Goal: Complete application form

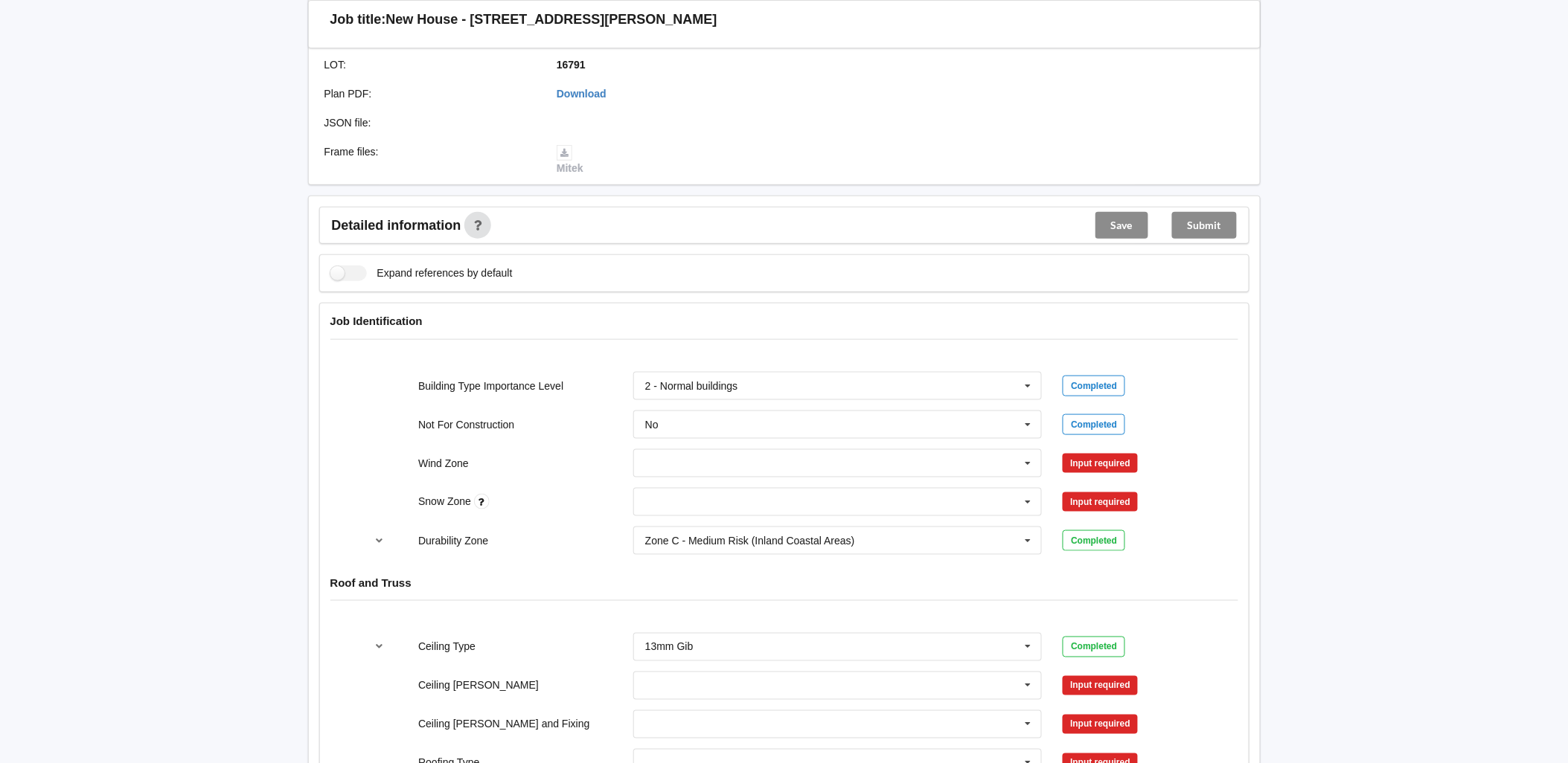
scroll to position [413, 0]
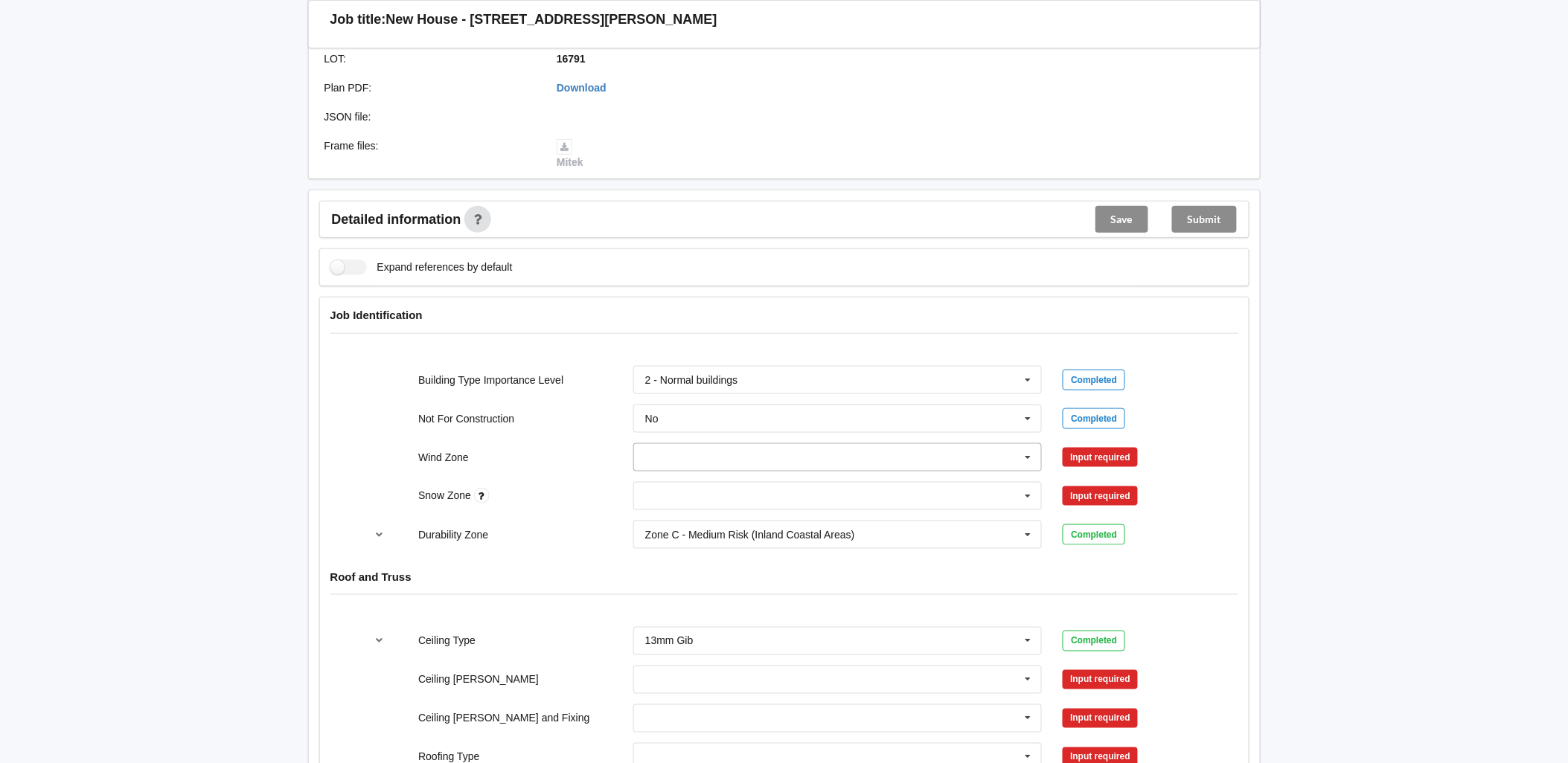
click at [701, 456] on input "text" at bounding box center [838, 457] width 408 height 27
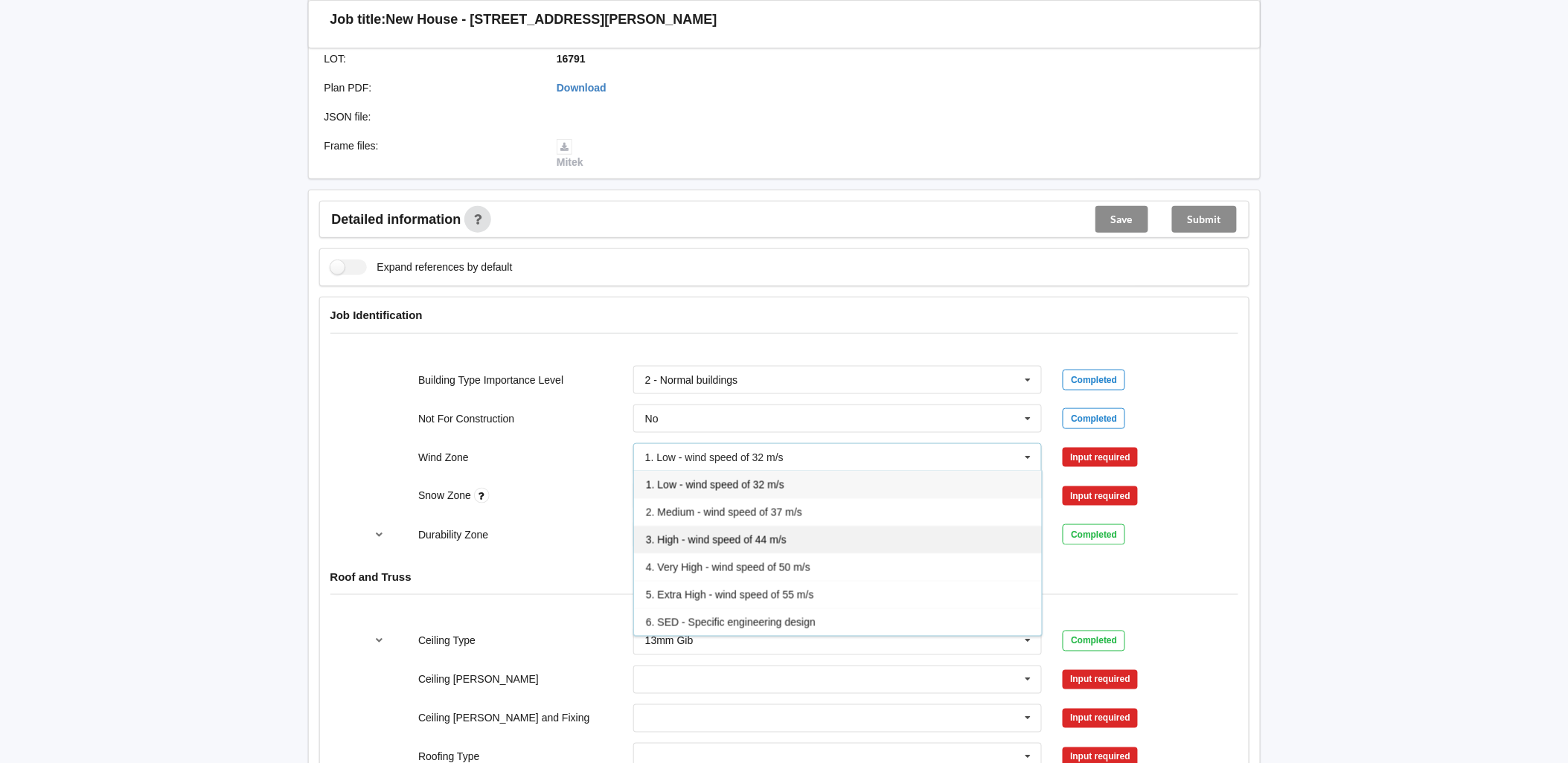
click at [719, 539] on span "3. High - wind speed of 44 m/s" at bounding box center [716, 540] width 141 height 12
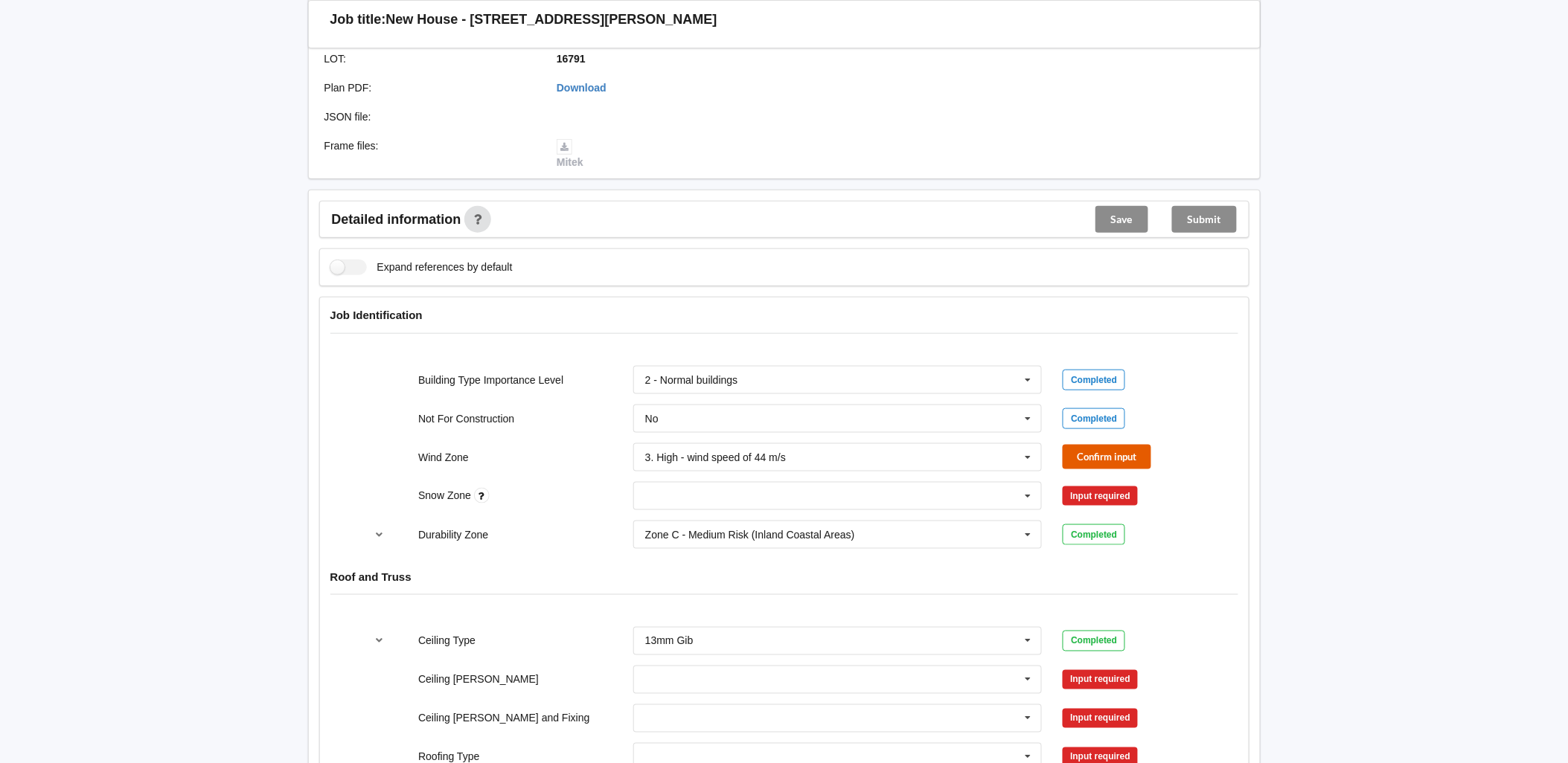
click at [1084, 462] on button "Confirm input" at bounding box center [1107, 456] width 88 height 25
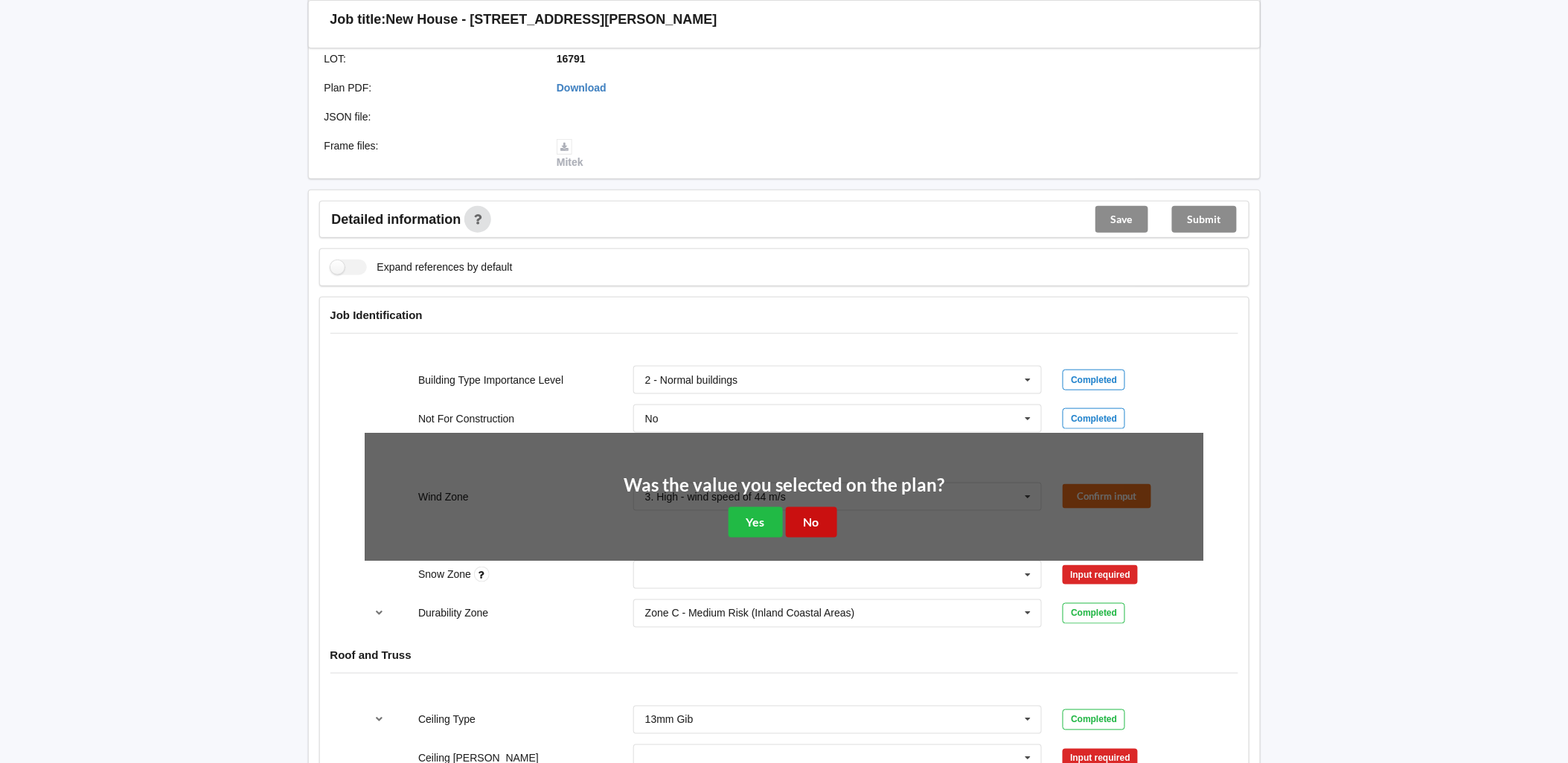
click at [820, 518] on button "No" at bounding box center [811, 522] width 51 height 31
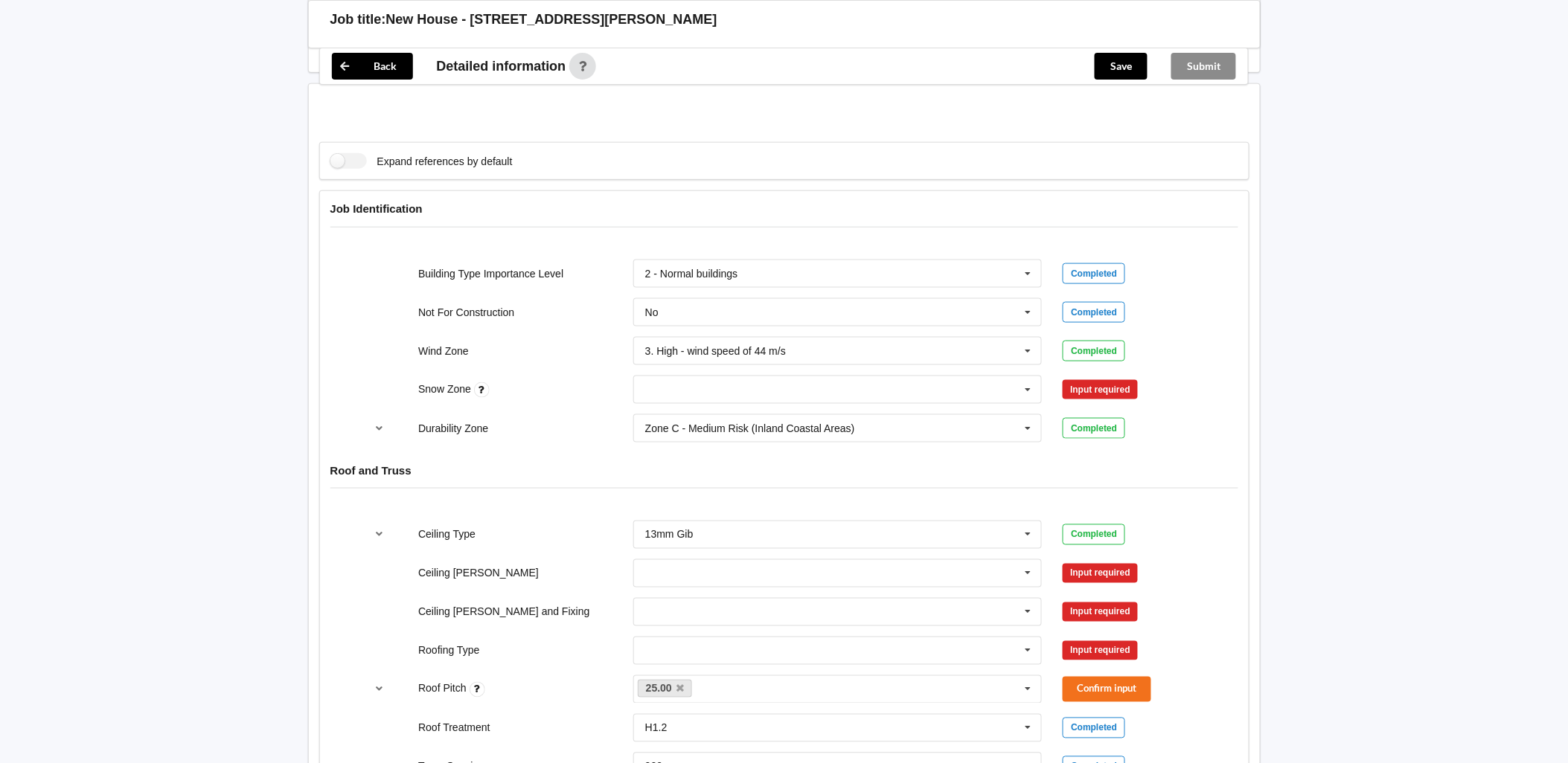
scroll to position [578, 0]
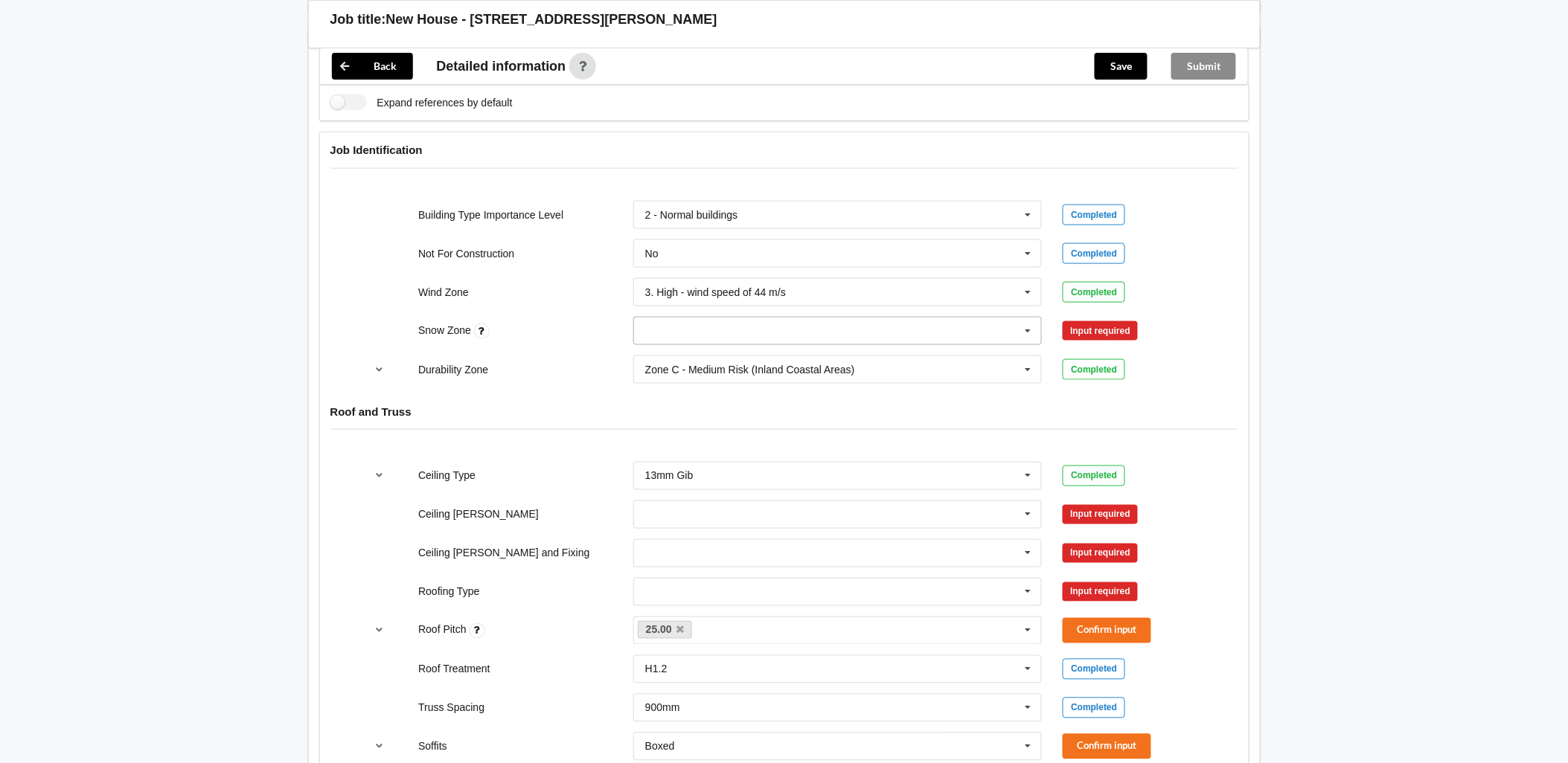
click at [794, 325] on input "text" at bounding box center [838, 331] width 408 height 27
click at [664, 383] on div "N1" at bounding box center [838, 385] width 408 height 28
click at [1109, 338] on button "Confirm input" at bounding box center [1107, 331] width 88 height 25
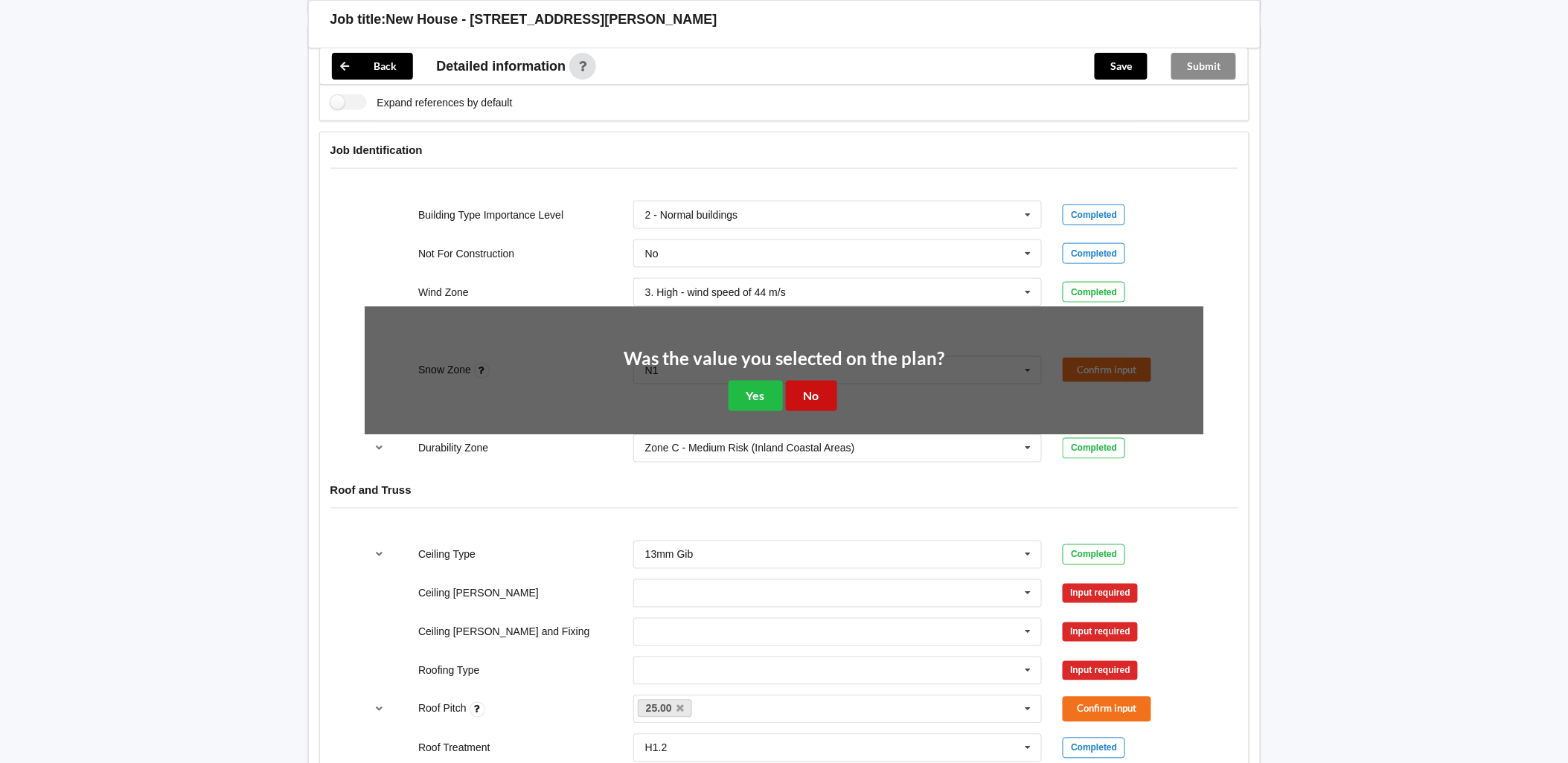
click at [808, 398] on button "No" at bounding box center [811, 396] width 51 height 31
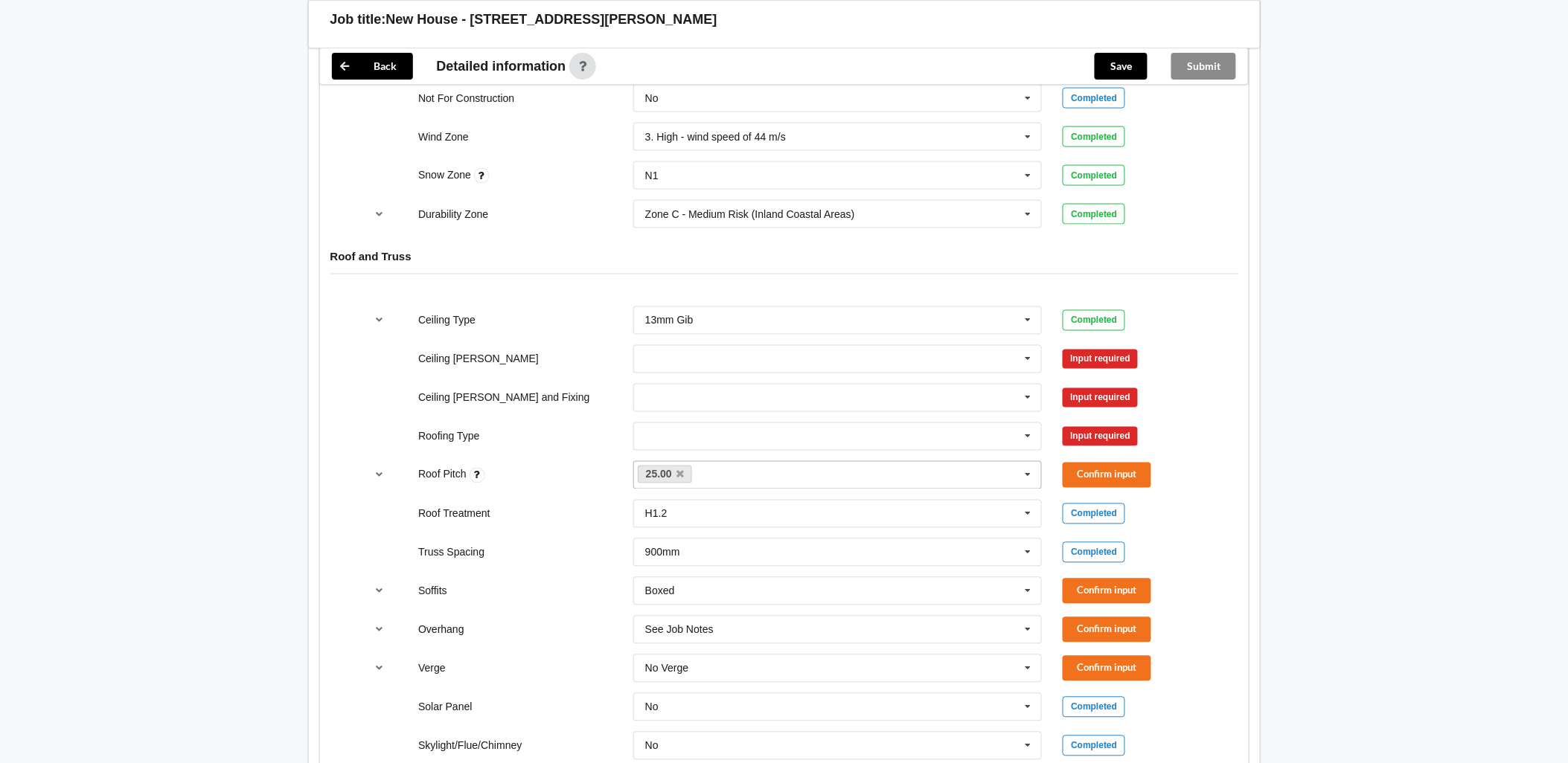
scroll to position [744, 0]
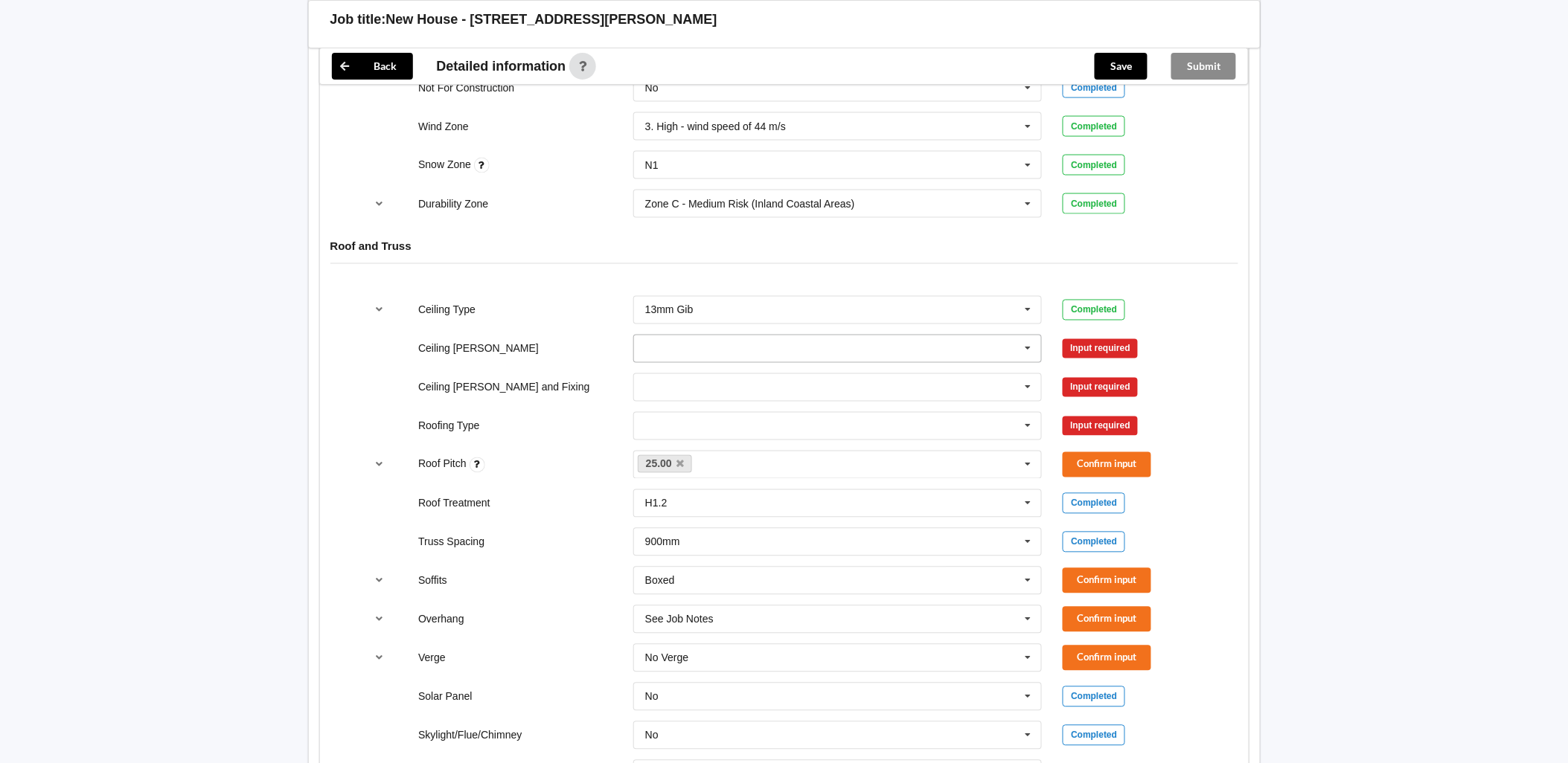
click at [755, 355] on input "text" at bounding box center [838, 349] width 408 height 27
click at [706, 426] on div "600mm" at bounding box center [838, 431] width 408 height 28
click at [1097, 344] on button "Confirm input" at bounding box center [1107, 348] width 88 height 25
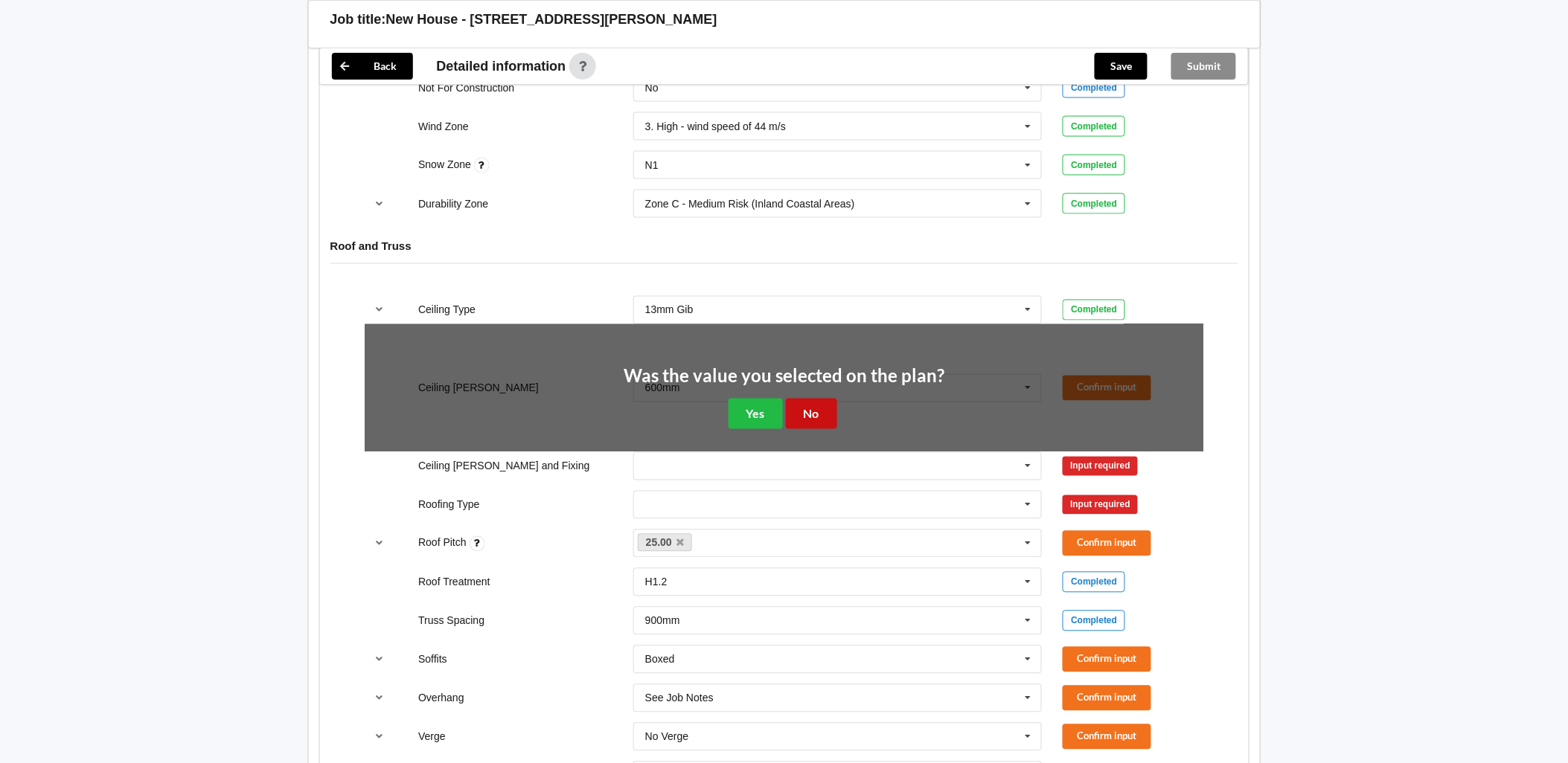
click at [821, 409] on button "No" at bounding box center [811, 414] width 51 height 31
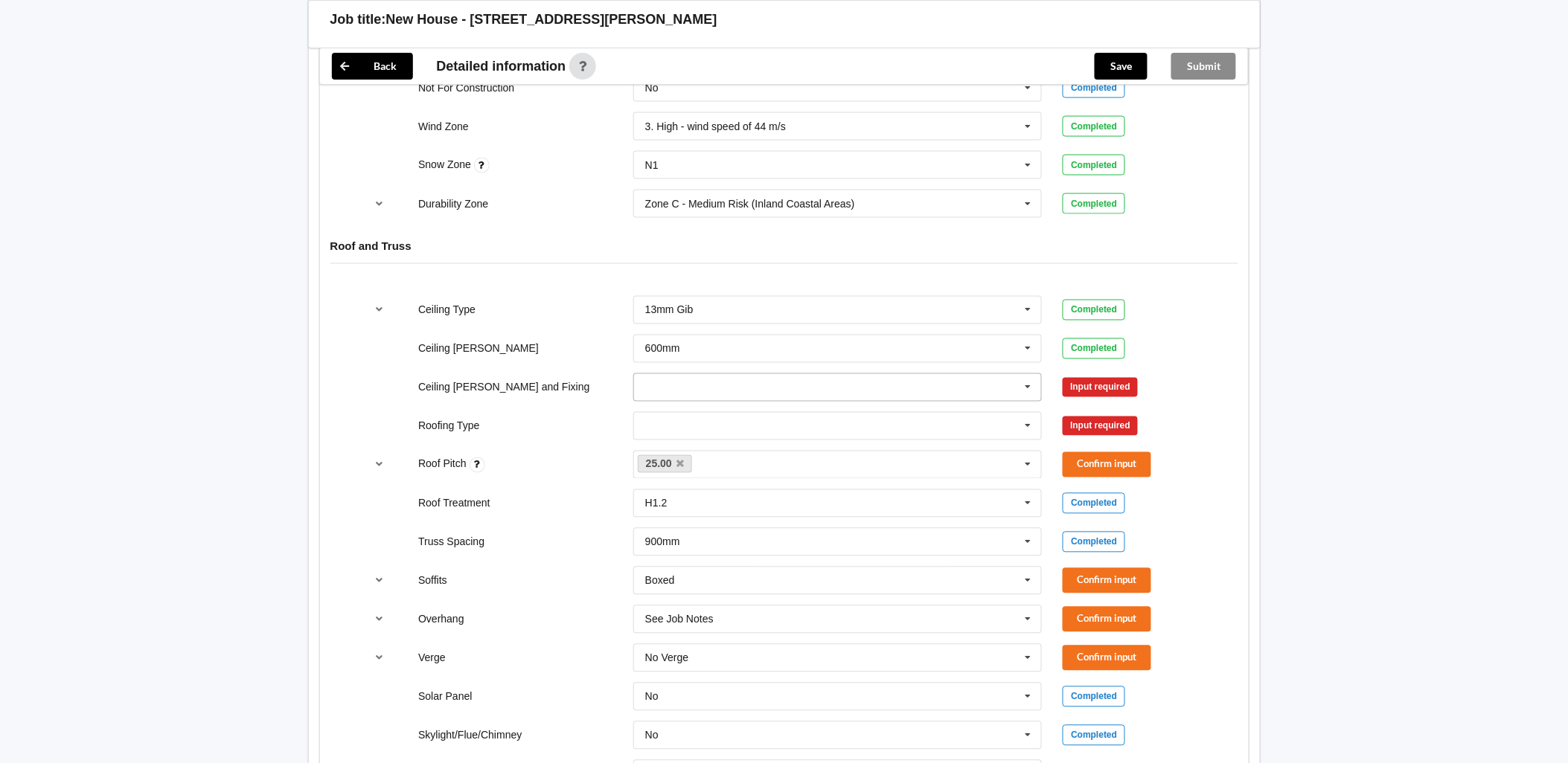
click at [869, 385] on input "text" at bounding box center [838, 387] width 408 height 27
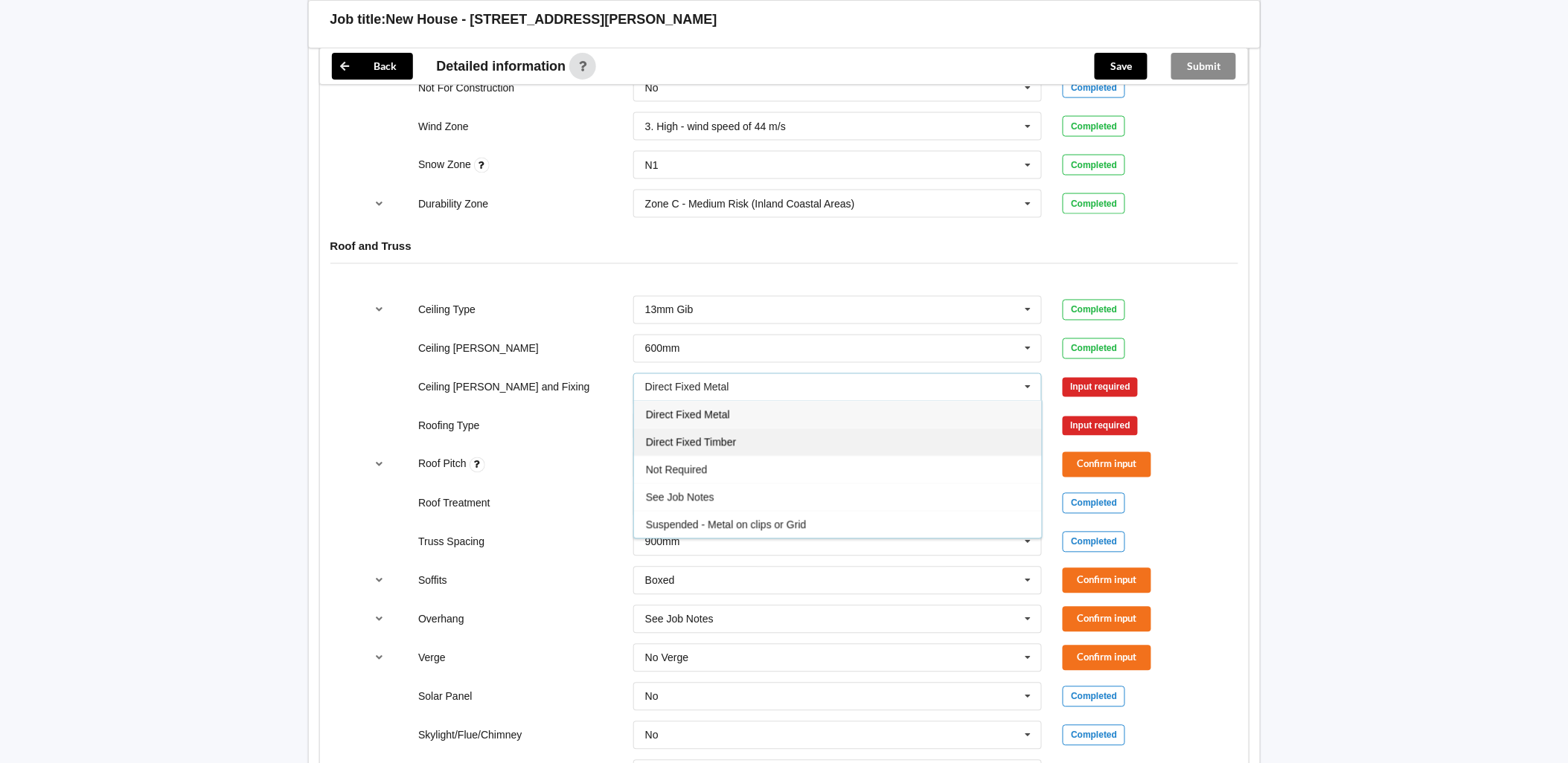
click at [797, 431] on div "Direct Fixed Timber" at bounding box center [838, 441] width 408 height 28
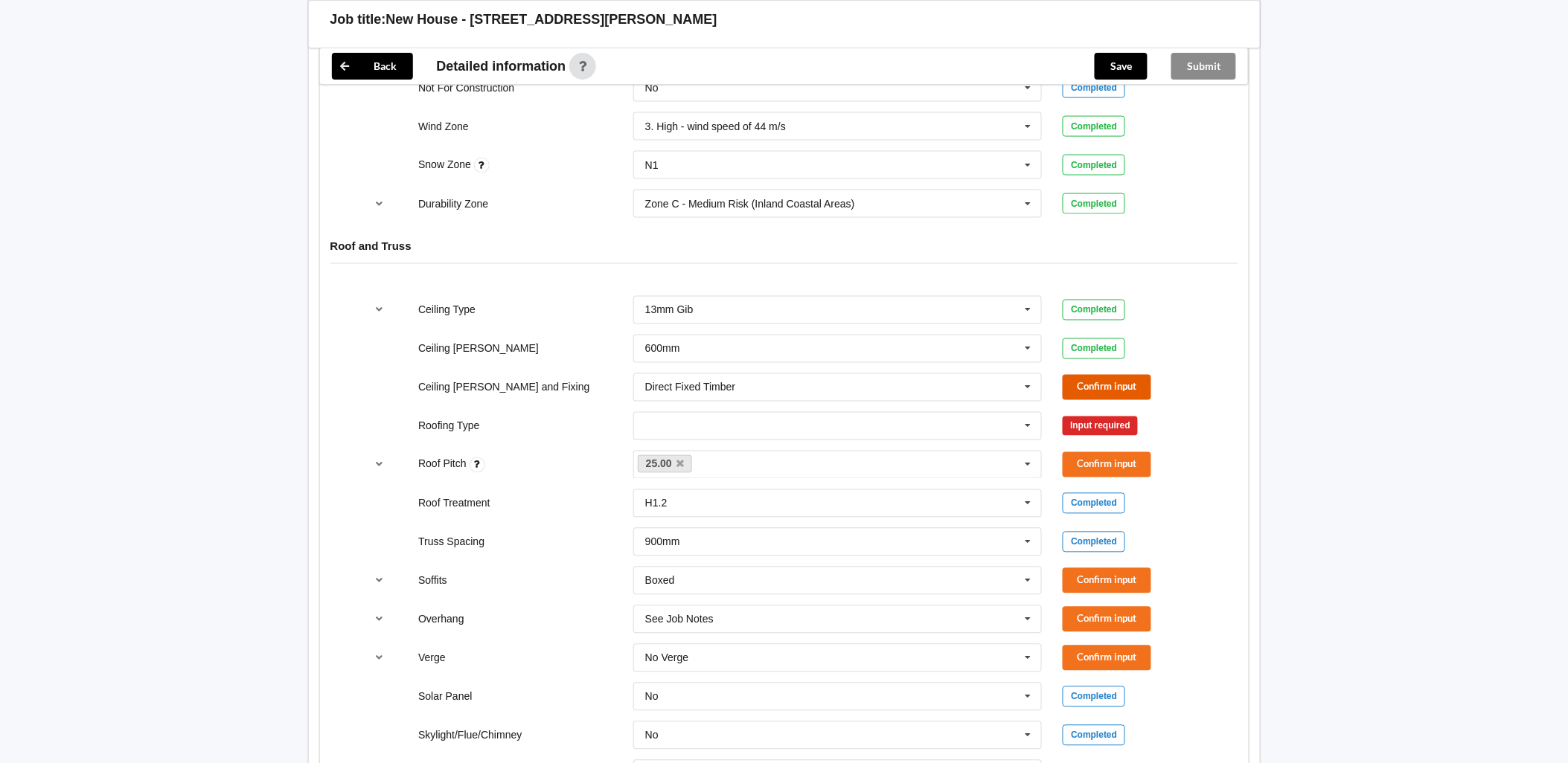
click at [1105, 392] on button "Confirm input" at bounding box center [1107, 387] width 88 height 25
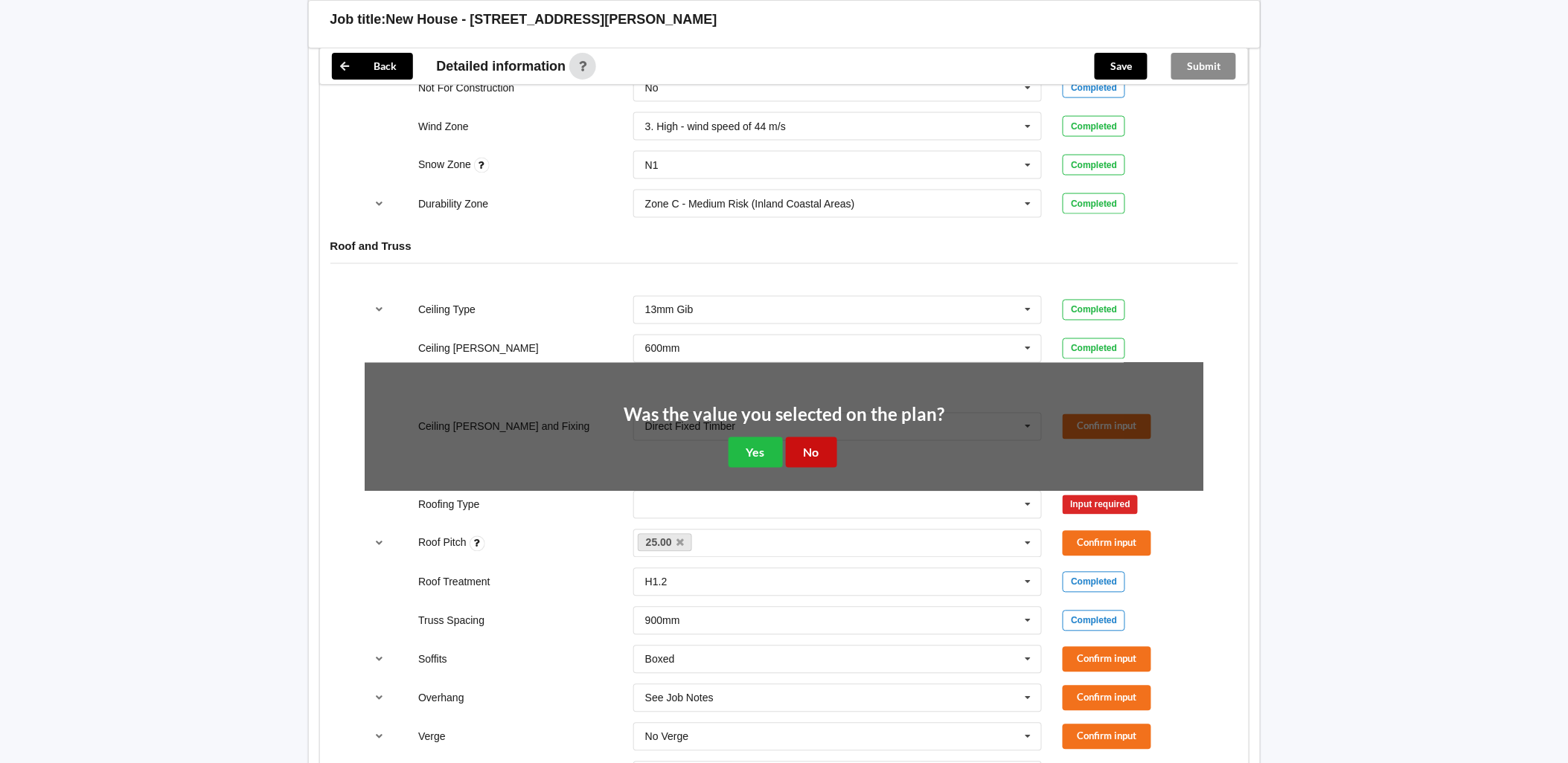
click at [820, 444] on button "No" at bounding box center [811, 452] width 51 height 31
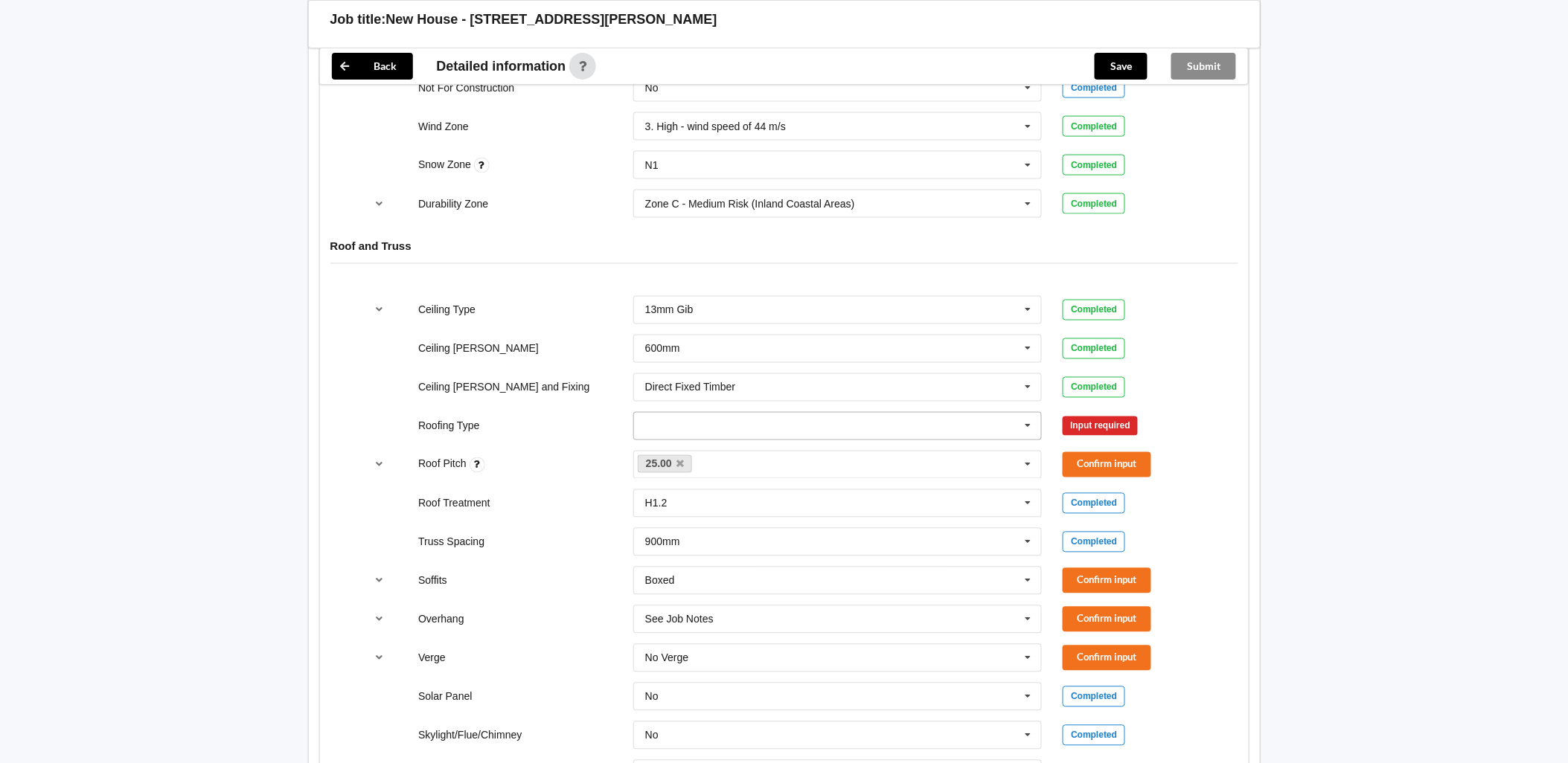
click at [775, 428] on input "text" at bounding box center [838, 426] width 408 height 27
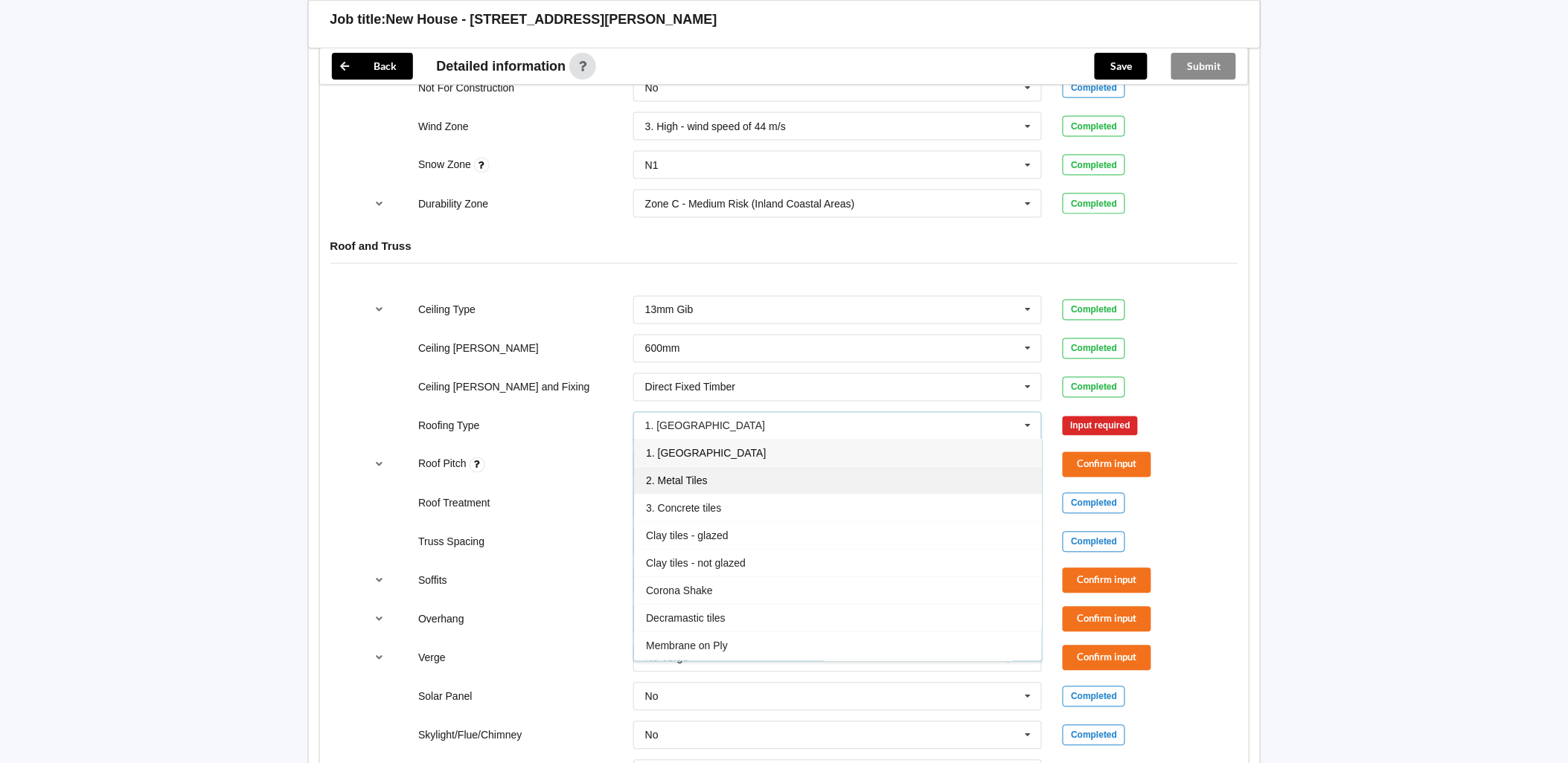
click at [744, 482] on div "2. Metal Tiles" at bounding box center [838, 480] width 408 height 28
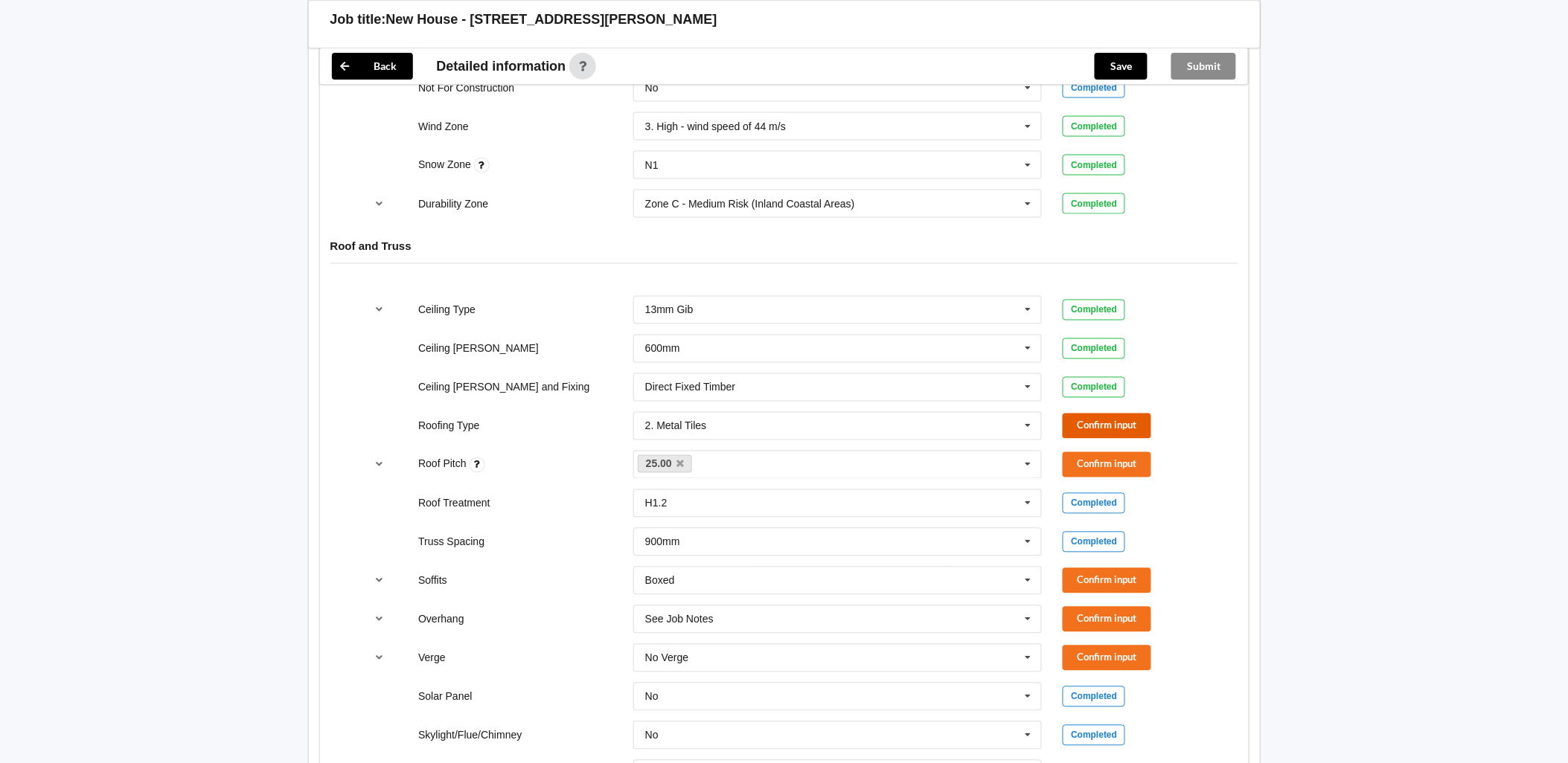
click at [1102, 427] on button "Confirm input" at bounding box center [1107, 426] width 88 height 25
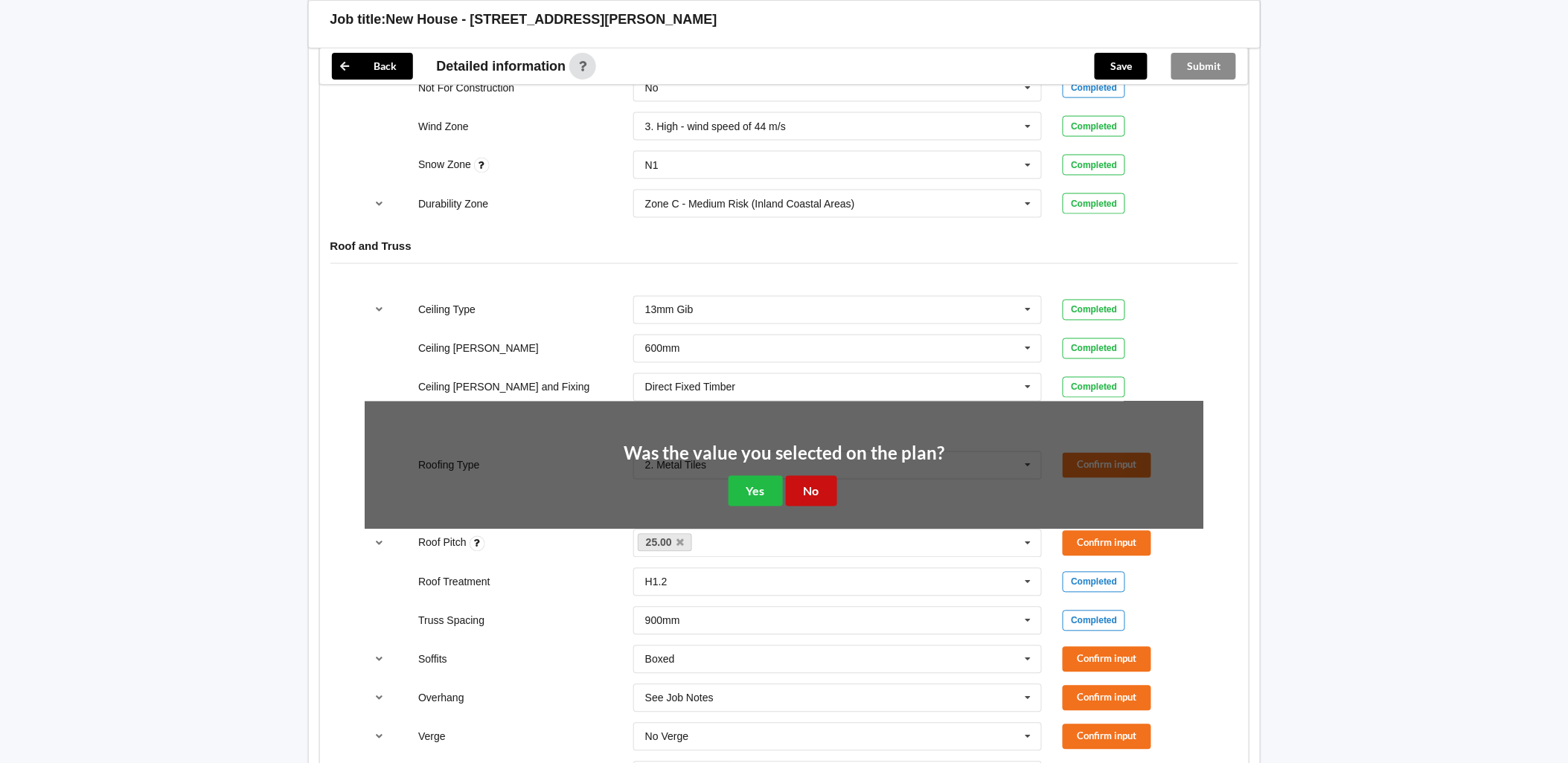
click at [826, 485] on button "No" at bounding box center [811, 491] width 51 height 31
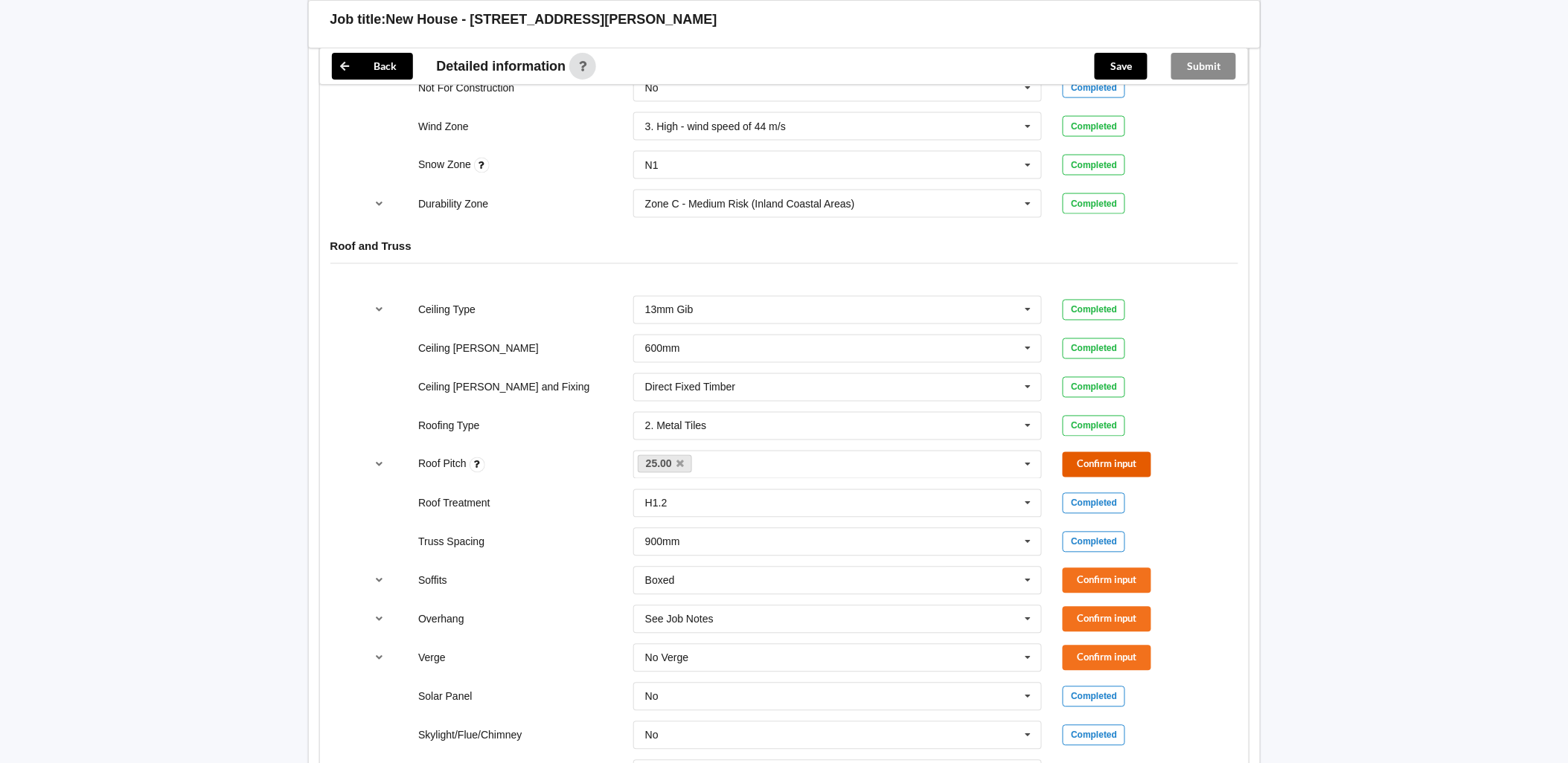
click at [1120, 461] on button "Confirm input" at bounding box center [1107, 464] width 88 height 25
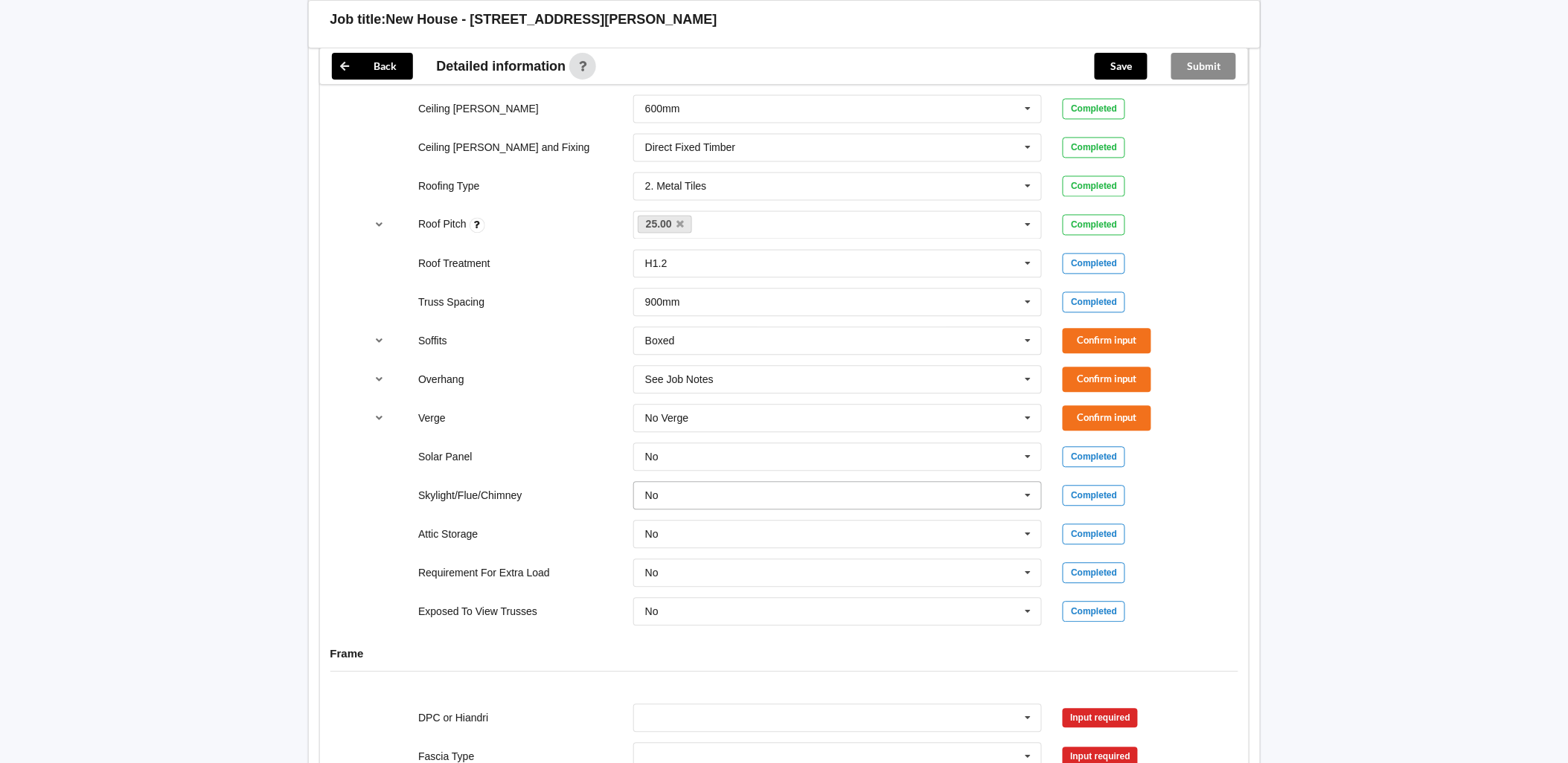
scroll to position [992, 0]
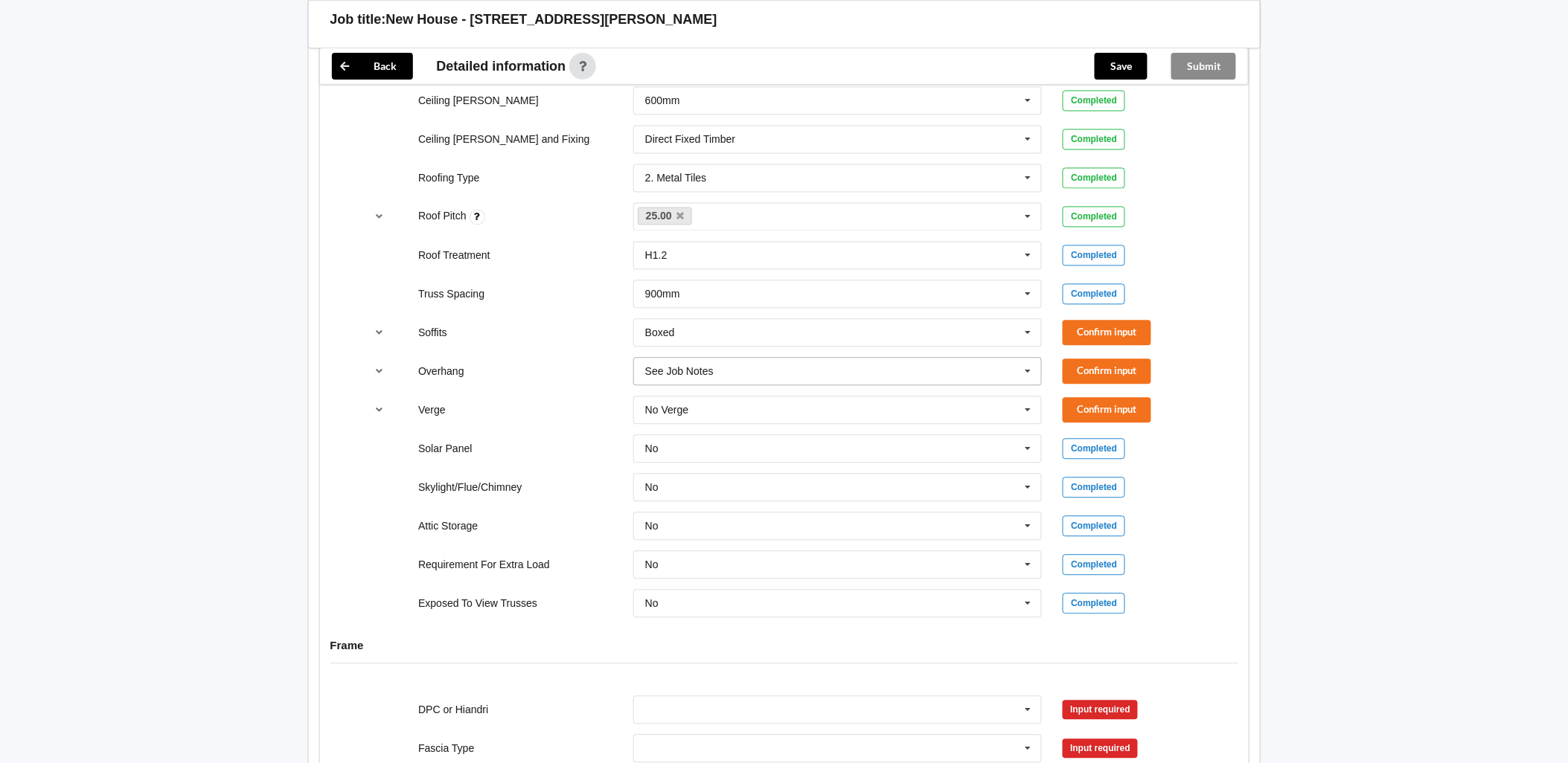
click at [1031, 376] on icon at bounding box center [1028, 372] width 22 height 28
click at [754, 485] on div "600mm" at bounding box center [838, 481] width 408 height 28
click at [1093, 366] on button "Confirm input" at bounding box center [1107, 371] width 88 height 25
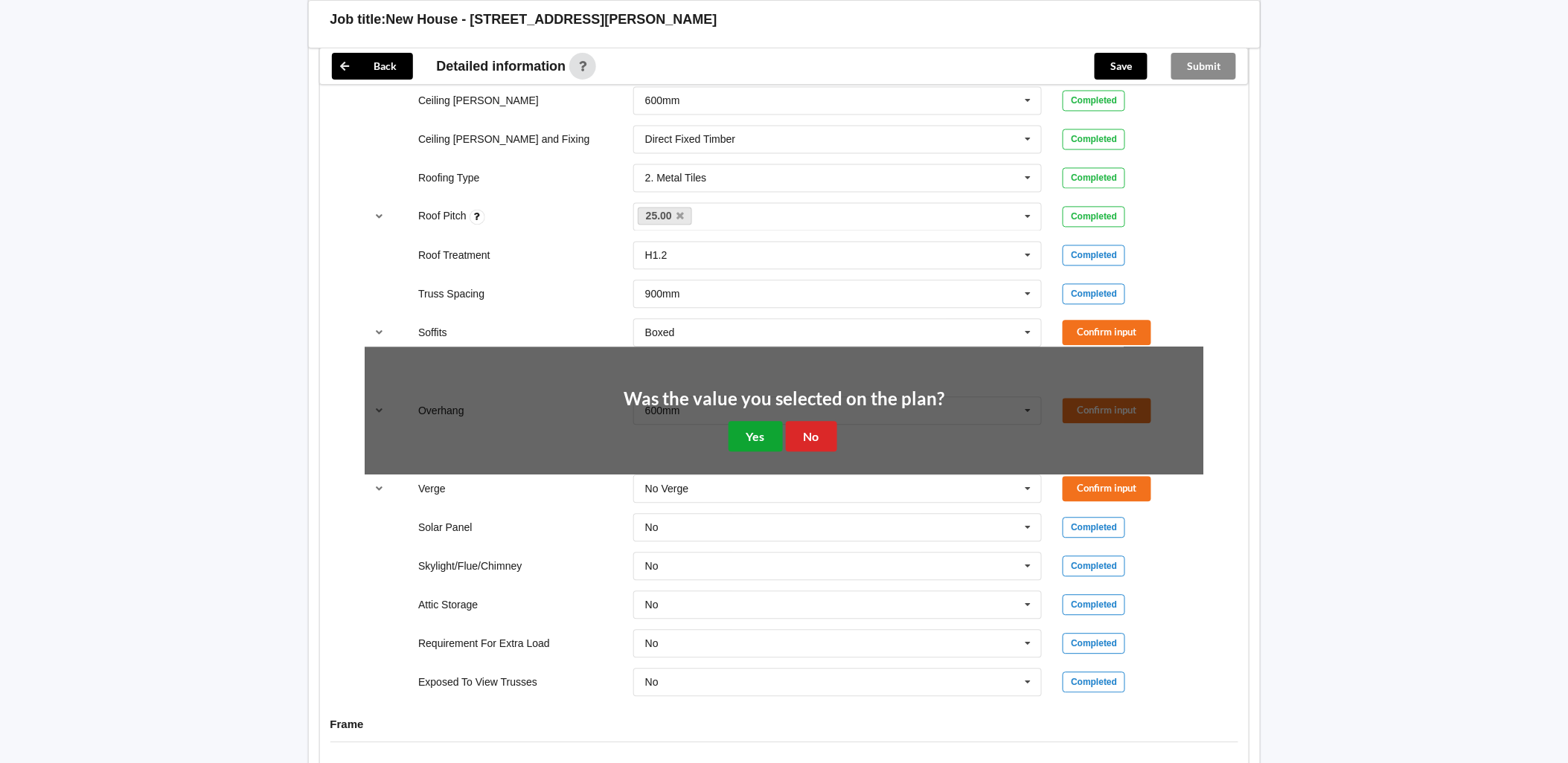
click at [755, 439] on button "Yes" at bounding box center [755, 437] width 54 height 31
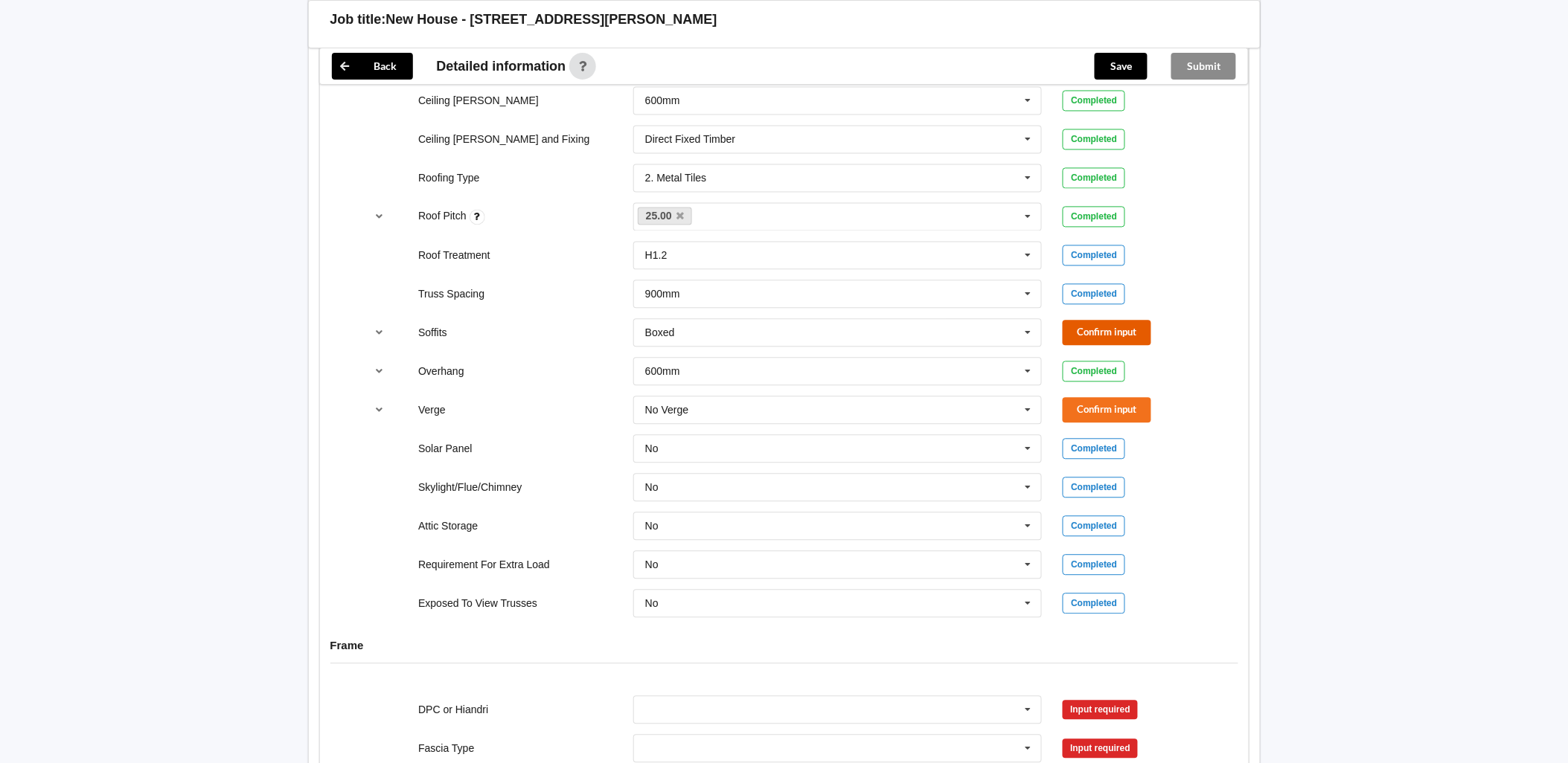
click at [1096, 338] on button "Confirm input" at bounding box center [1107, 333] width 88 height 25
click at [1084, 409] on button "Confirm input" at bounding box center [1107, 410] width 88 height 25
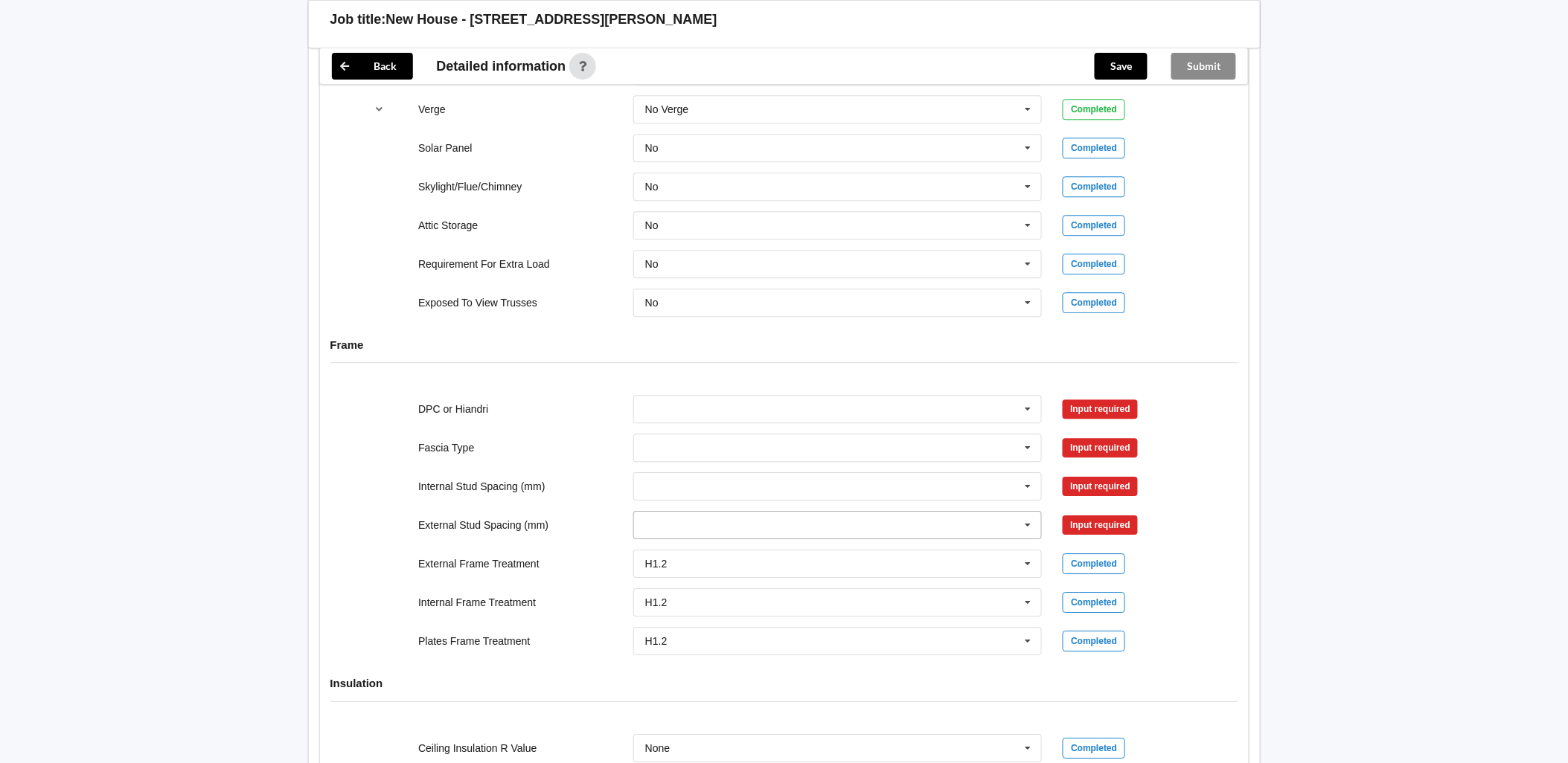
scroll to position [1321, 0]
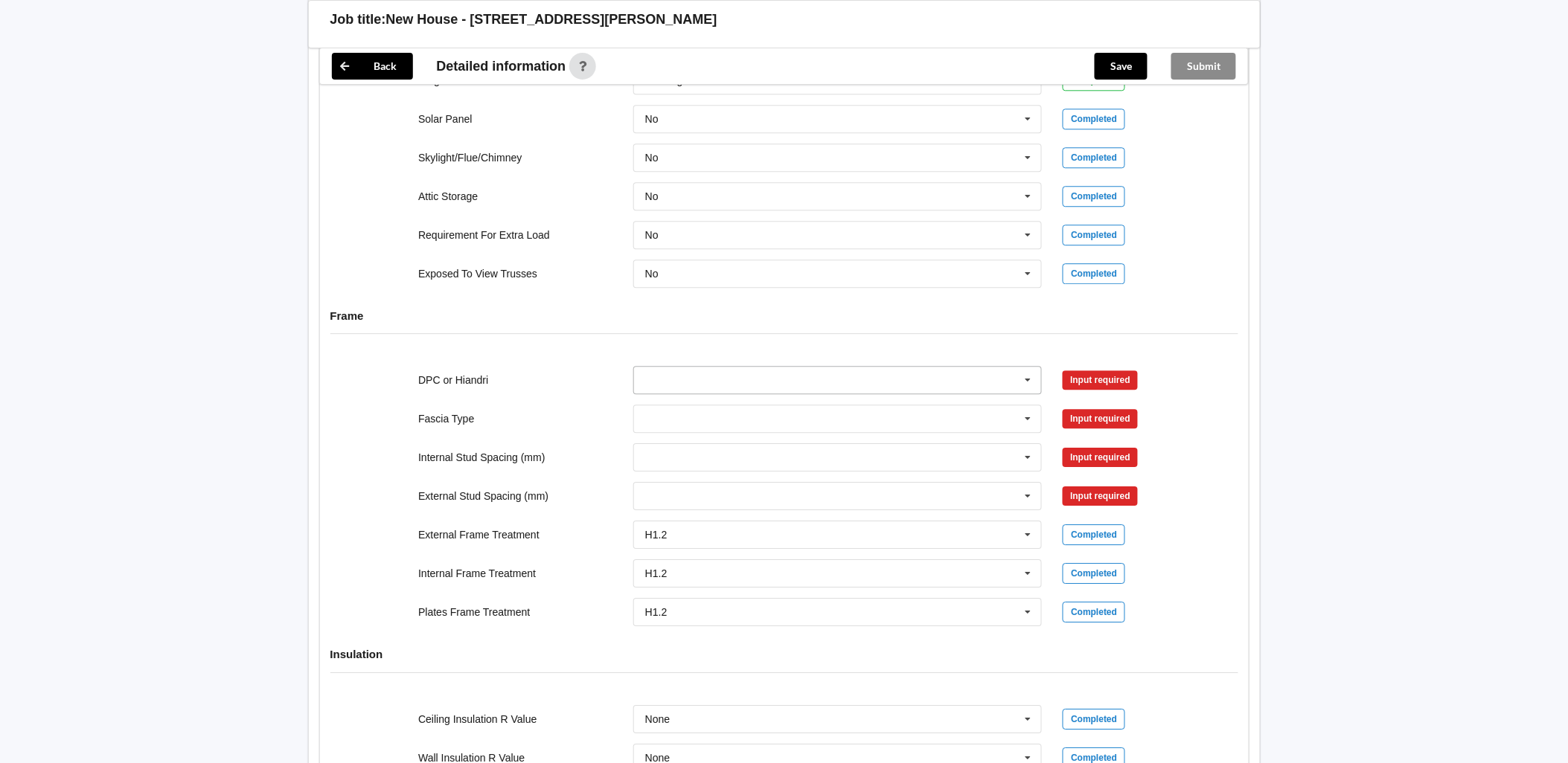
click at [745, 380] on input "text" at bounding box center [838, 380] width 408 height 27
click at [698, 410] on div "DPC Fitted" at bounding box center [838, 407] width 408 height 28
click at [1149, 376] on button "Confirm input" at bounding box center [1107, 380] width 88 height 25
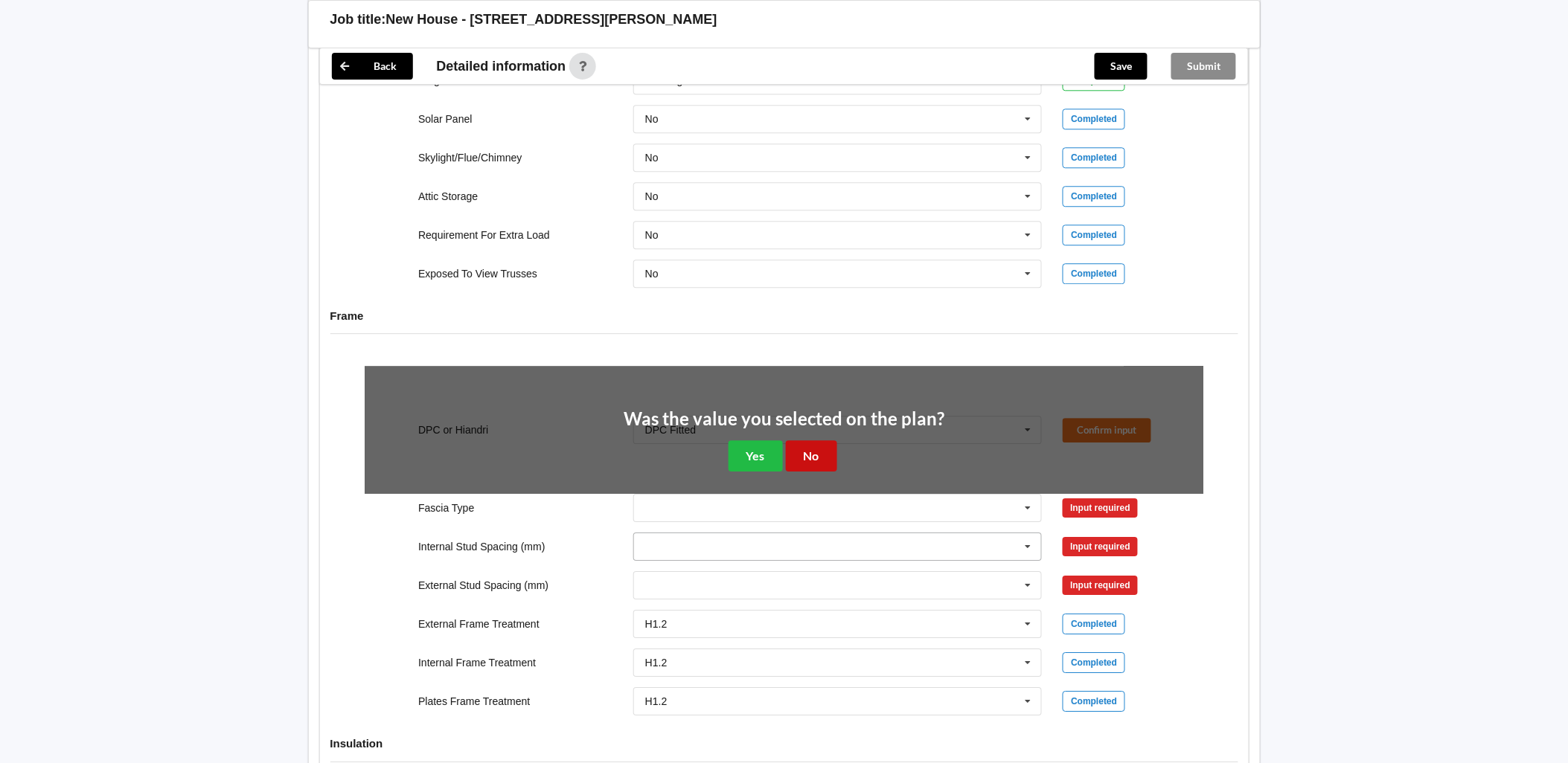
click at [805, 454] on button "No" at bounding box center [811, 455] width 51 height 31
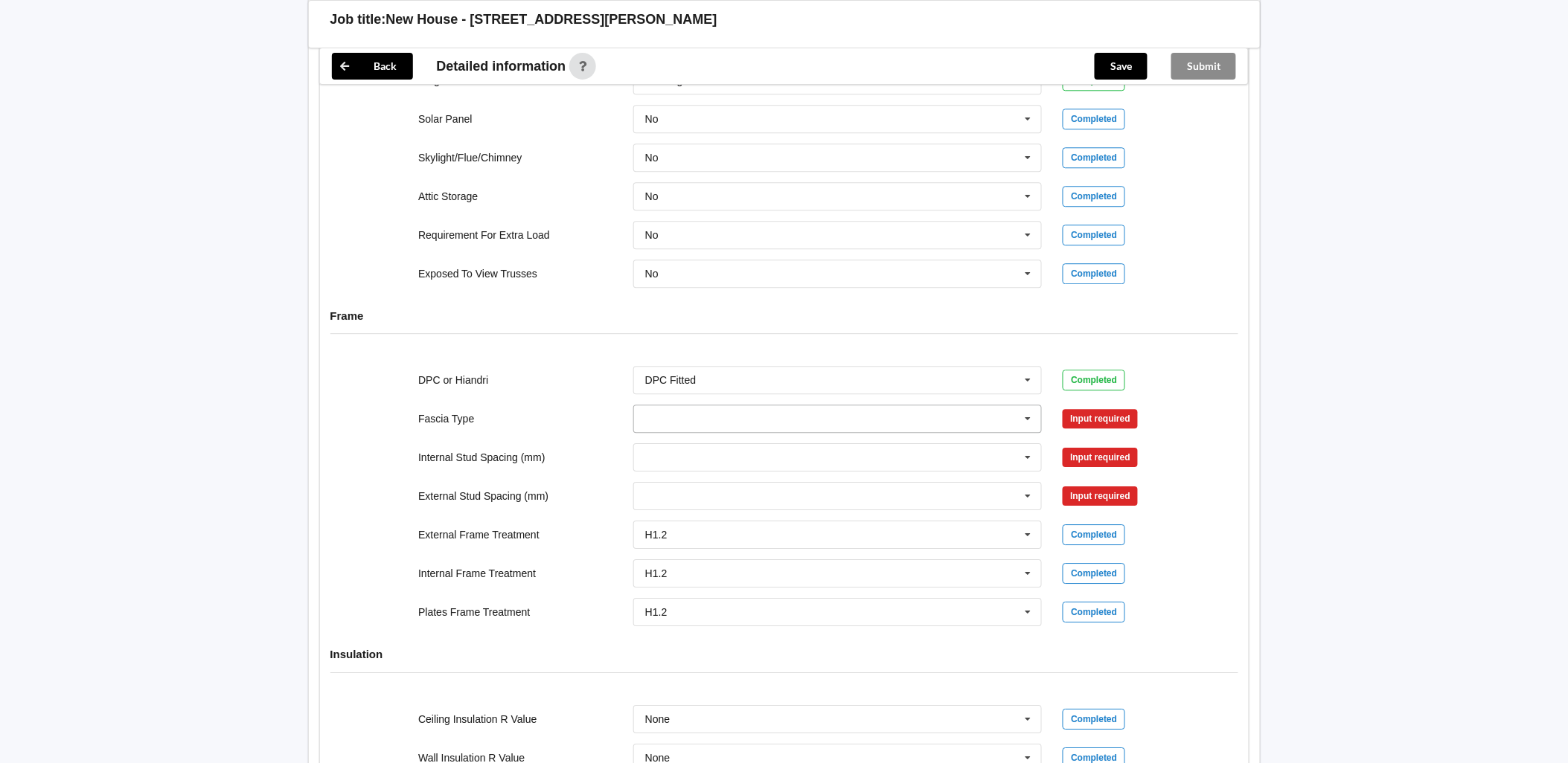
click at [1024, 424] on icon at bounding box center [1028, 419] width 22 height 28
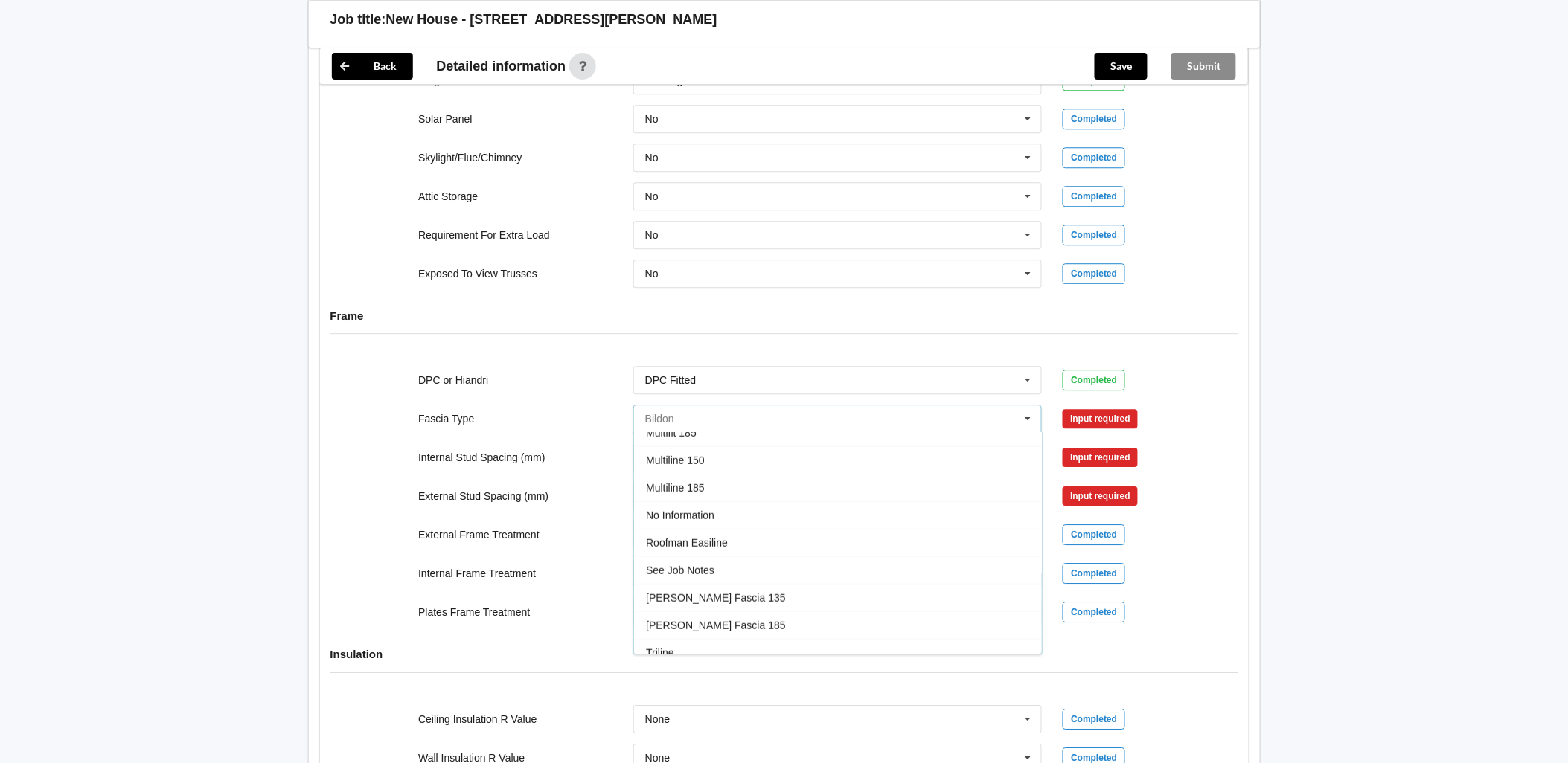
scroll to position [440, 0]
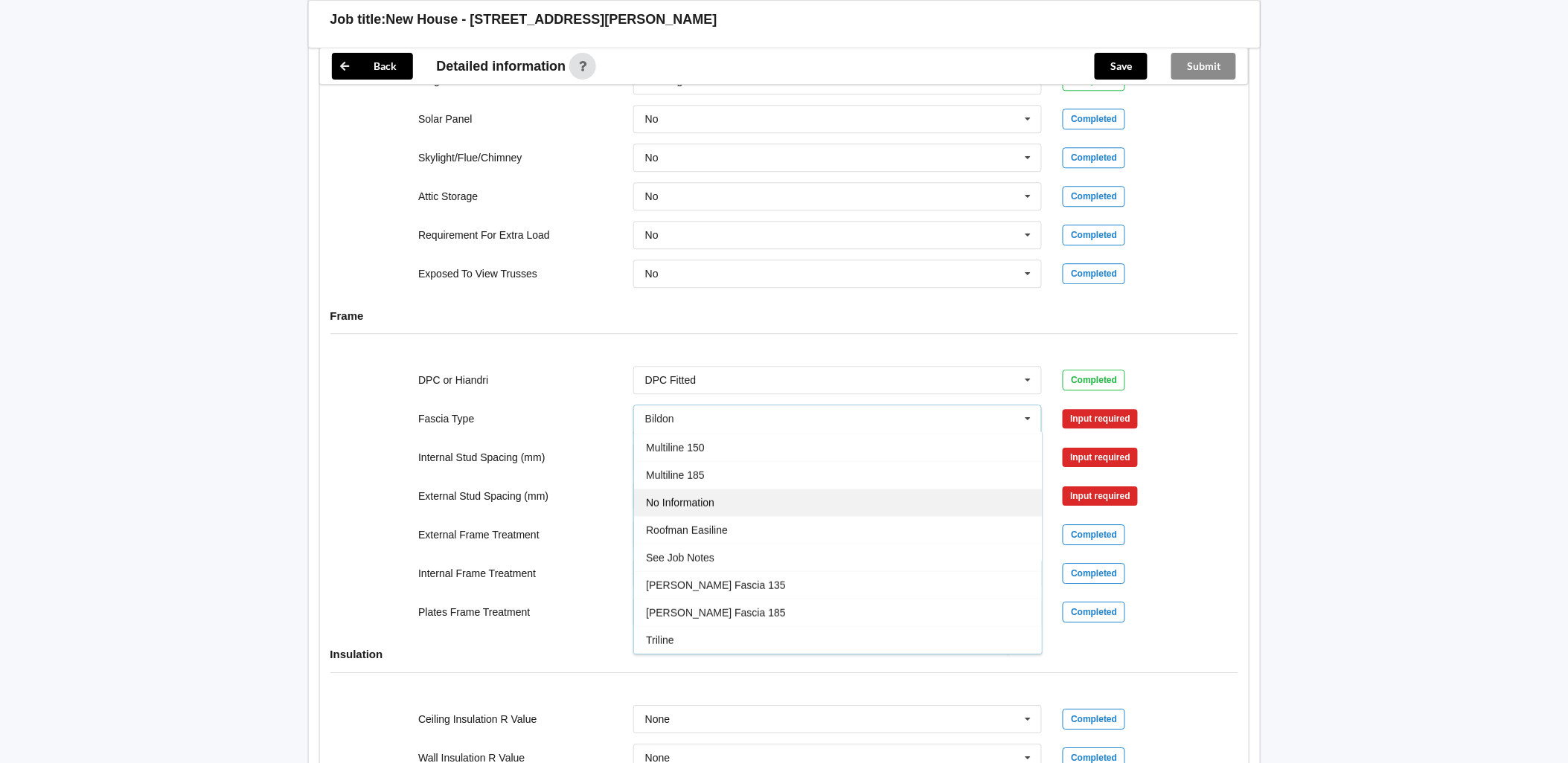
click at [753, 506] on div "No Information" at bounding box center [838, 502] width 408 height 28
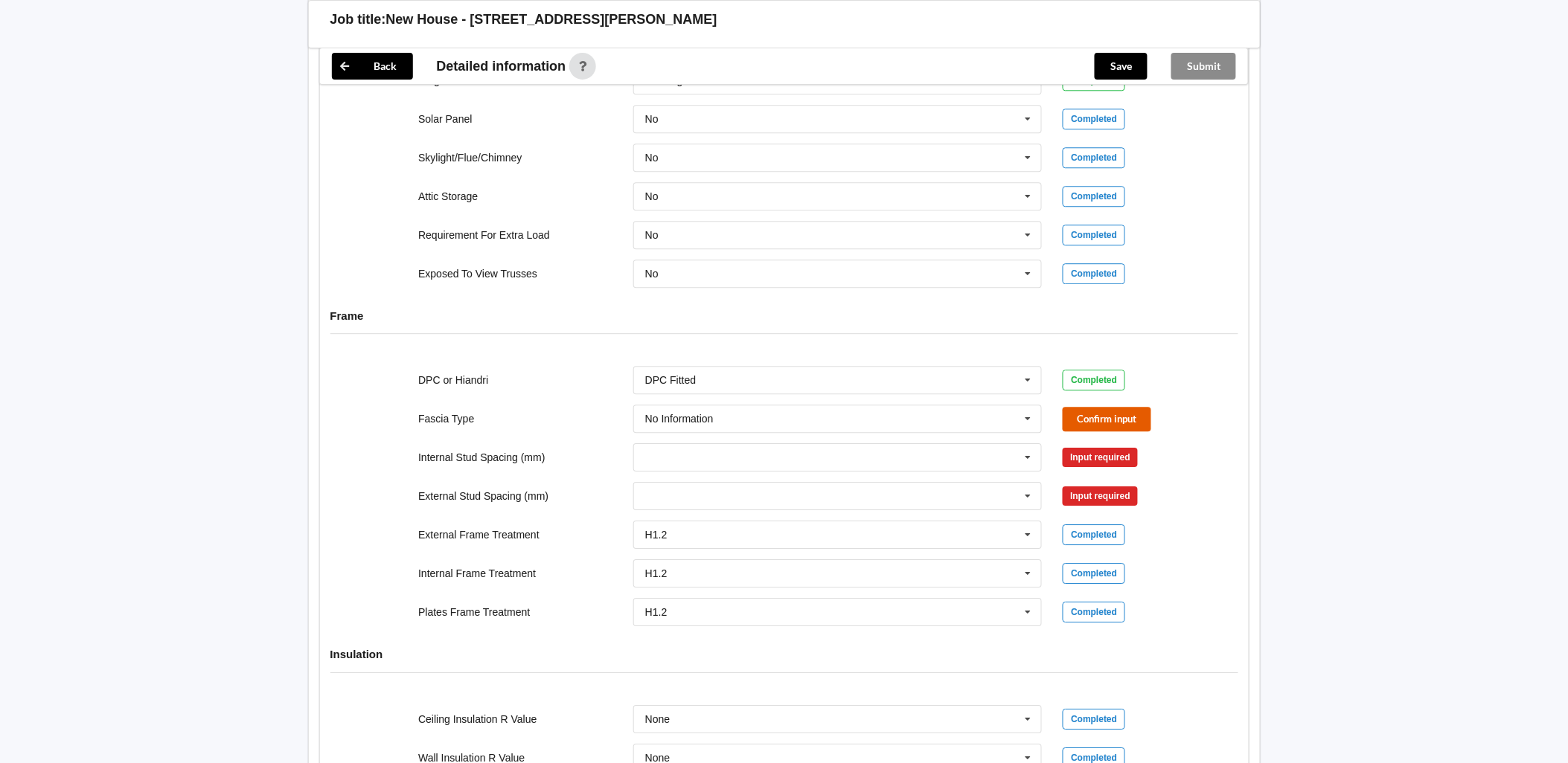
click at [1119, 425] on button "Confirm input" at bounding box center [1107, 419] width 88 height 25
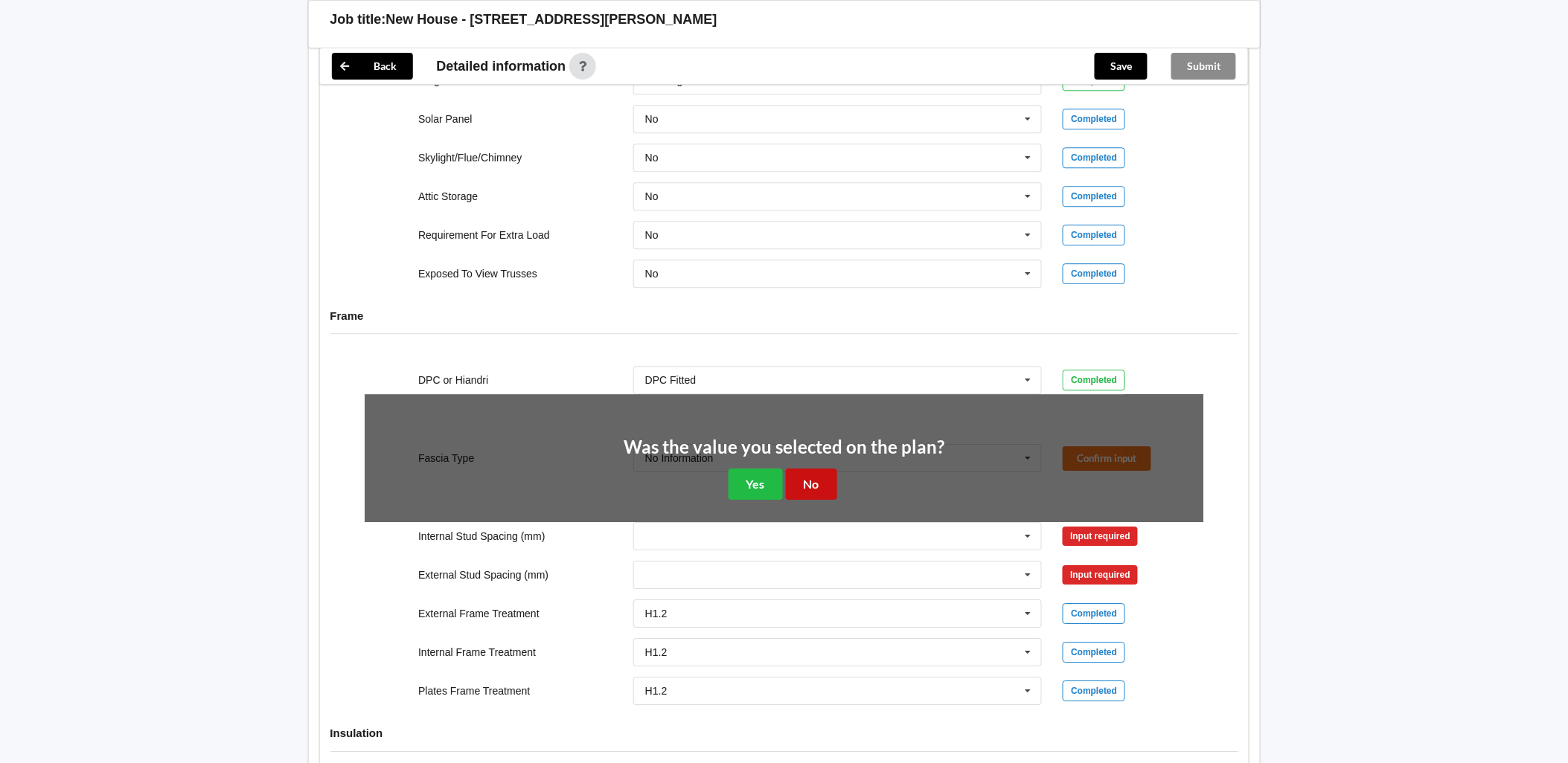
click at [818, 481] on button "No" at bounding box center [811, 483] width 51 height 31
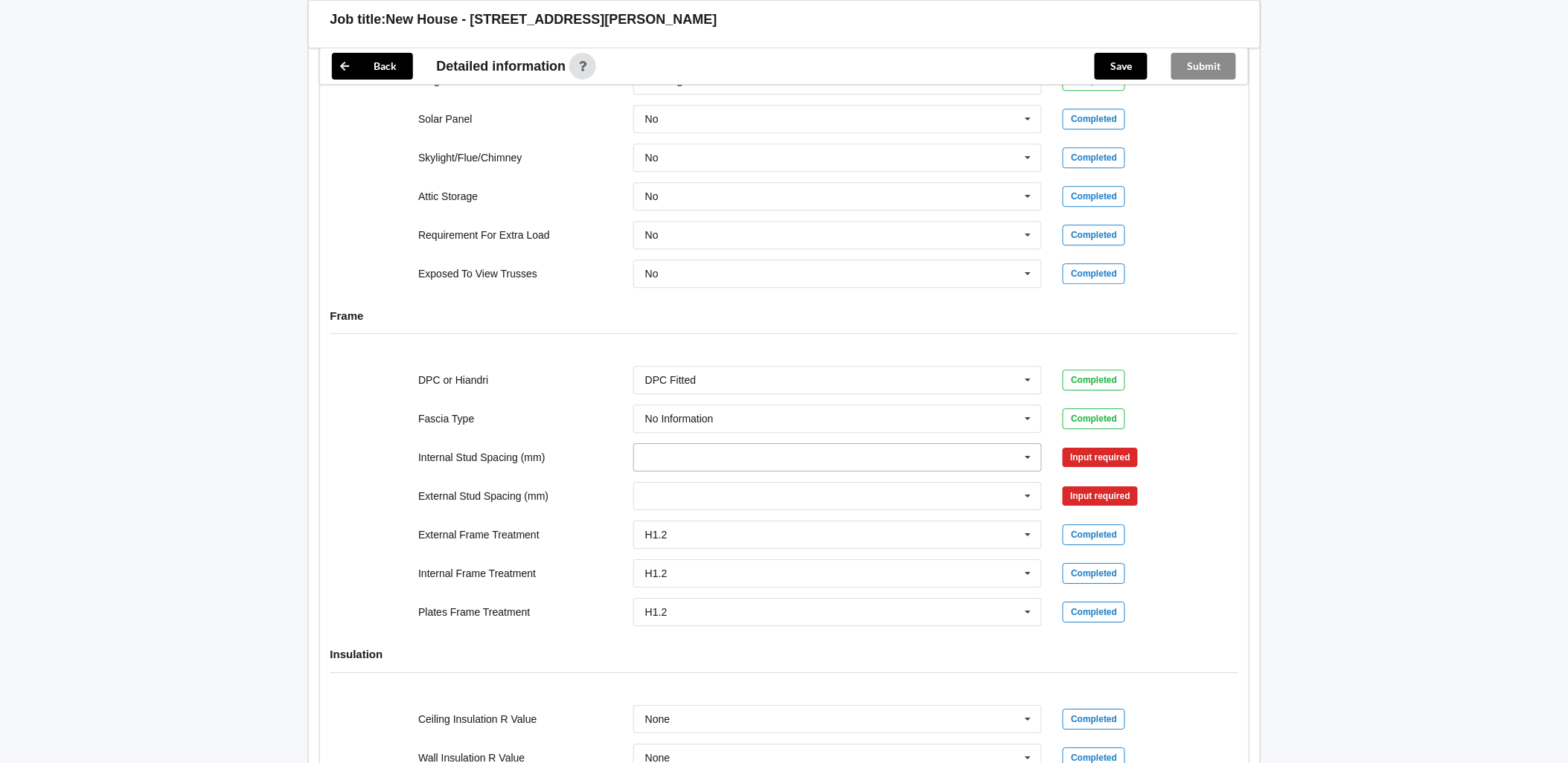
click at [1030, 462] on icon at bounding box center [1028, 457] width 22 height 28
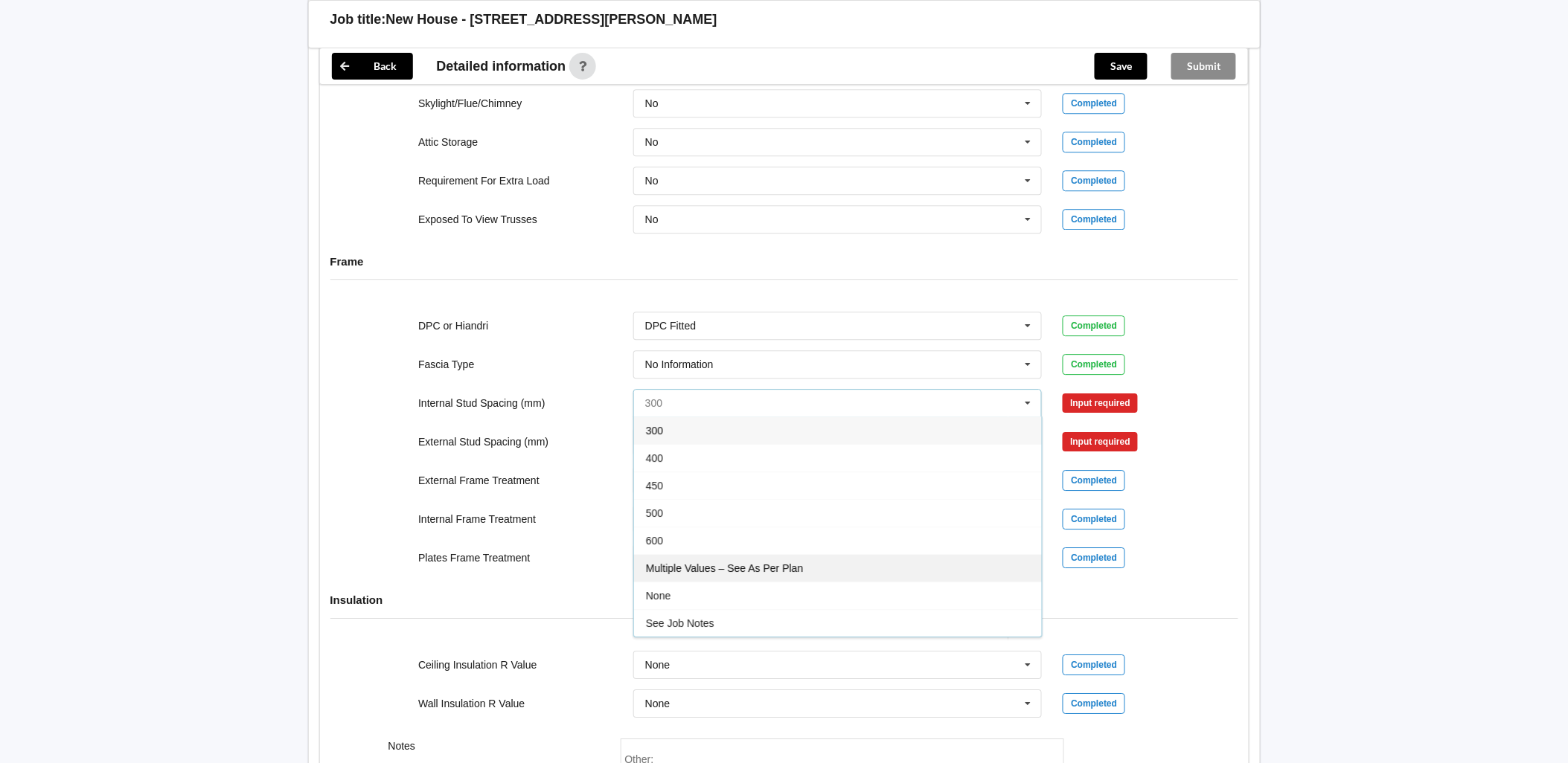
scroll to position [1404, 0]
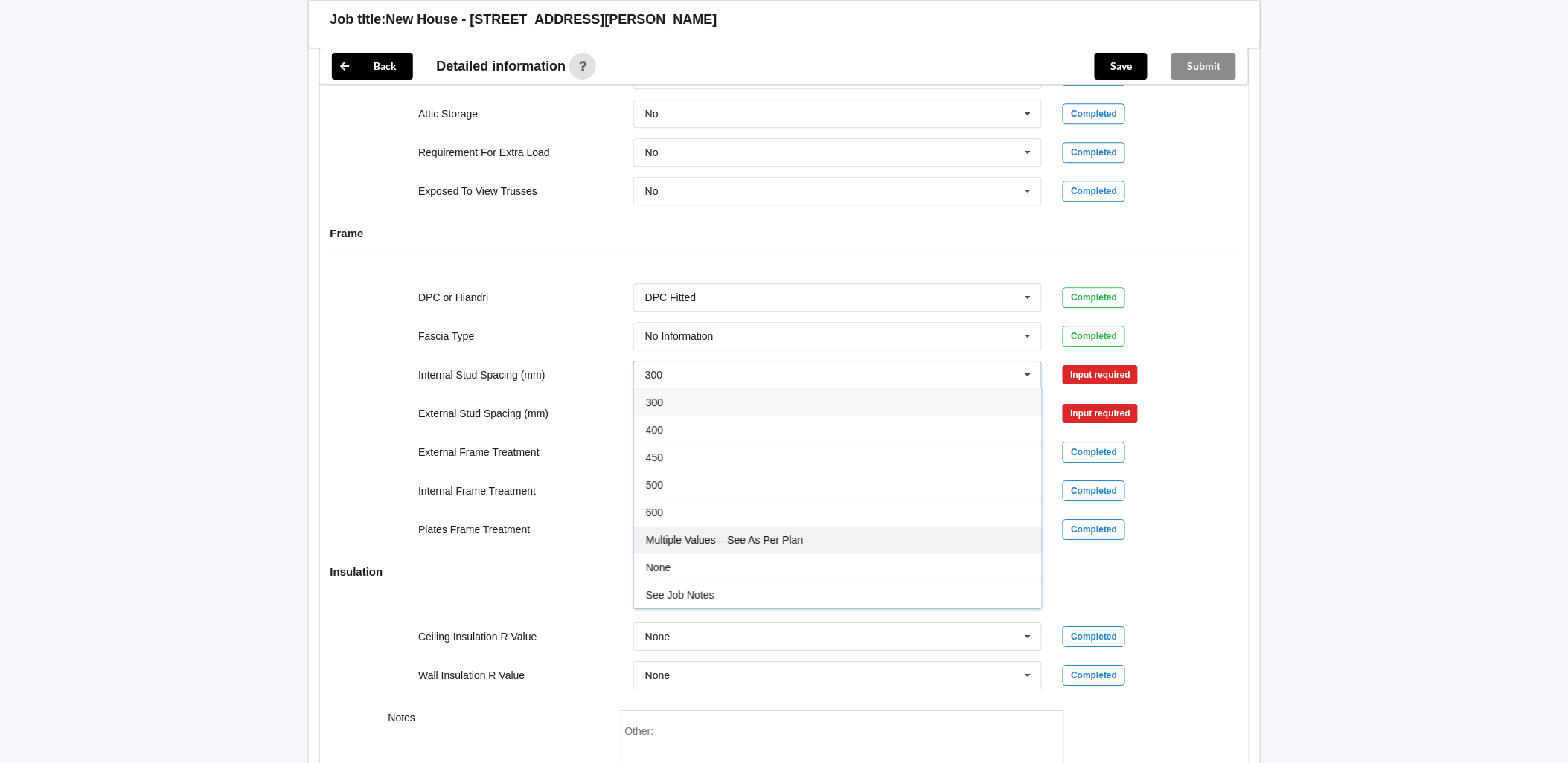
click at [811, 540] on div "Multiple Values – See As Per Plan" at bounding box center [838, 539] width 408 height 28
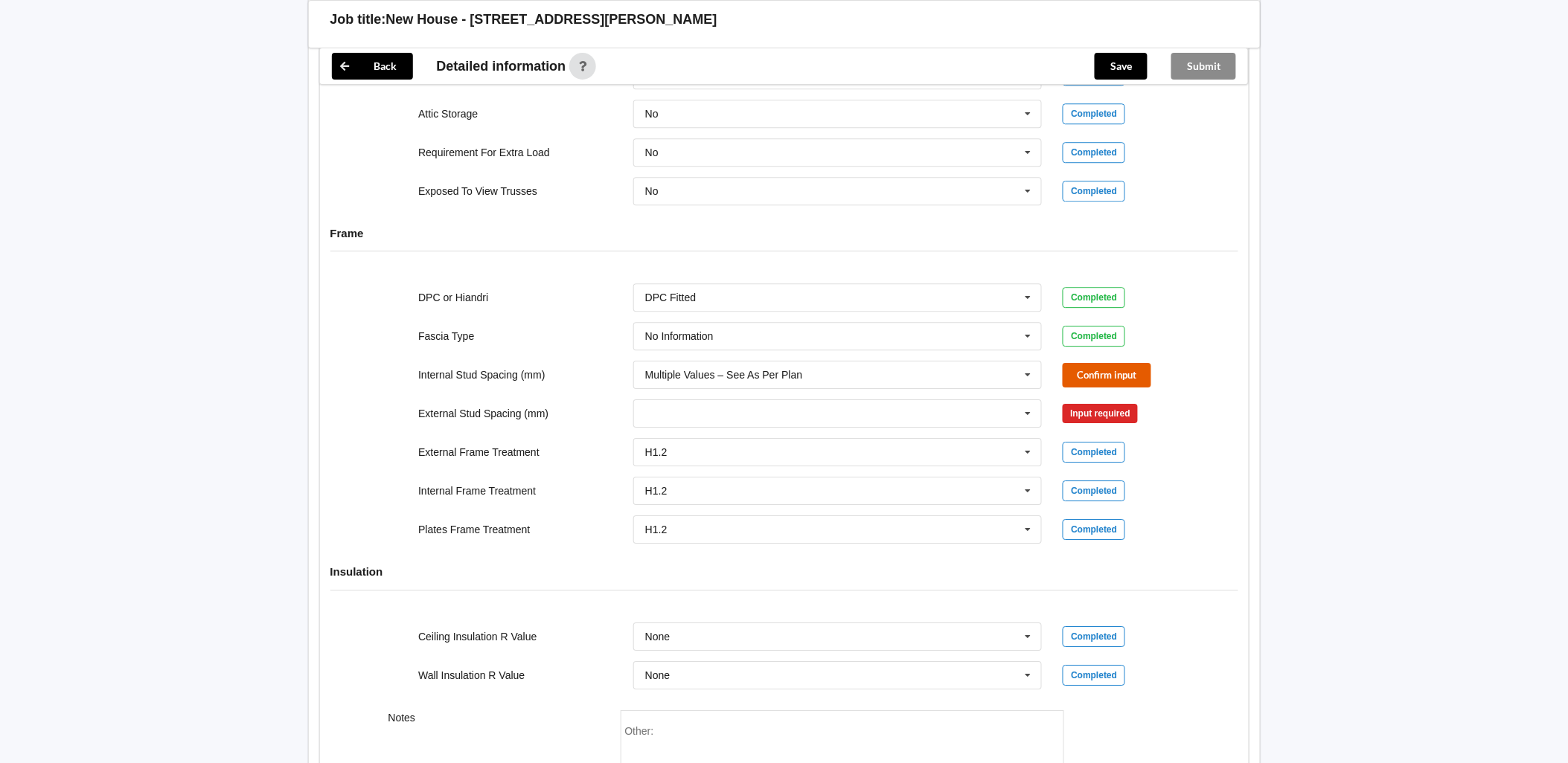
click at [1081, 377] on button "Confirm input" at bounding box center [1107, 375] width 88 height 25
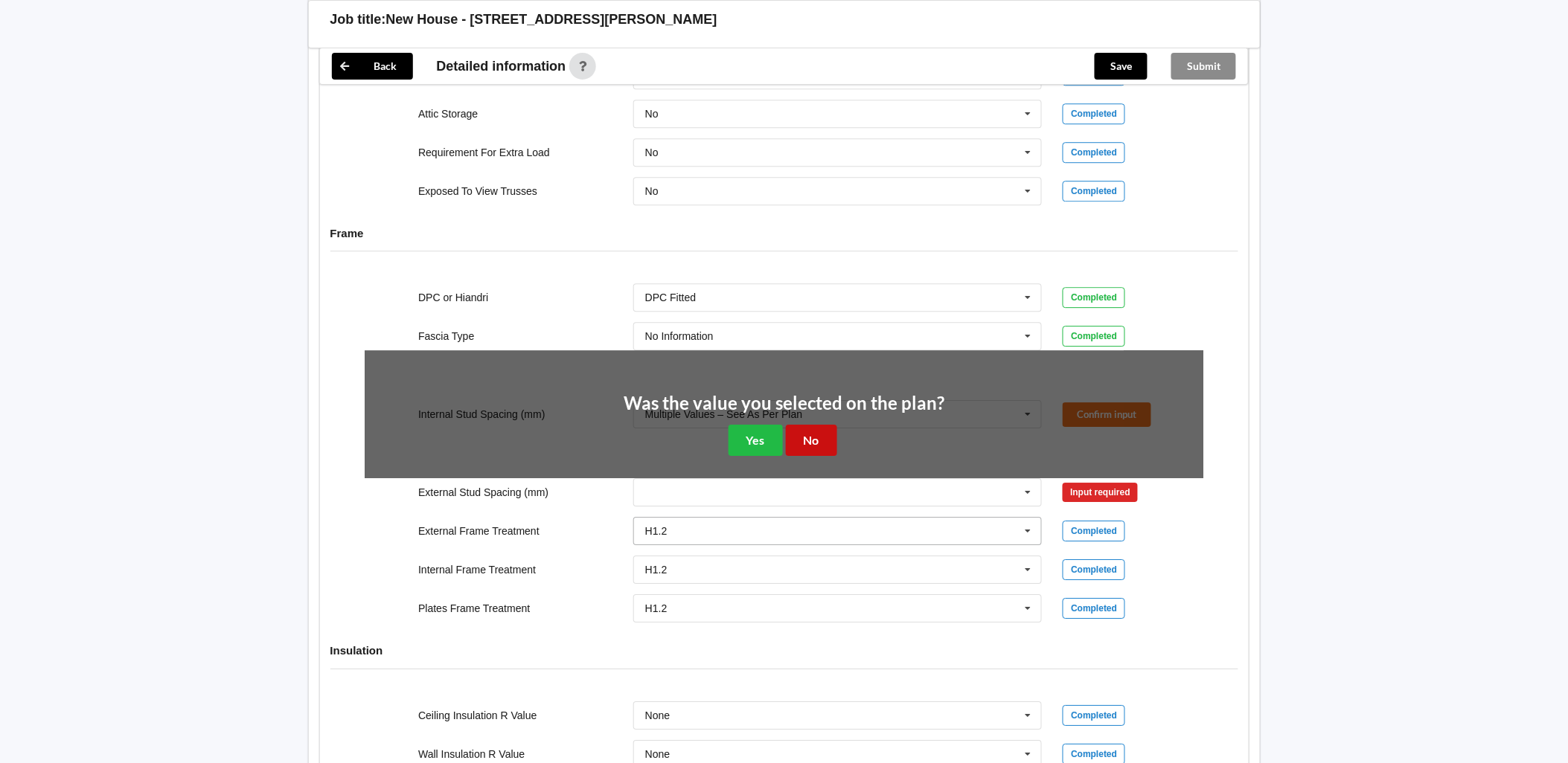
click at [820, 447] on button "No" at bounding box center [811, 440] width 51 height 31
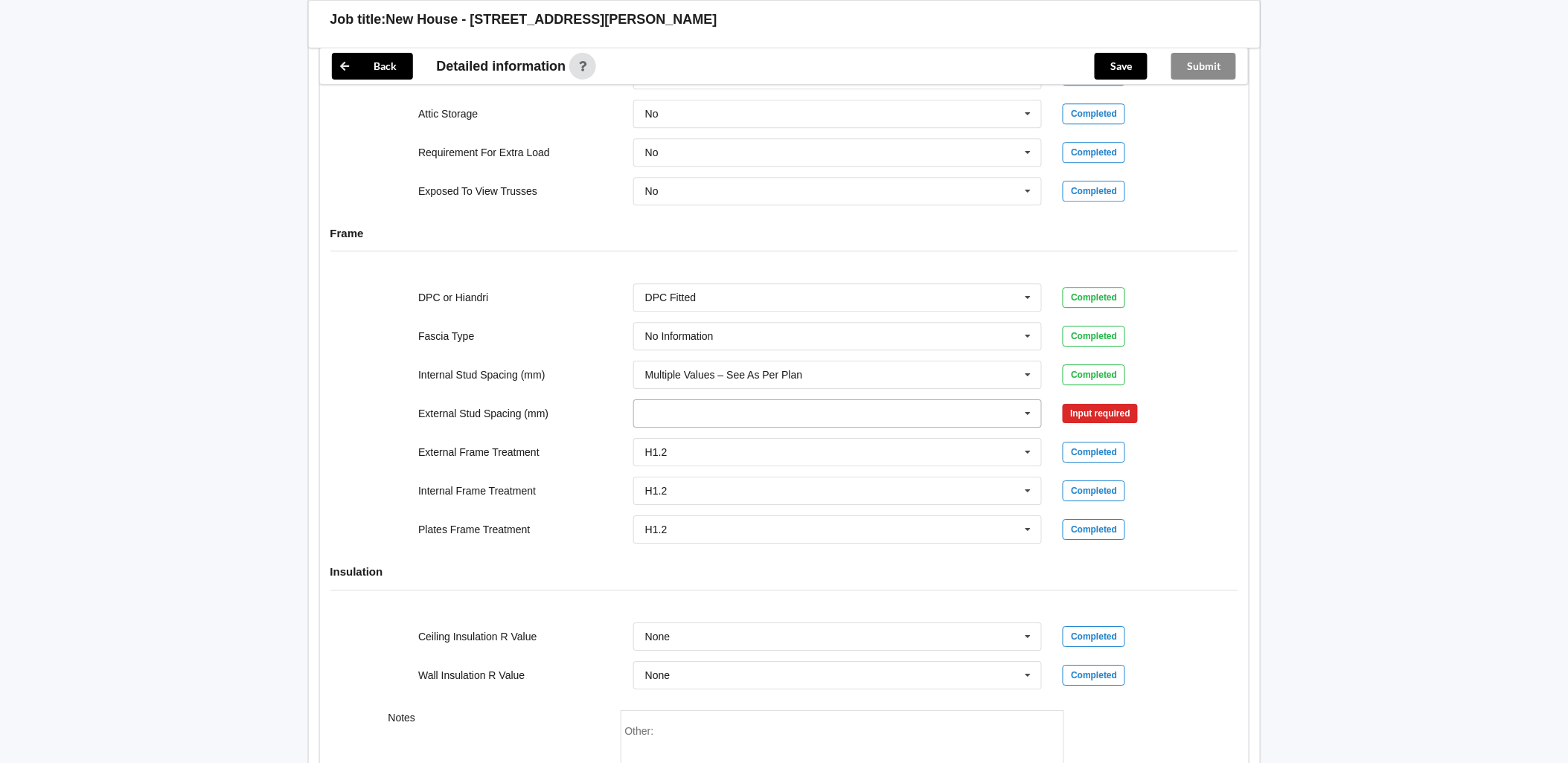
click at [1019, 412] on icon at bounding box center [1028, 414] width 22 height 28
click at [787, 604] on span "Multiple Values – See As Per Plan" at bounding box center [724, 606] width 157 height 12
click at [1087, 414] on button "Confirm input" at bounding box center [1107, 414] width 88 height 25
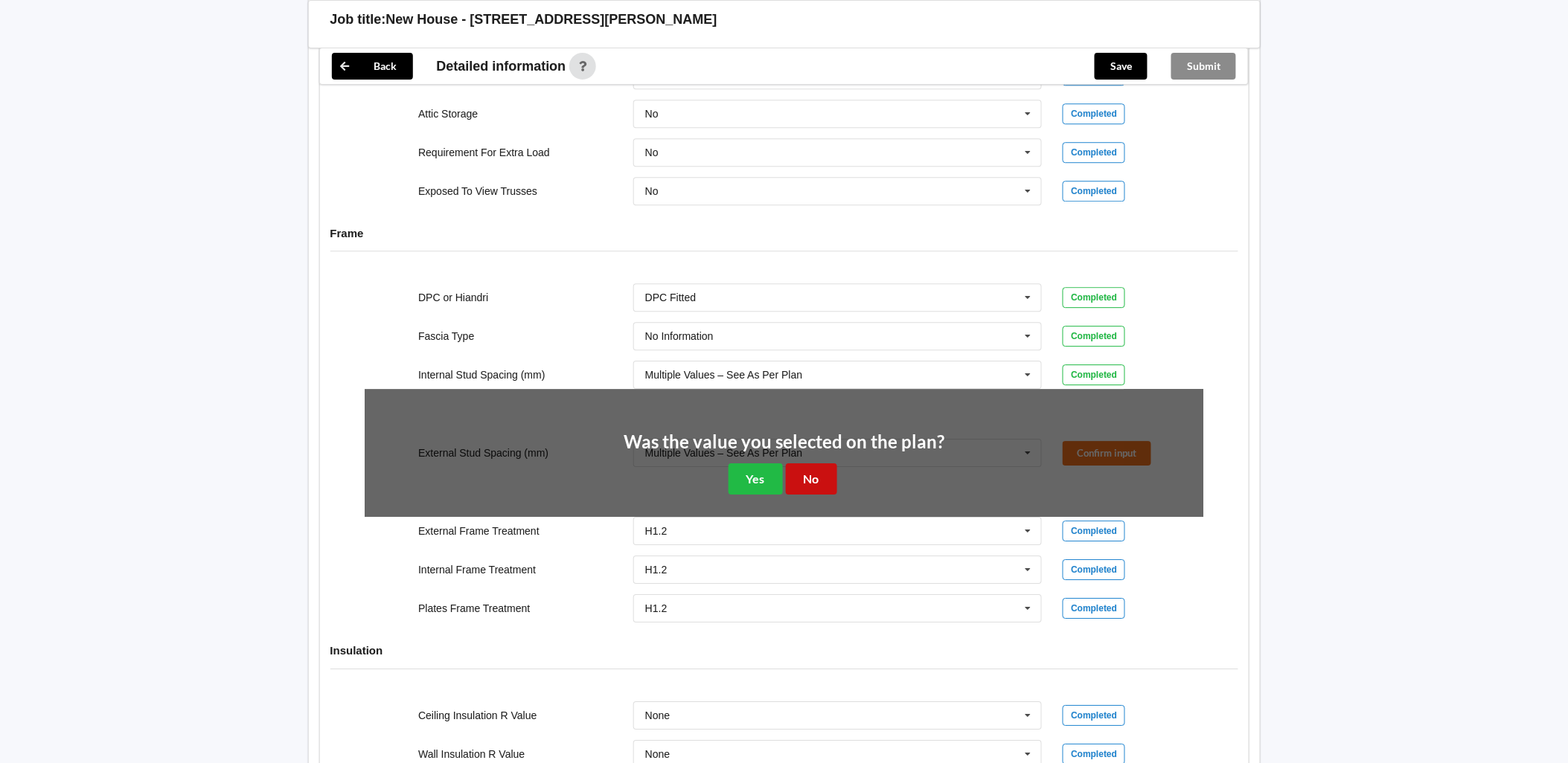
click at [827, 477] on button "No" at bounding box center [811, 478] width 51 height 31
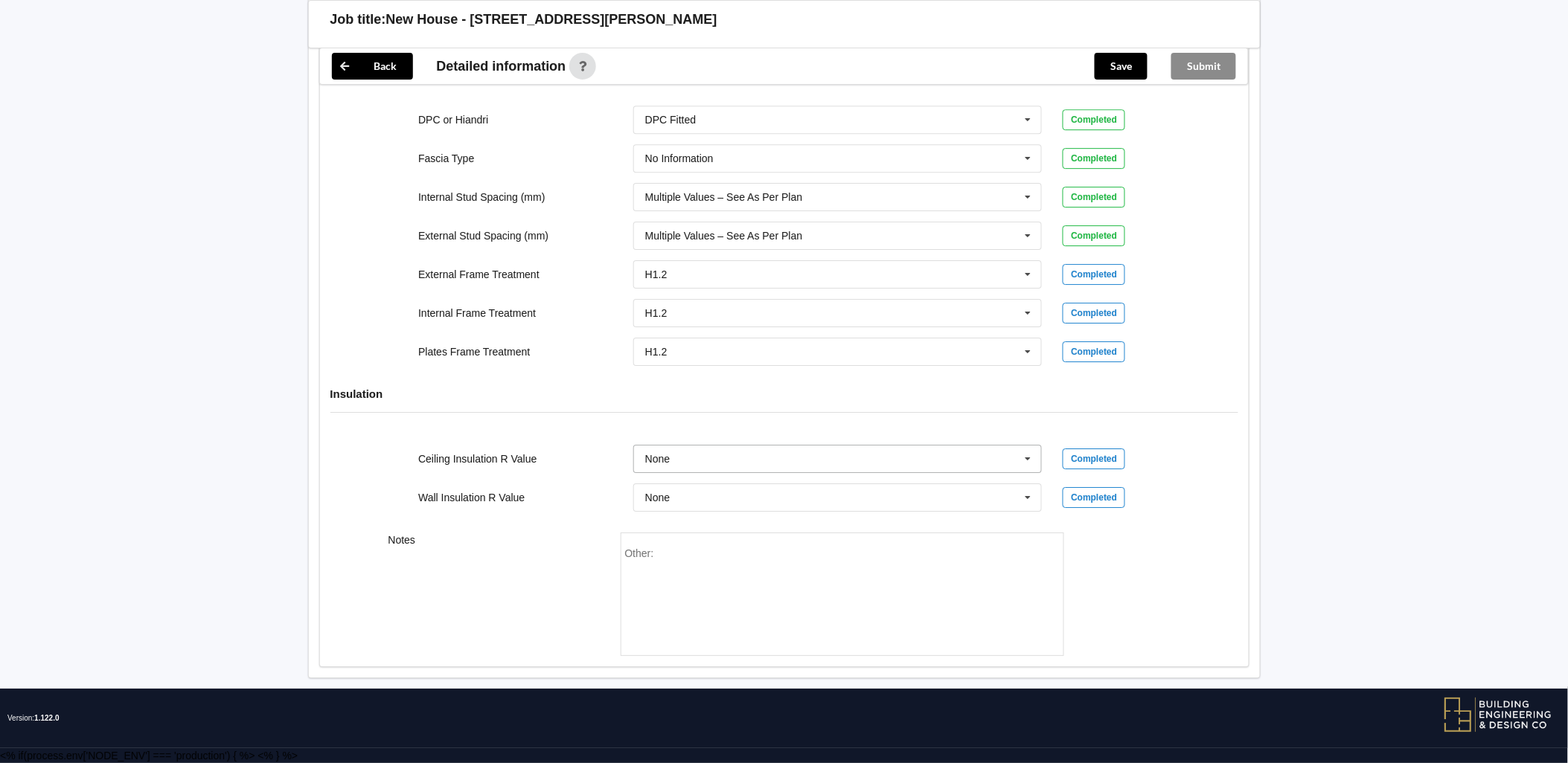
scroll to position [1584, 0]
drag, startPoint x: 770, startPoint y: 563, endPoint x: 777, endPoint y: 567, distance: 8.1
click at [776, 569] on div "Other:" at bounding box center [841, 599] width 434 height 104
click at [1097, 70] on button "Save" at bounding box center [1120, 66] width 52 height 27
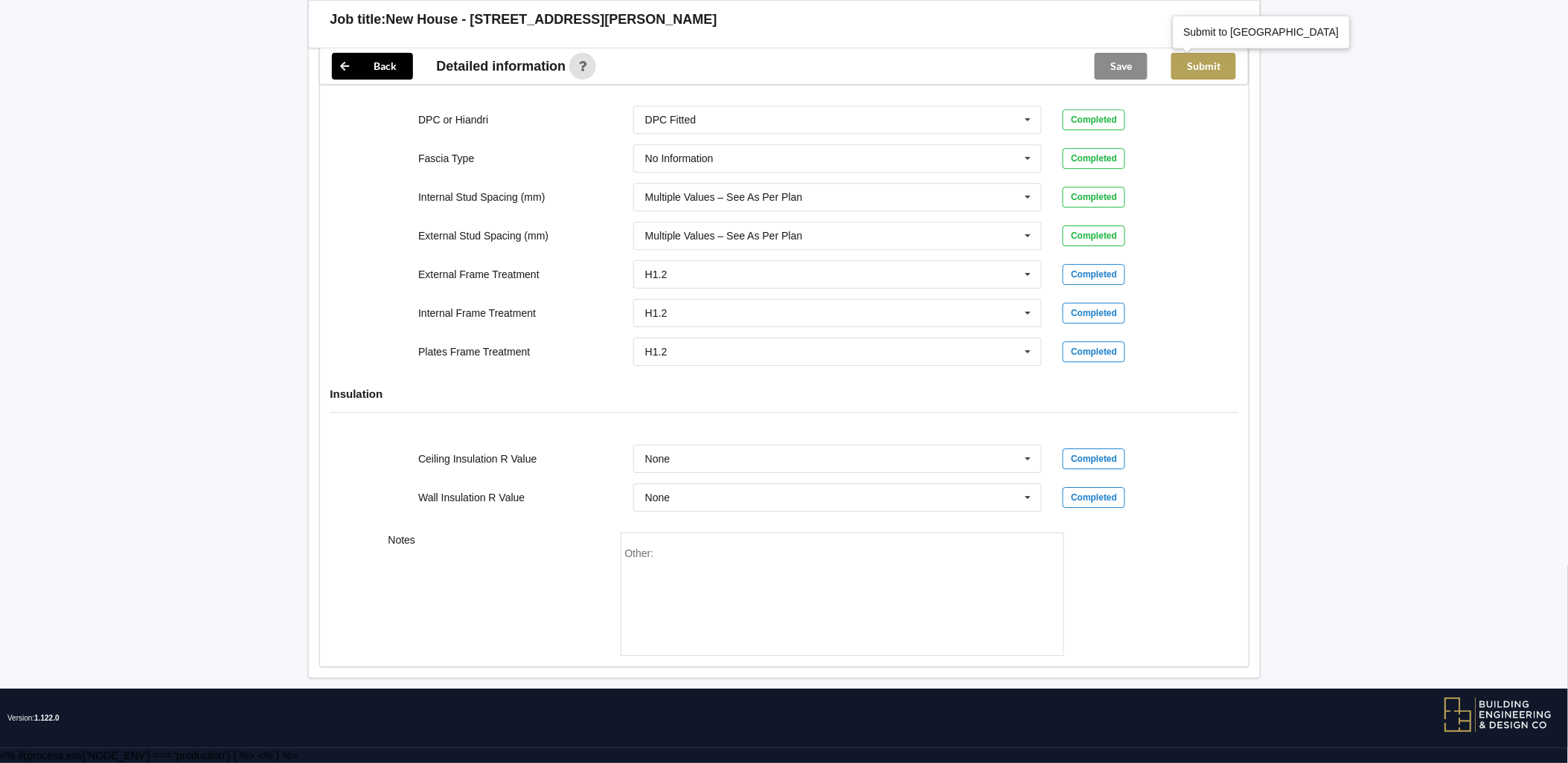
click at [1209, 70] on button "Submit" at bounding box center [1204, 66] width 64 height 27
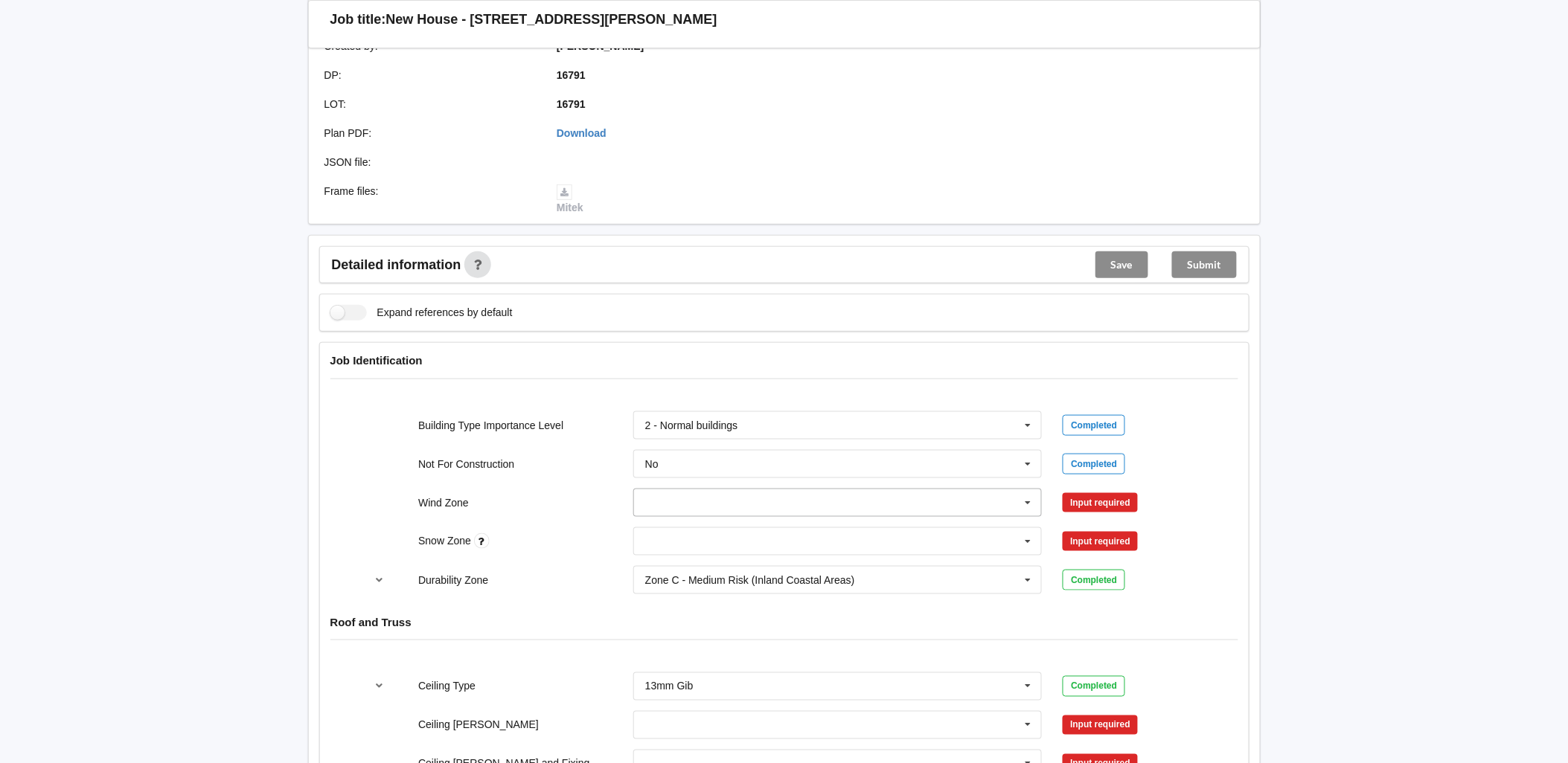
scroll to position [413, 0]
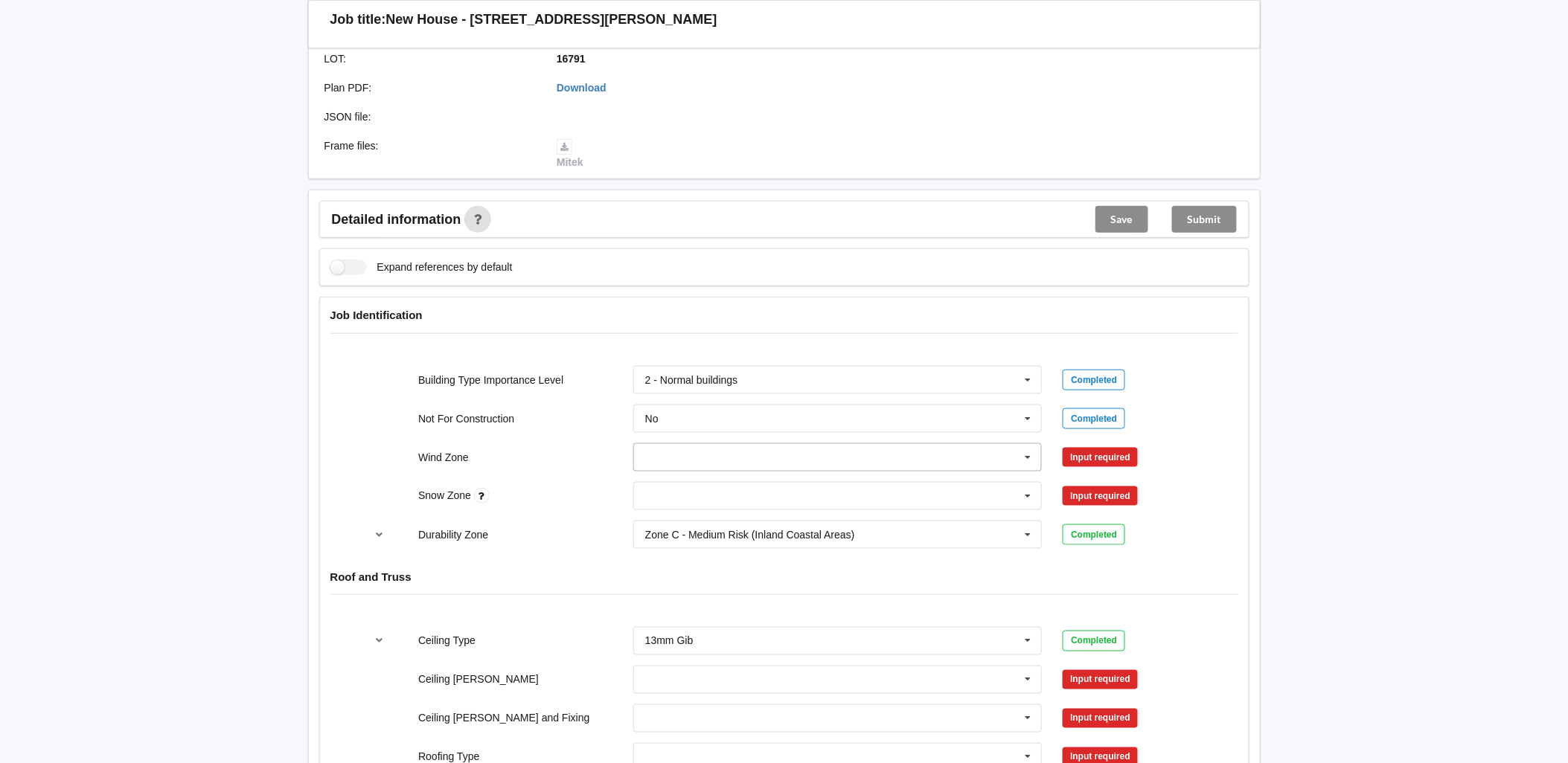
click at [708, 332] on input "text" at bounding box center [838, 457] width 408 height 27
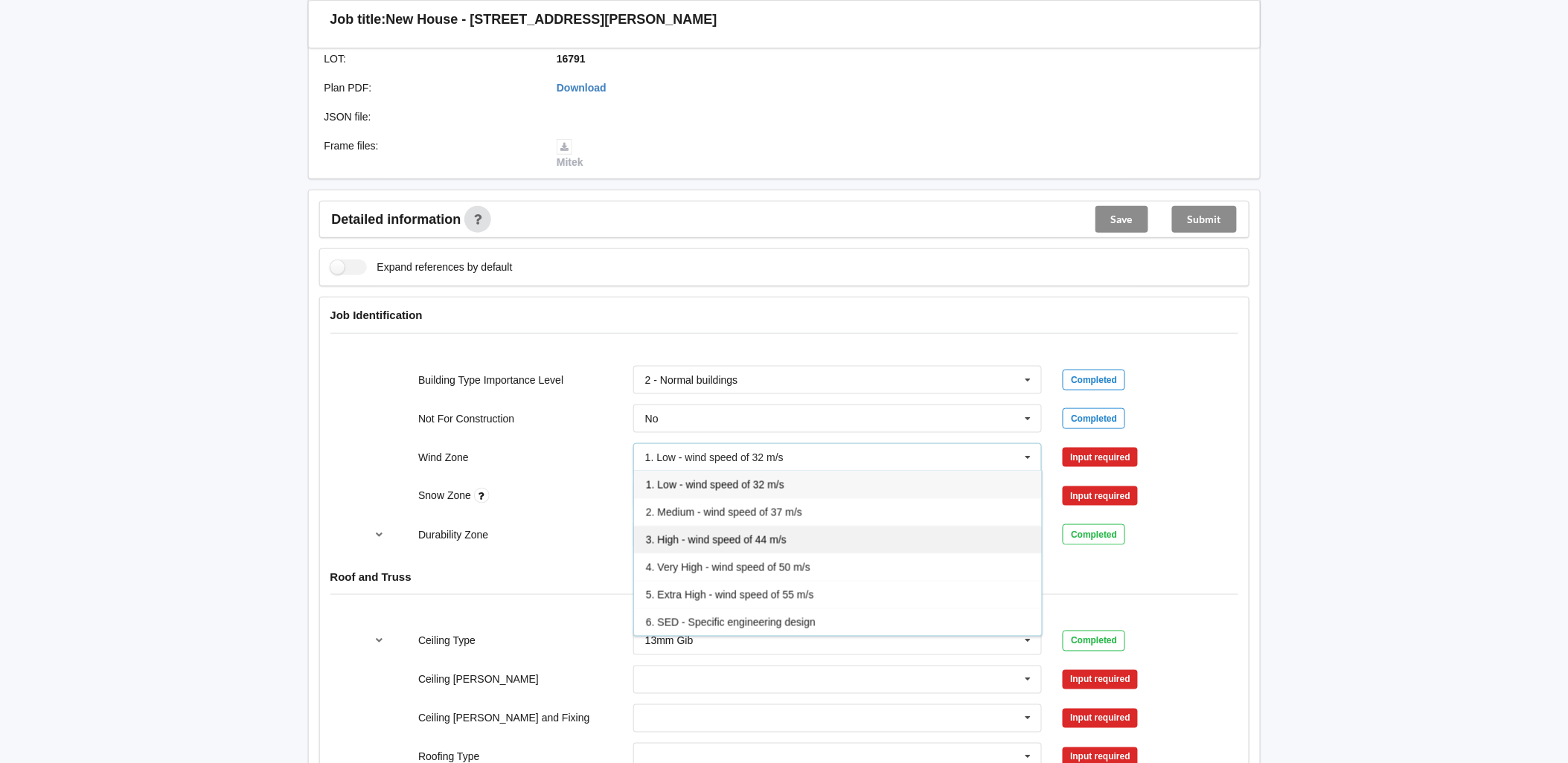
click at [710, 332] on span "3. High - wind speed of 44 m/s" at bounding box center [716, 540] width 141 height 12
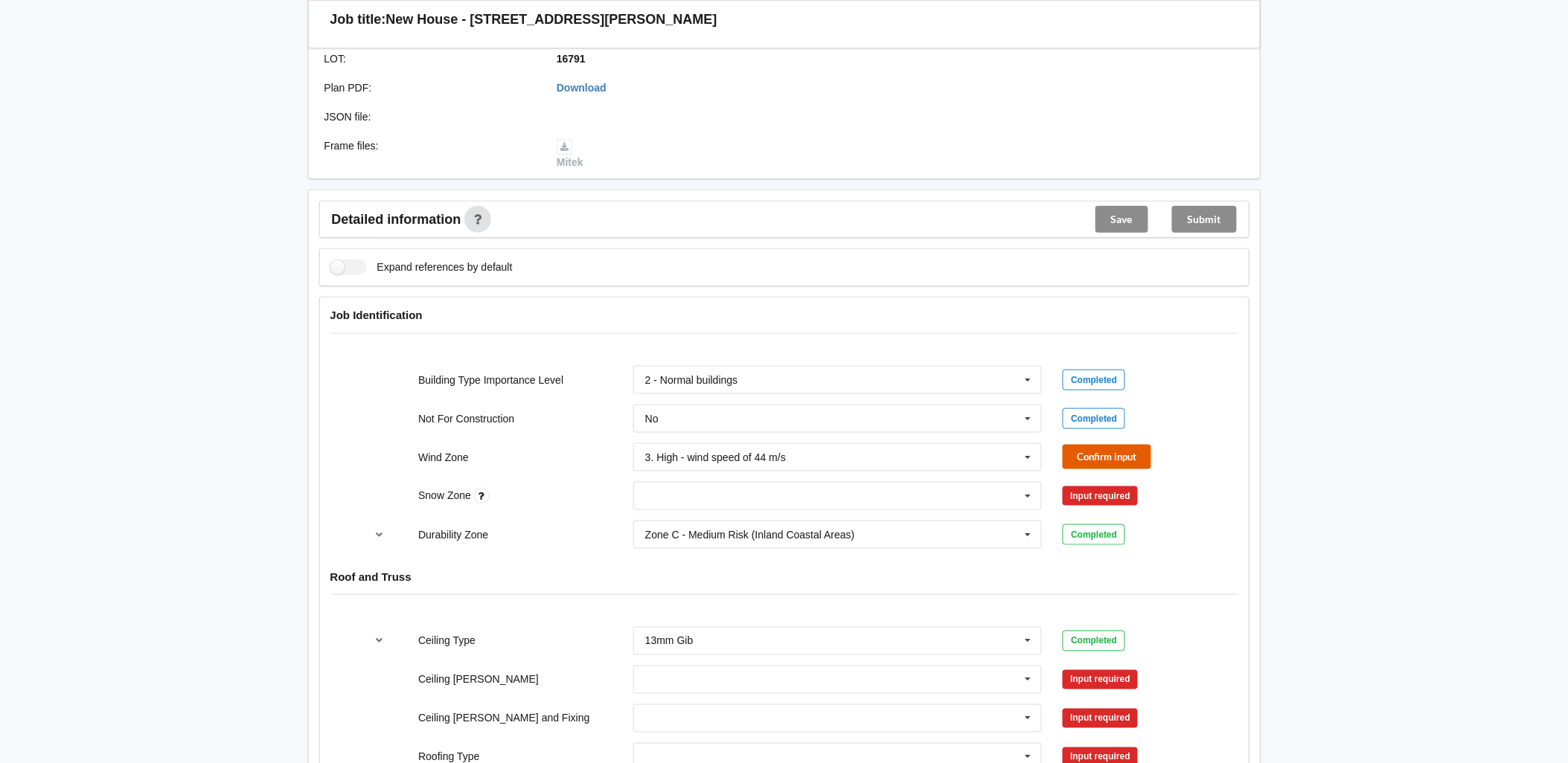
click at [767, 332] on button "Confirm input" at bounding box center [1107, 456] width 88 height 25
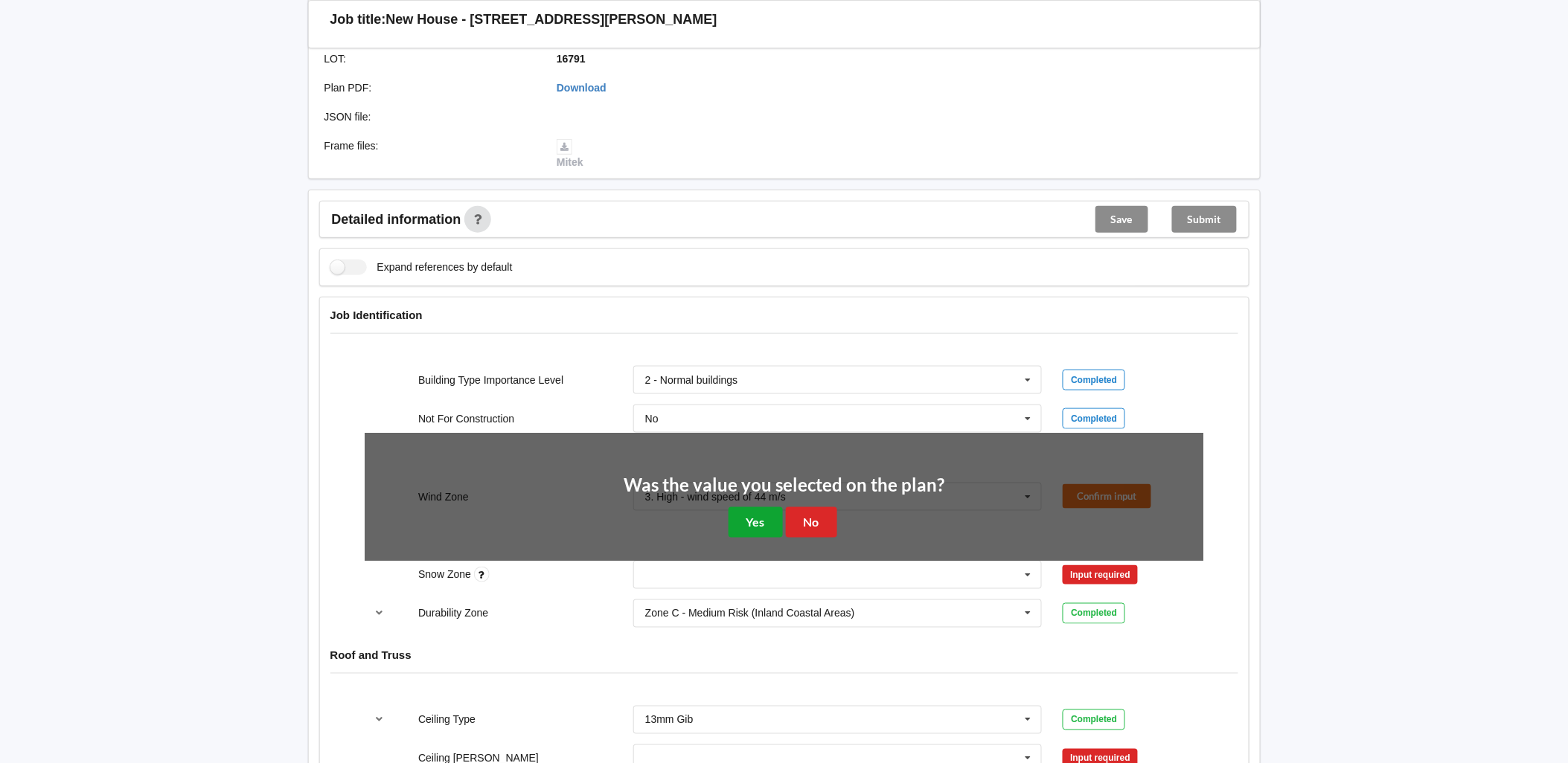
click at [761, 332] on button "Yes" at bounding box center [755, 522] width 54 height 31
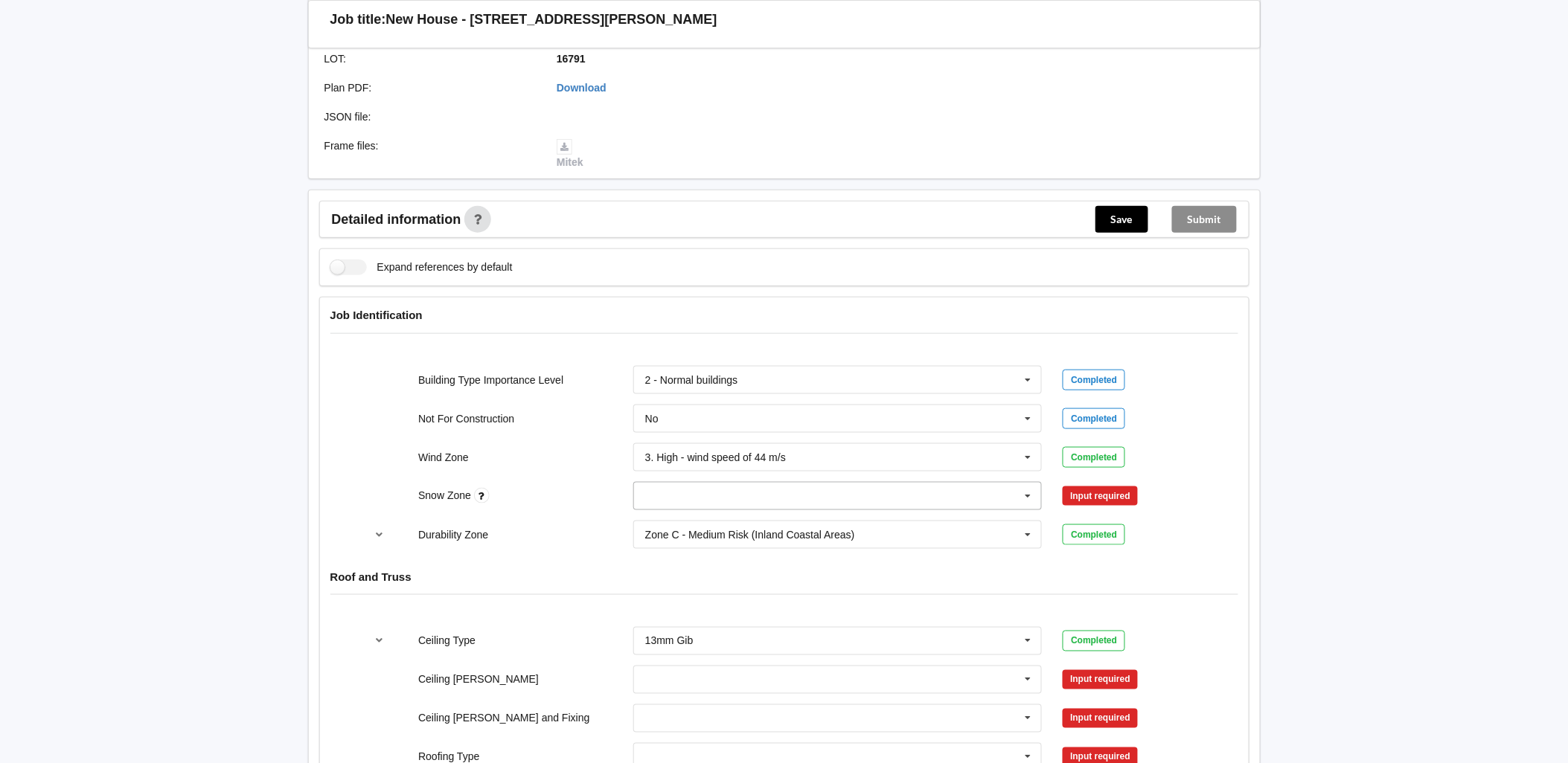
click at [672, 332] on input "text" at bounding box center [838, 496] width 408 height 27
click at [668, 332] on div "N1" at bounding box center [838, 550] width 408 height 28
click at [767, 332] on button "Confirm input" at bounding box center [1107, 495] width 88 height 25
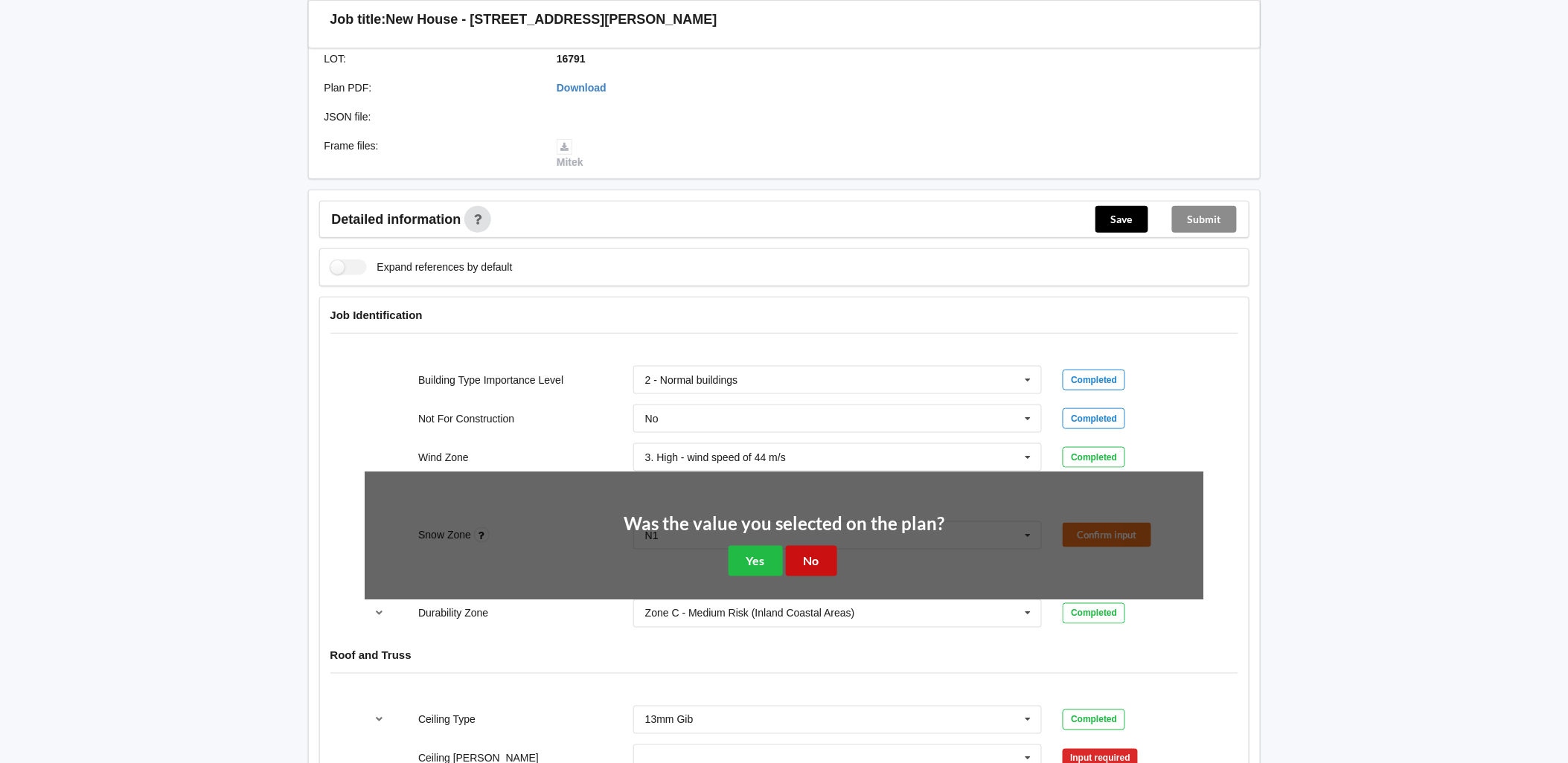
click at [767, 332] on button "No" at bounding box center [811, 561] width 51 height 31
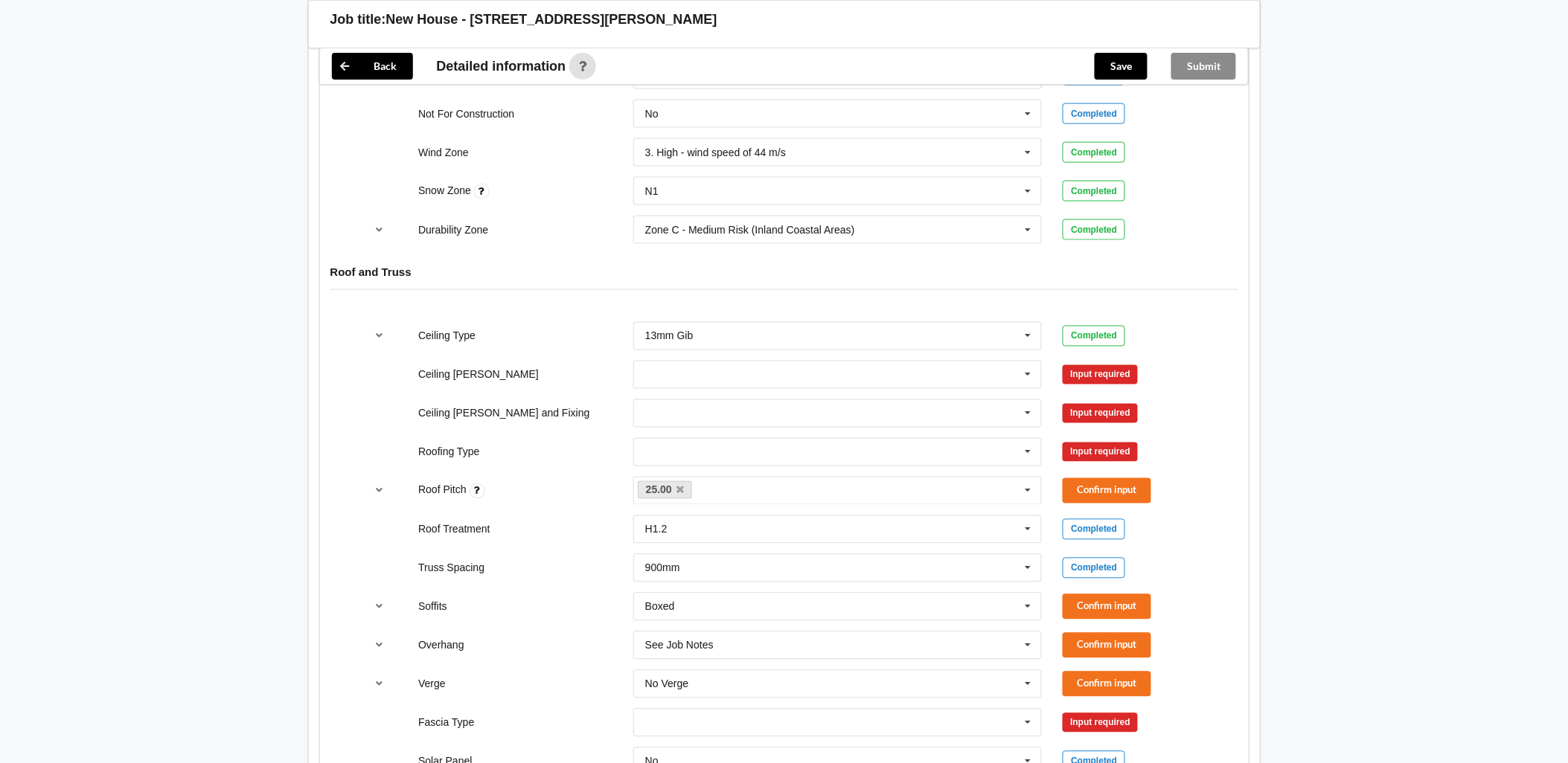
scroll to position [744, 0]
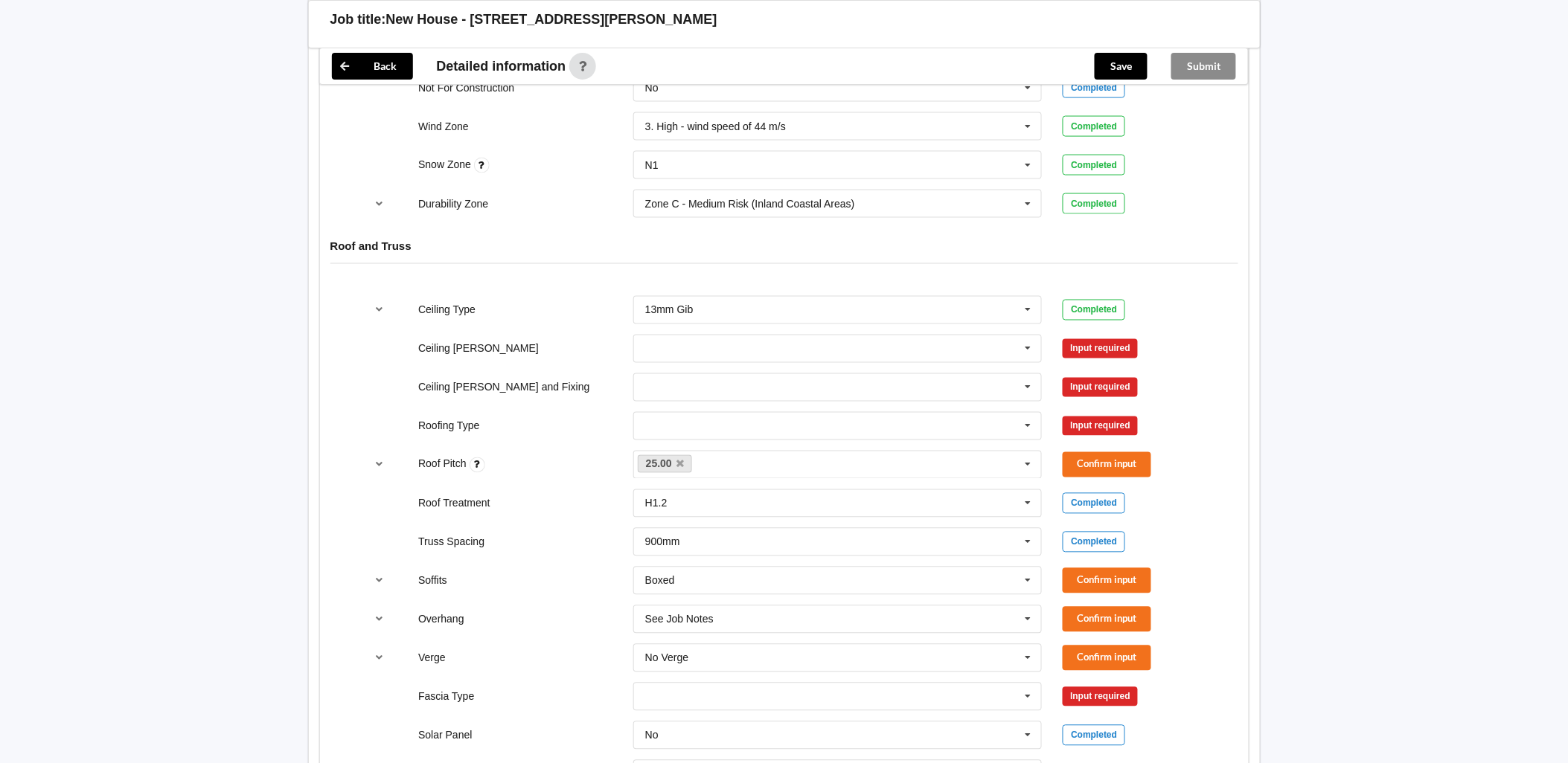
click at [767, 329] on div "400mm 450mm 600mm See Job Notes" at bounding box center [837, 349] width 430 height 49
click at [767, 332] on input "text" at bounding box center [838, 349] width 408 height 27
click at [724, 332] on div "600mm" at bounding box center [838, 431] width 408 height 28
click at [733, 332] on input "text" at bounding box center [838, 387] width 408 height 27
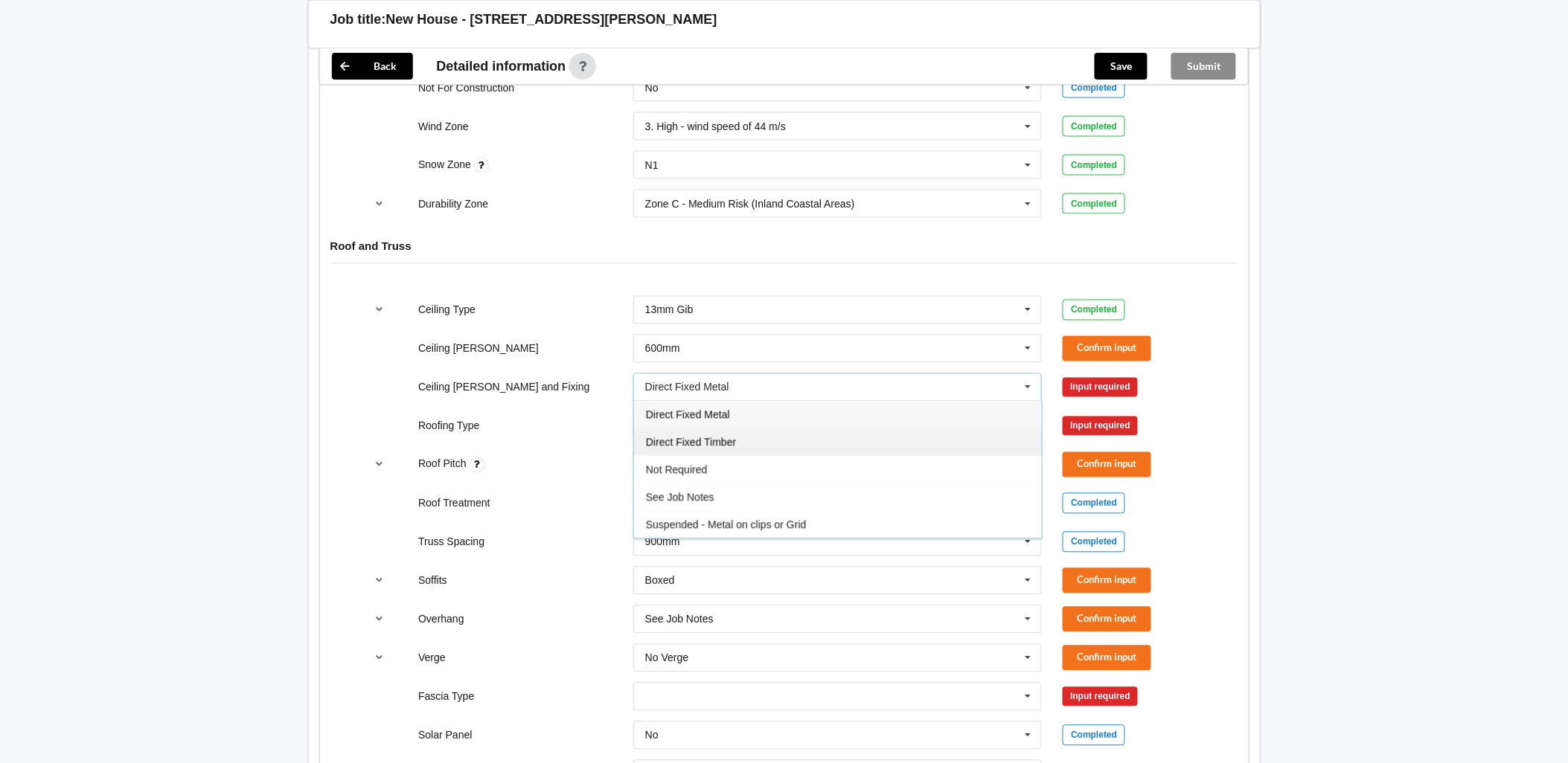
click at [727, 332] on span "Direct Fixed Timber" at bounding box center [691, 442] width 90 height 12
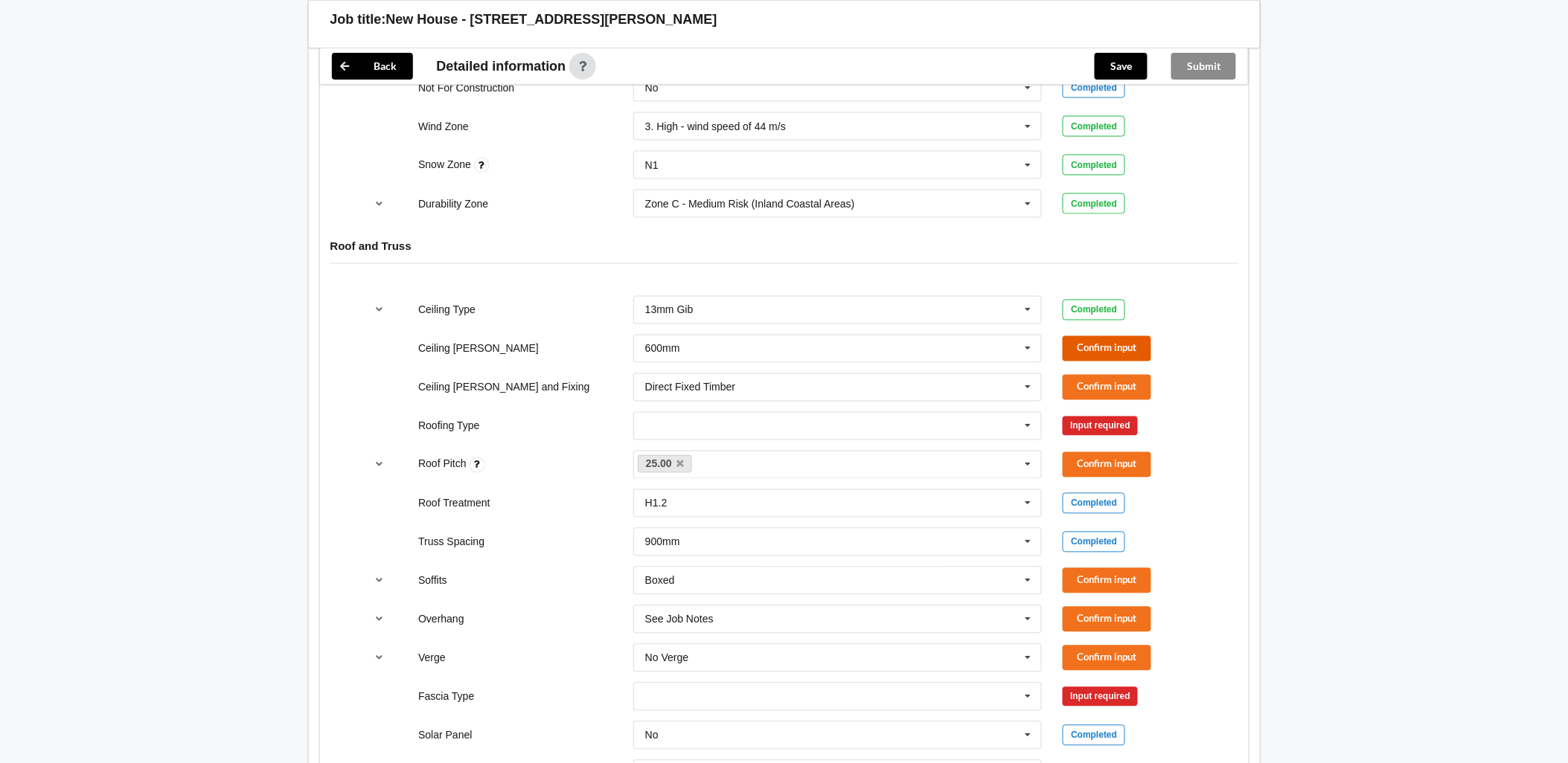
click at [767, 332] on button "Confirm input" at bounding box center [1107, 348] width 88 height 25
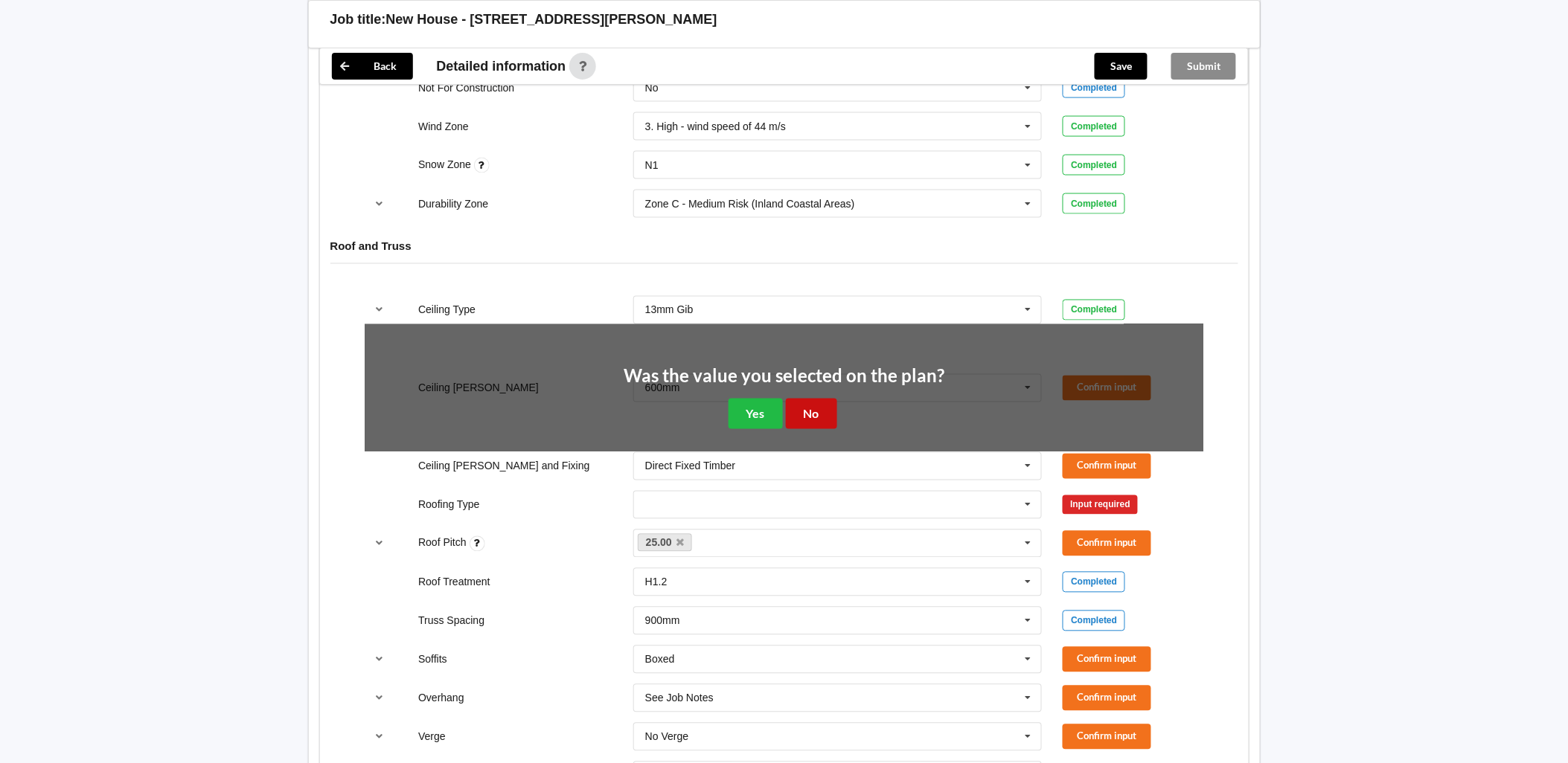
click at [767, 332] on button "No" at bounding box center [811, 414] width 51 height 31
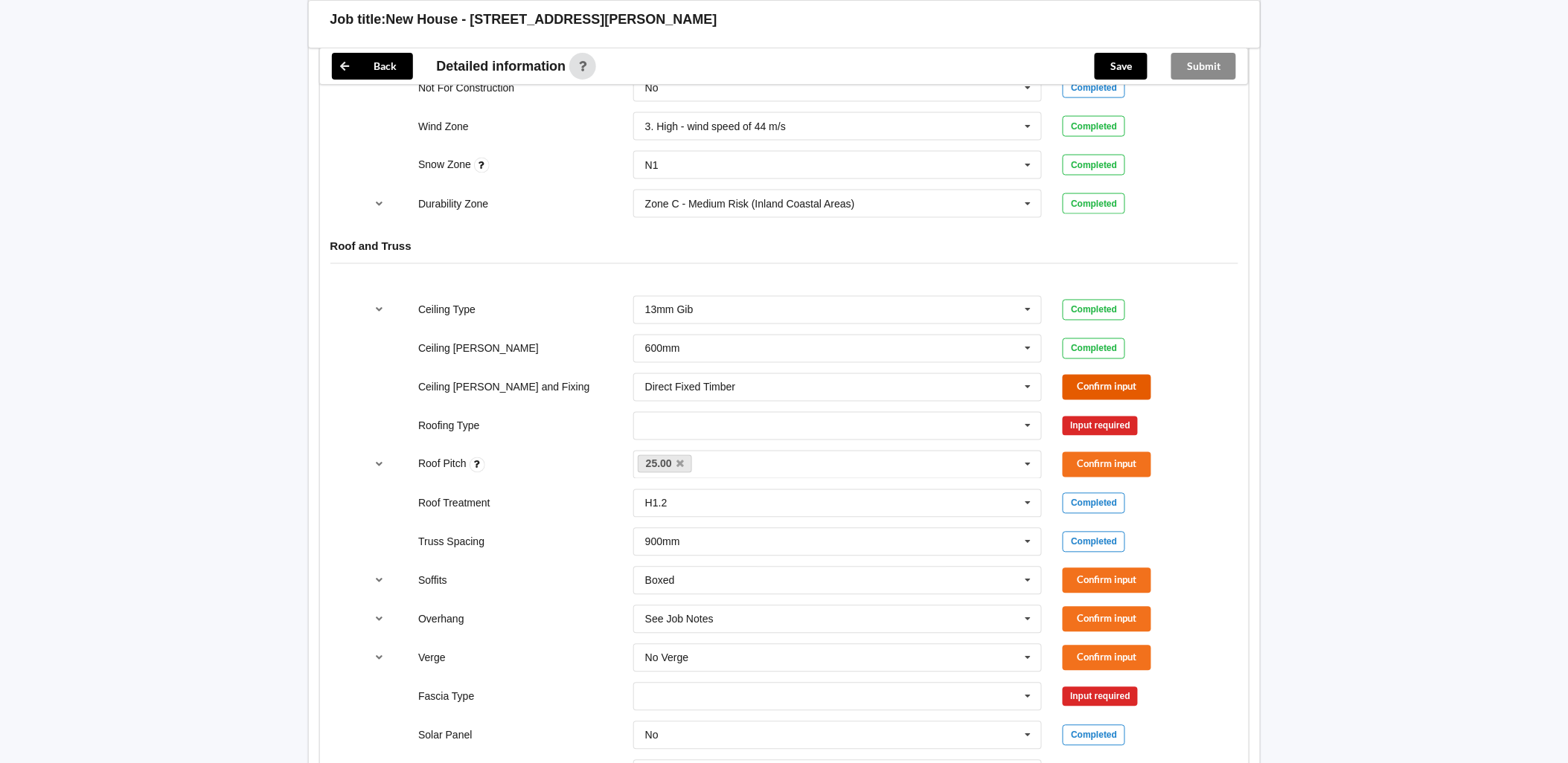
click at [767, 332] on button "Confirm input" at bounding box center [1107, 387] width 88 height 25
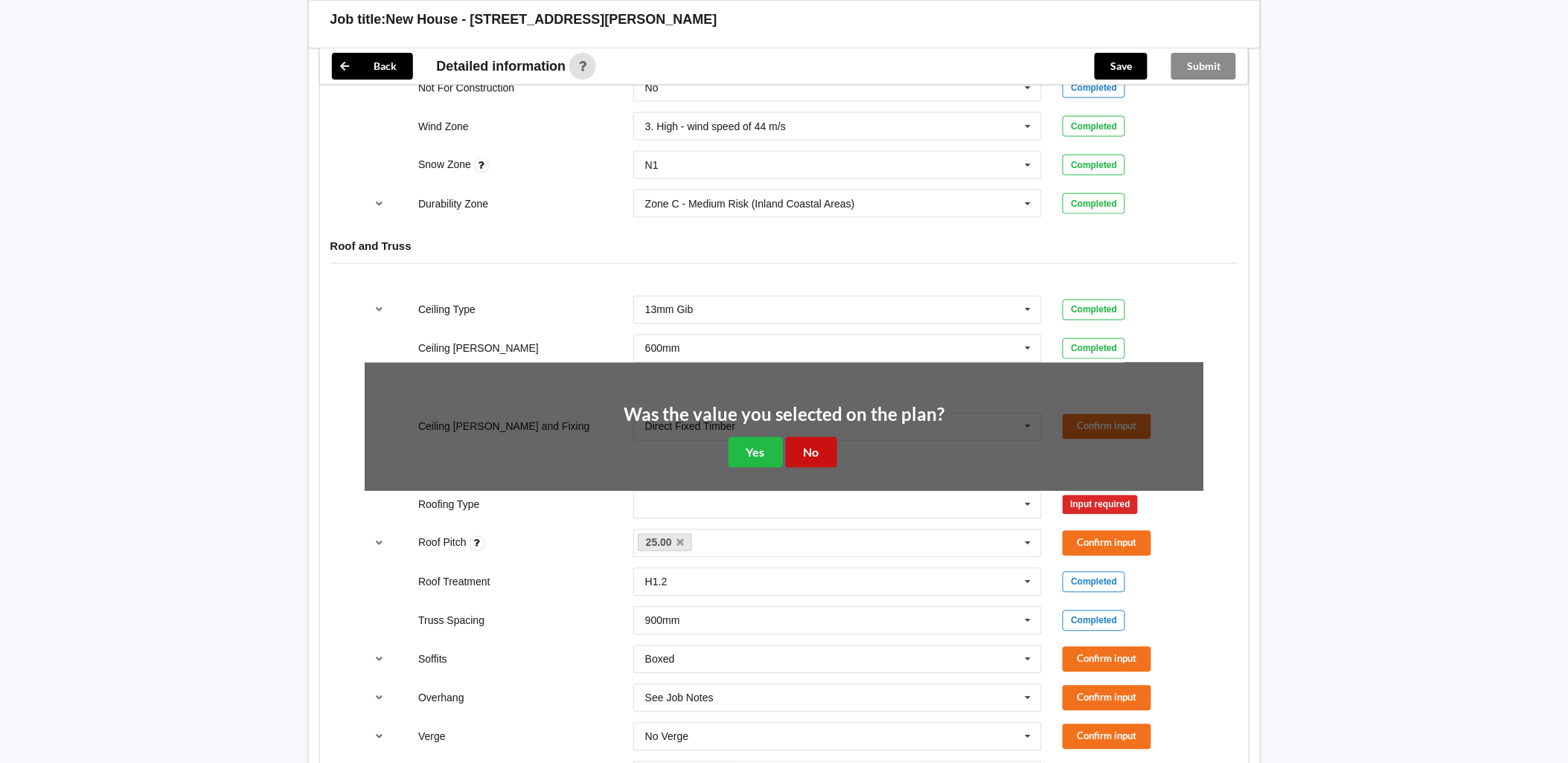
click at [767, 332] on button "No" at bounding box center [811, 452] width 51 height 31
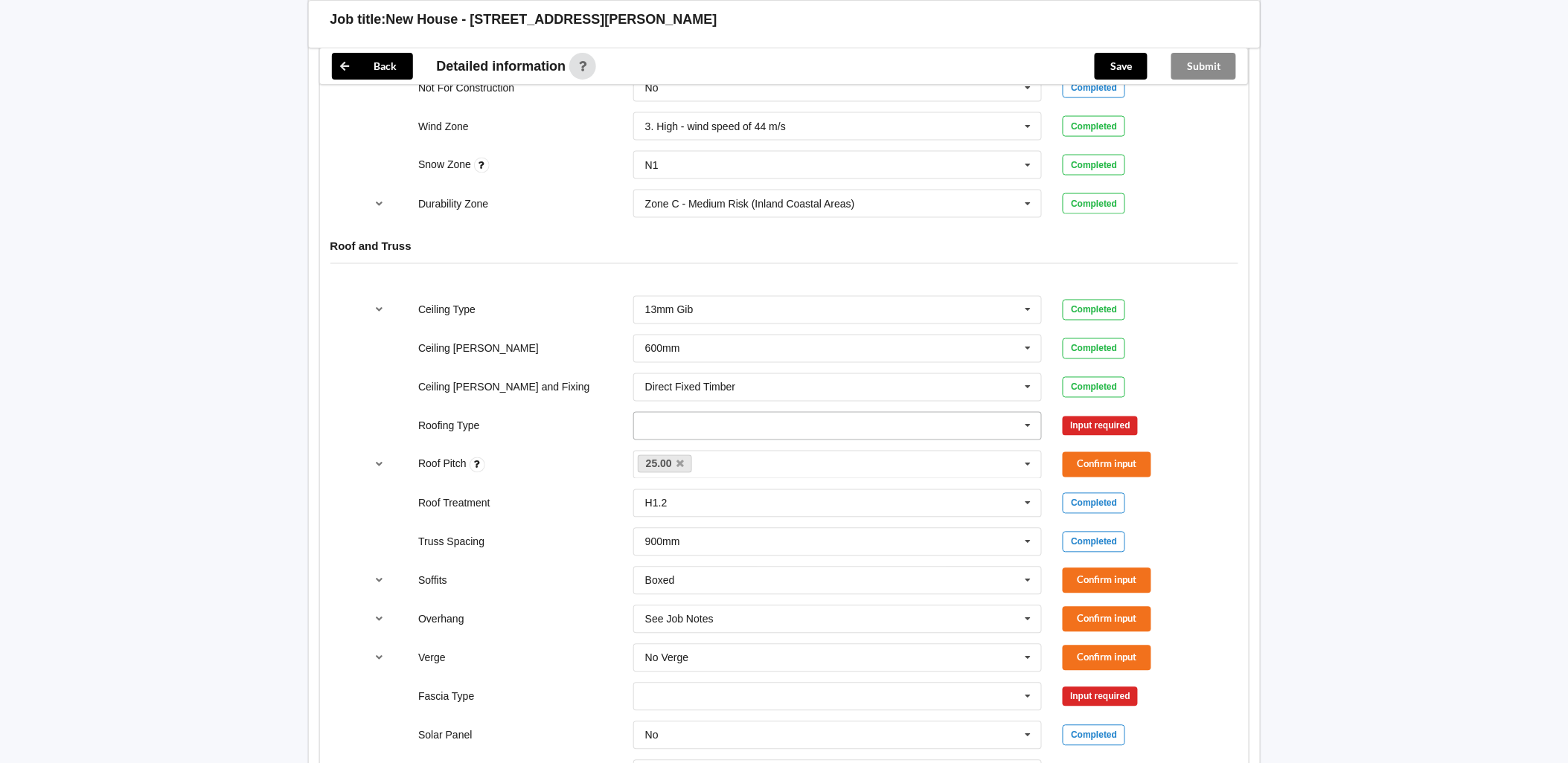
click at [732, 332] on input "text" at bounding box center [838, 426] width 408 height 27
click at [717, 332] on div "1. [GEOGRAPHIC_DATA]" at bounding box center [838, 453] width 408 height 28
click at [767, 332] on icon at bounding box center [1028, 426] width 22 height 28
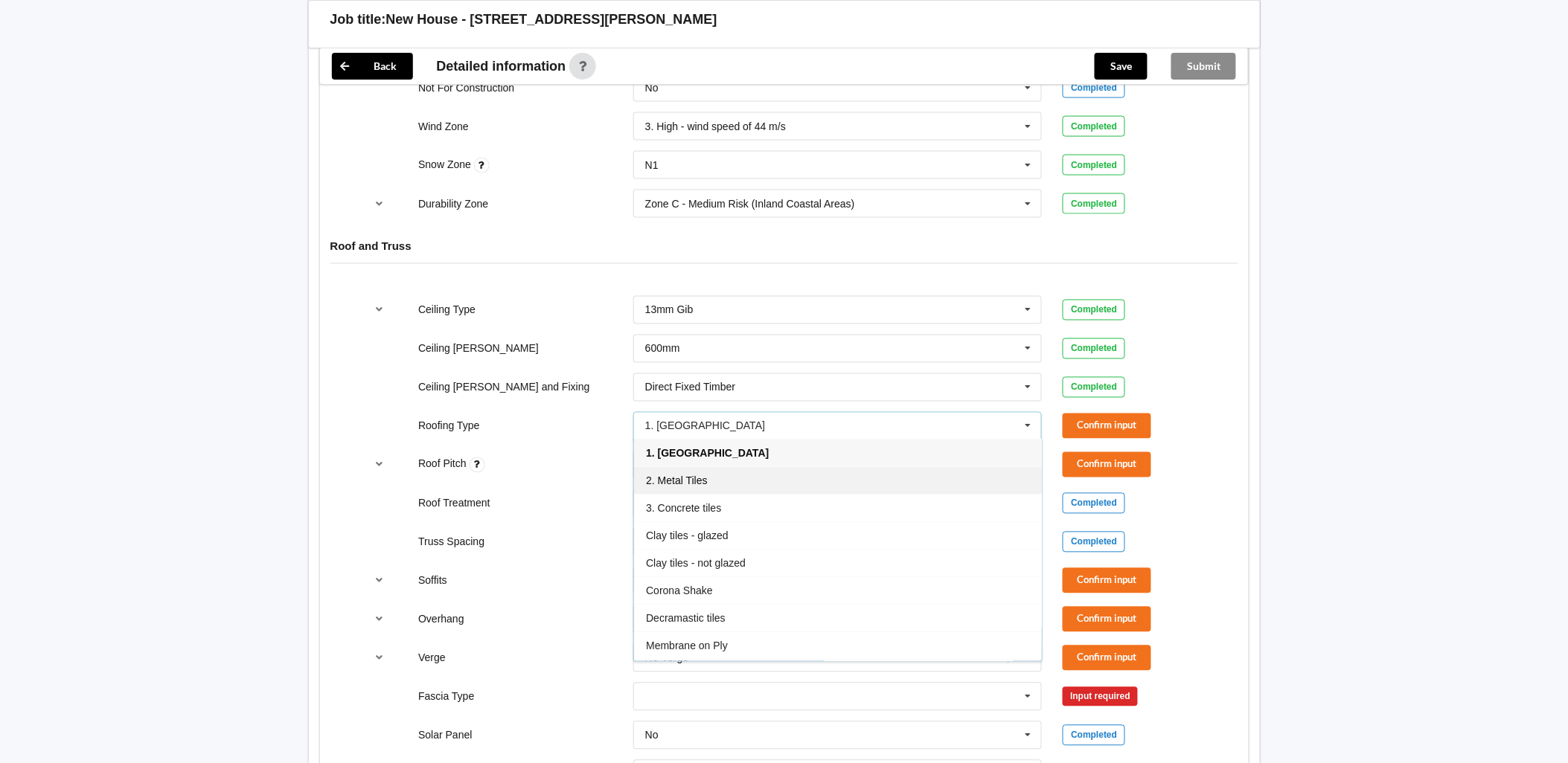
click at [724, 332] on div "2. Metal Tiles" at bounding box center [838, 480] width 408 height 28
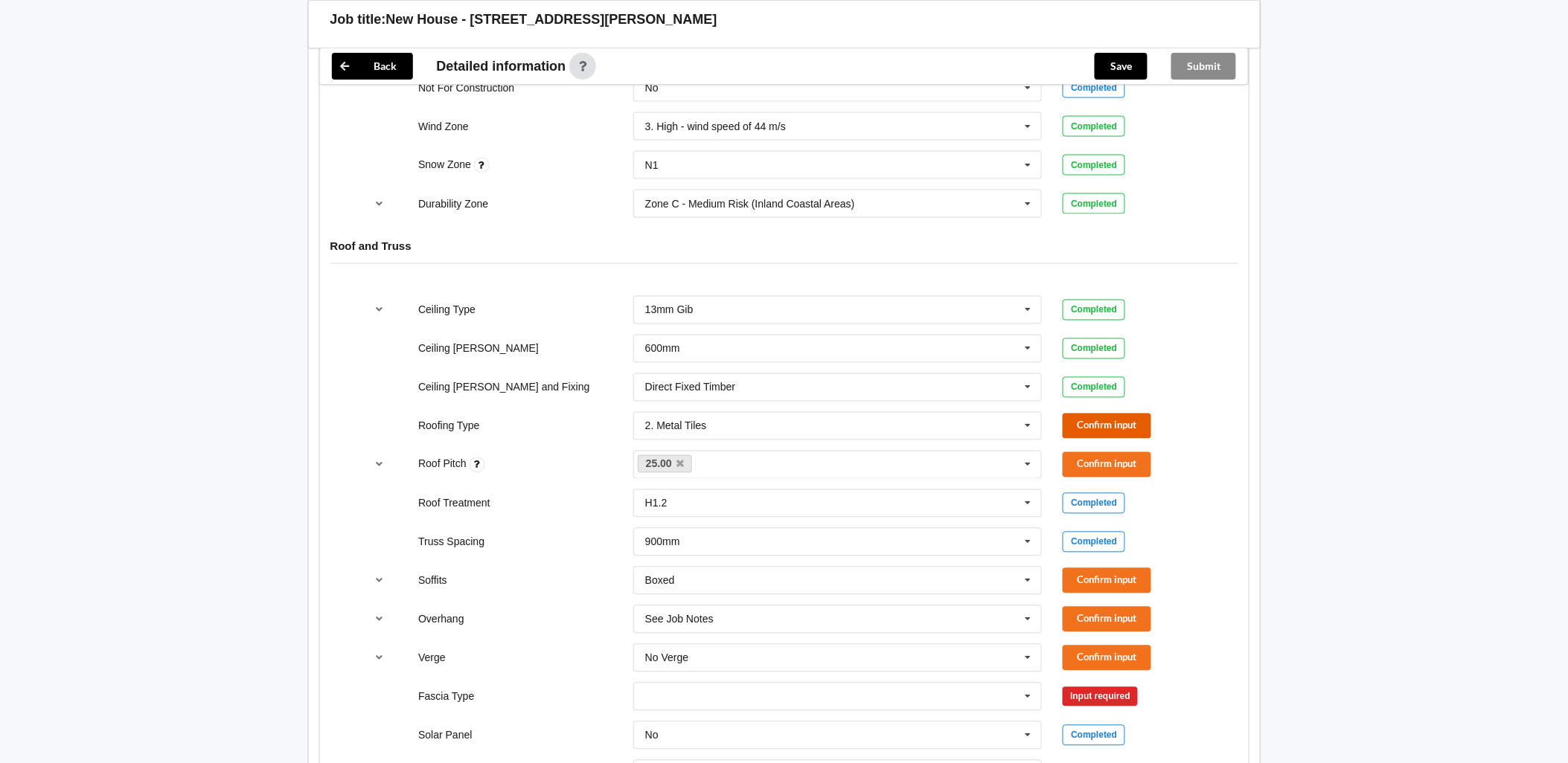
click at [767, 332] on button "Confirm input" at bounding box center [1107, 426] width 88 height 25
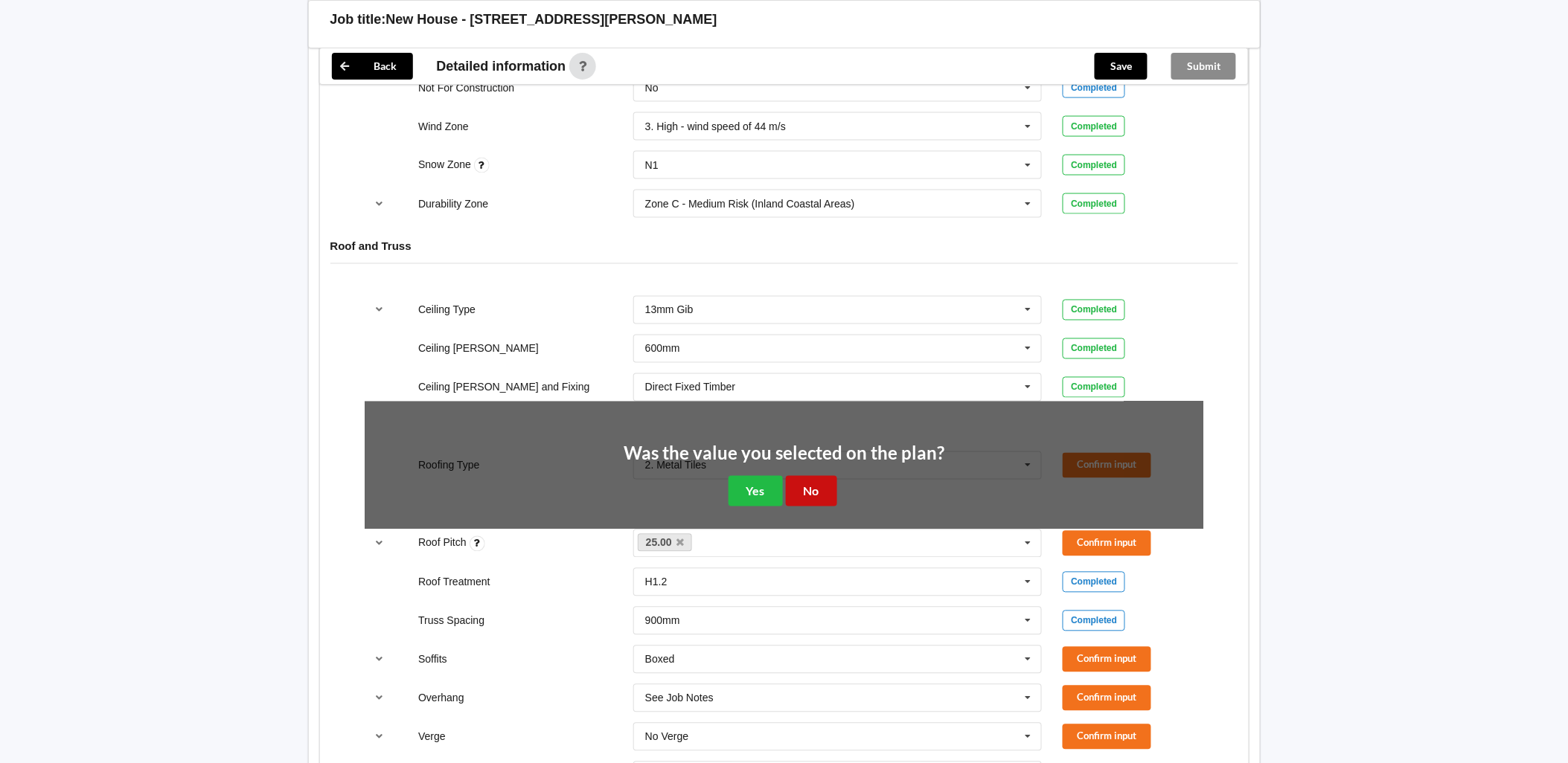
click at [767, 332] on button "No" at bounding box center [811, 491] width 51 height 31
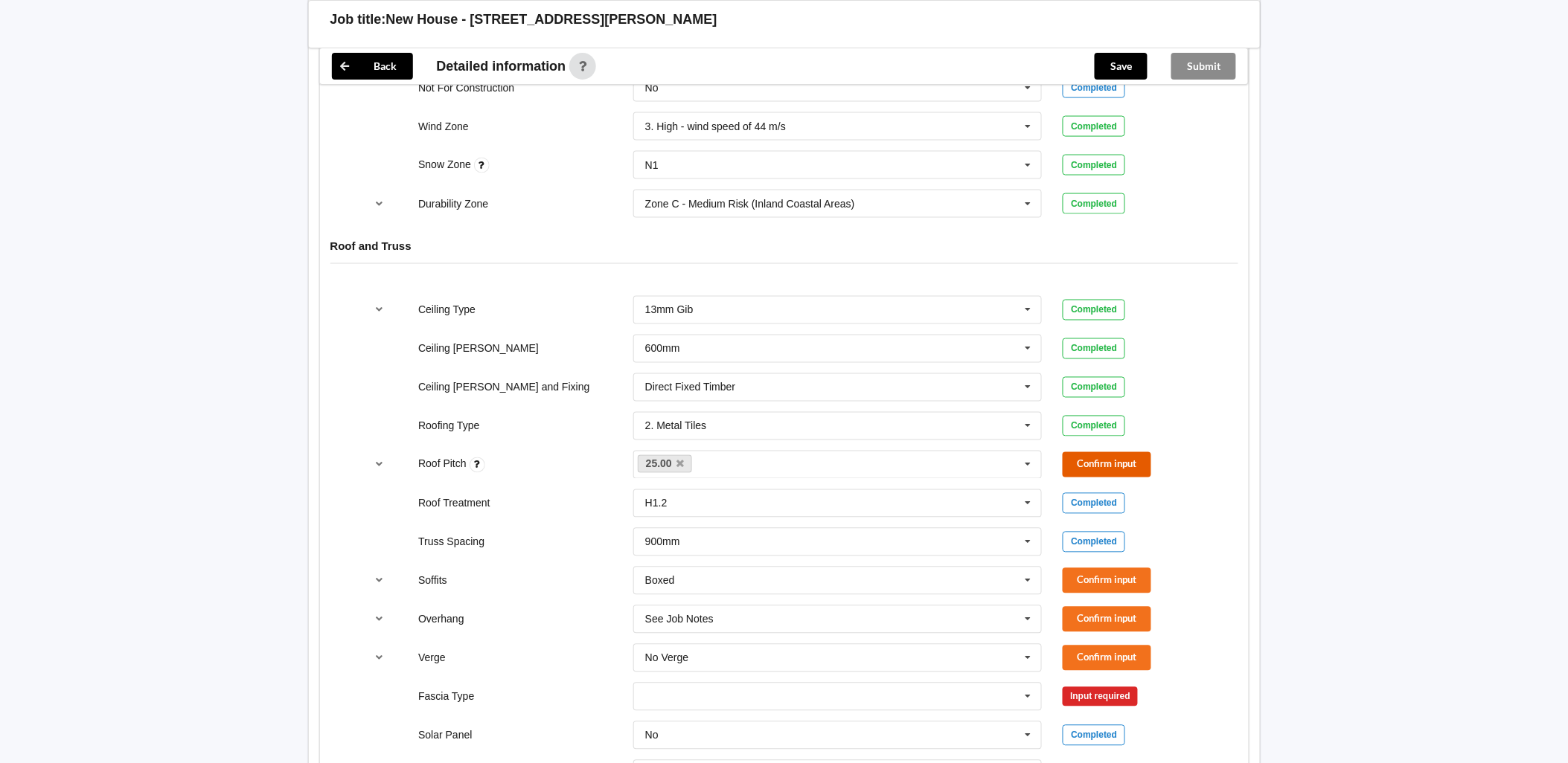
click at [767, 332] on button "Confirm input" at bounding box center [1107, 464] width 88 height 25
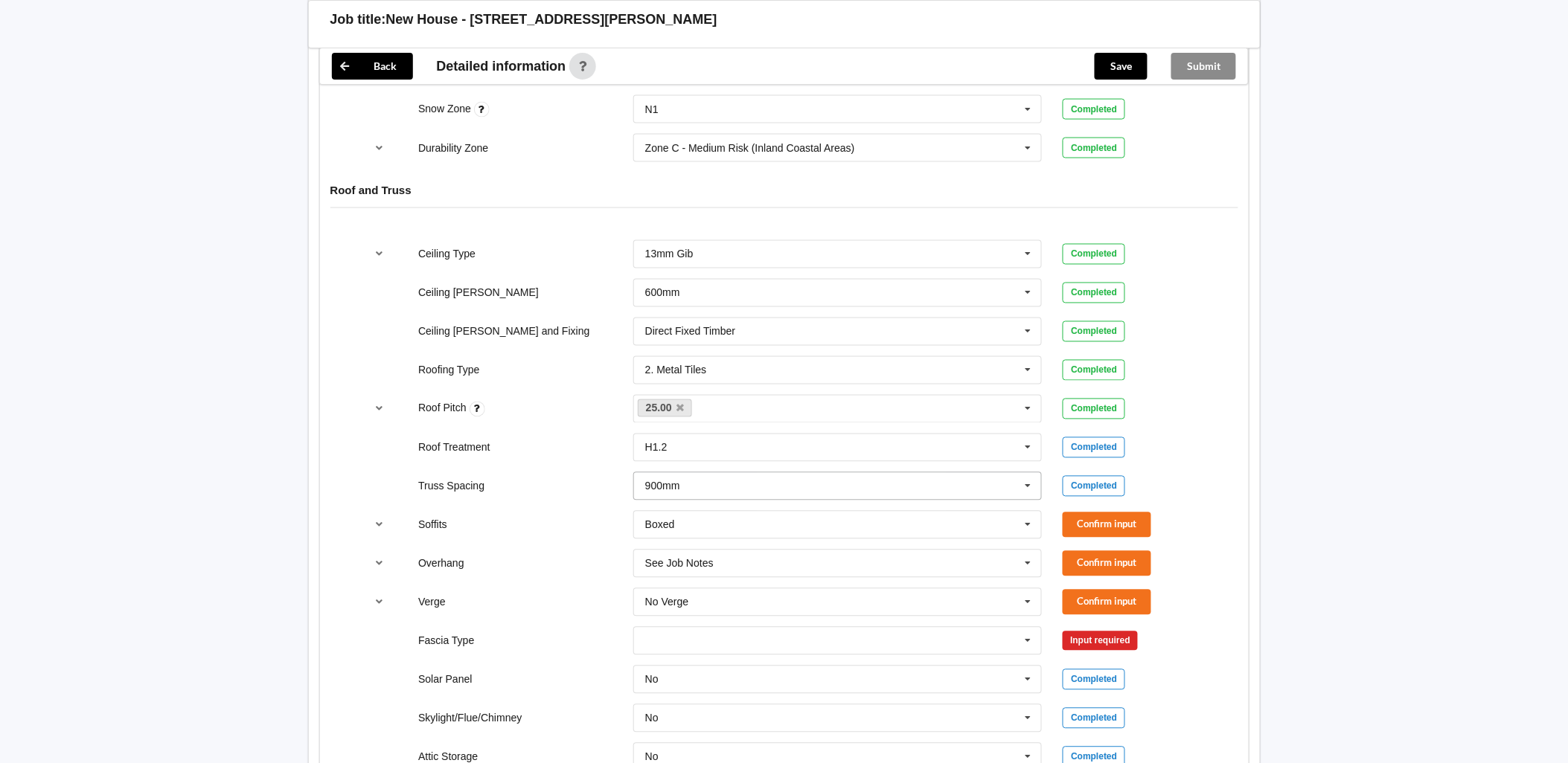
scroll to position [826, 0]
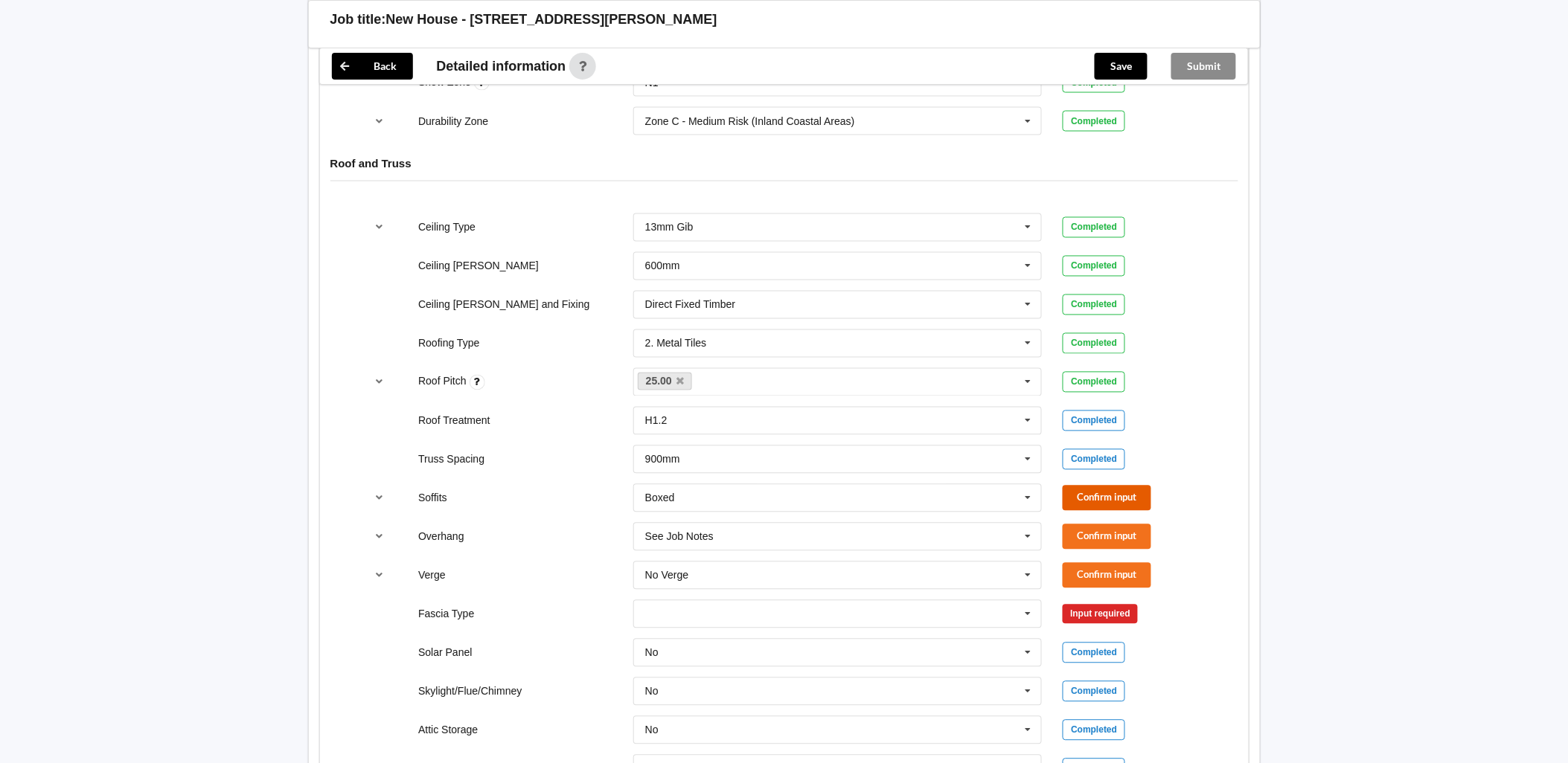
click at [767, 332] on button "Confirm input" at bounding box center [1107, 498] width 88 height 25
click at [767, 332] on icon at bounding box center [1028, 537] width 22 height 28
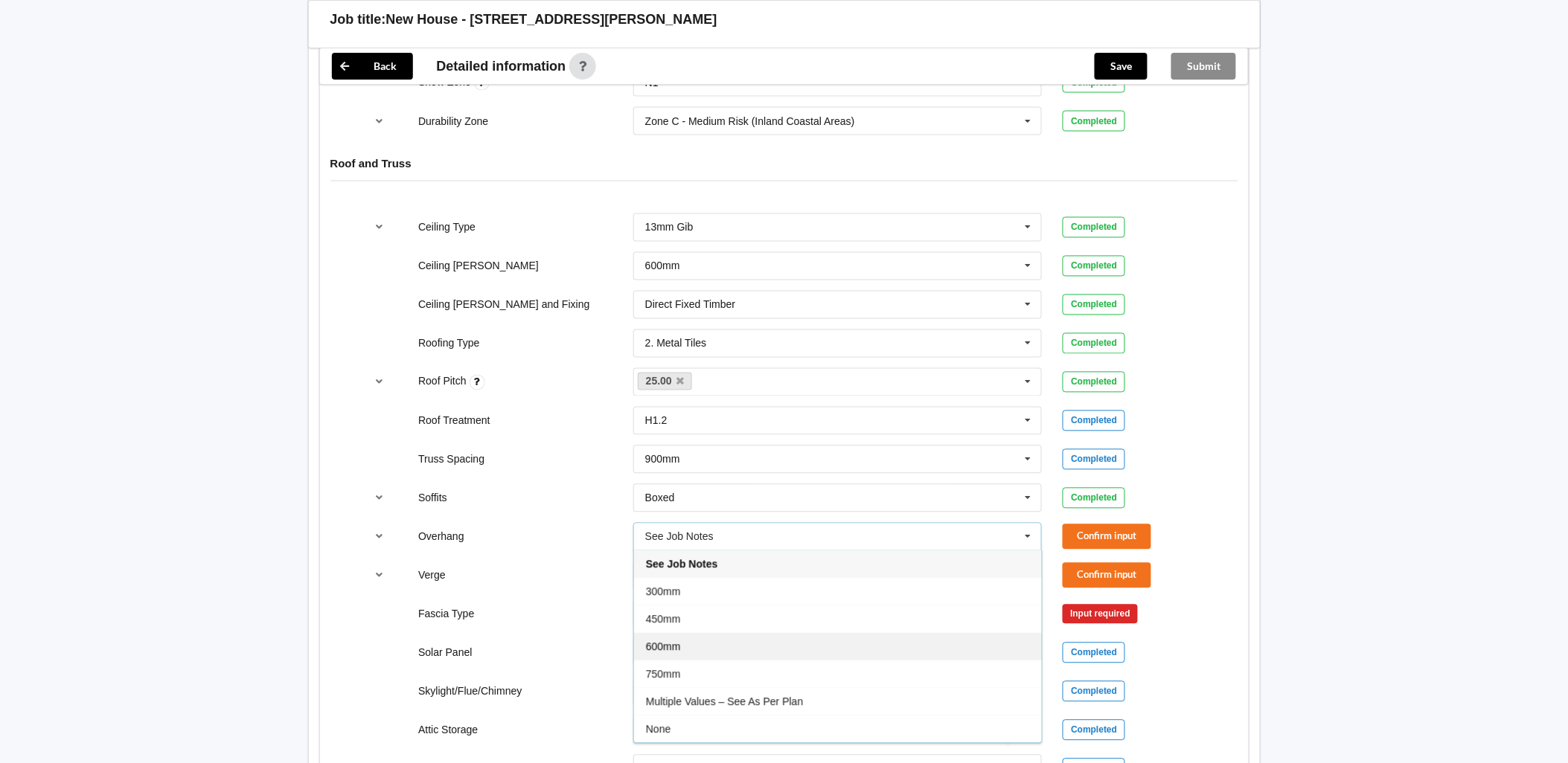
click at [709, 332] on div "600mm" at bounding box center [838, 646] width 408 height 28
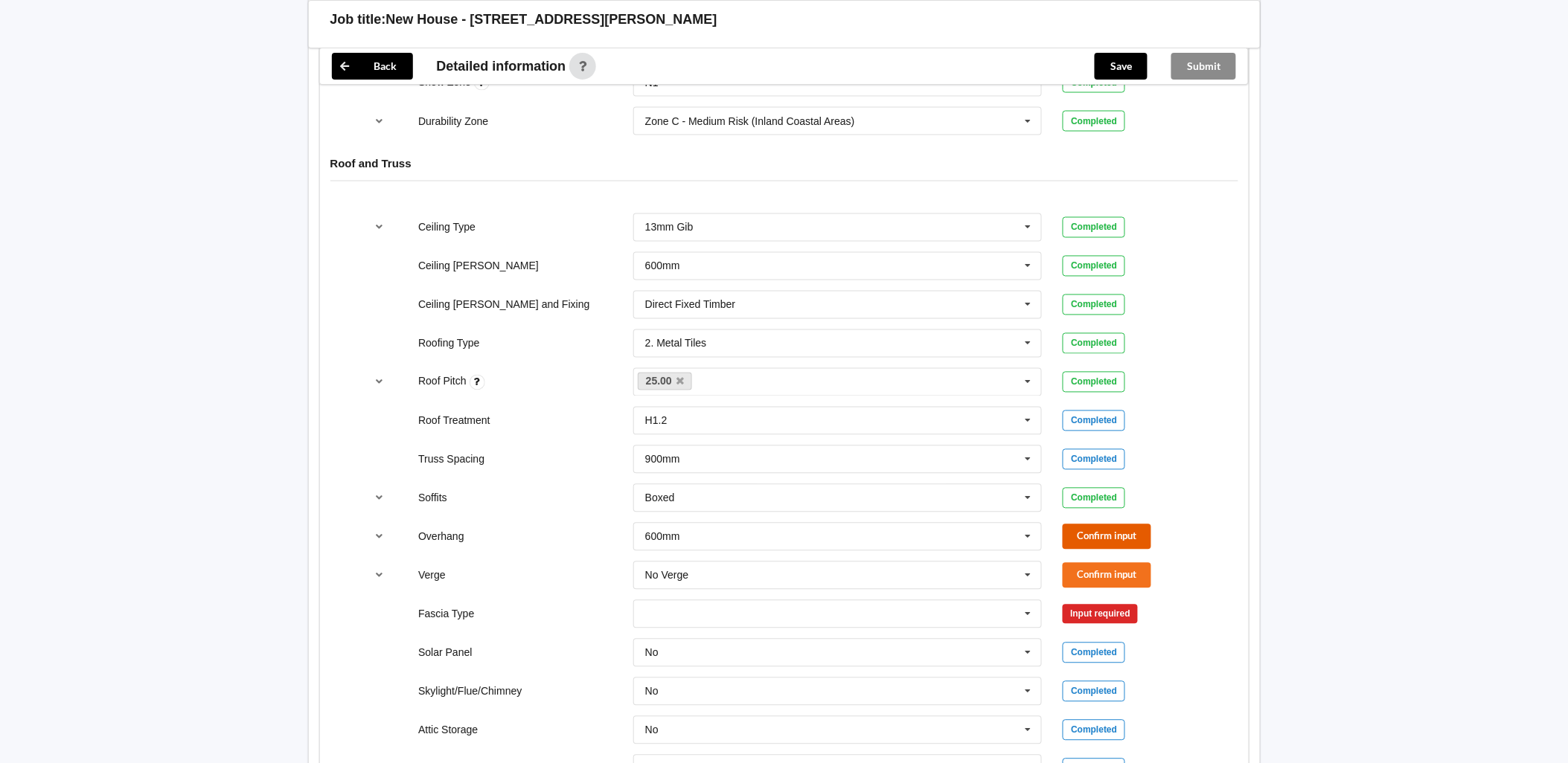
click at [767, 332] on button "Confirm input" at bounding box center [1107, 536] width 88 height 25
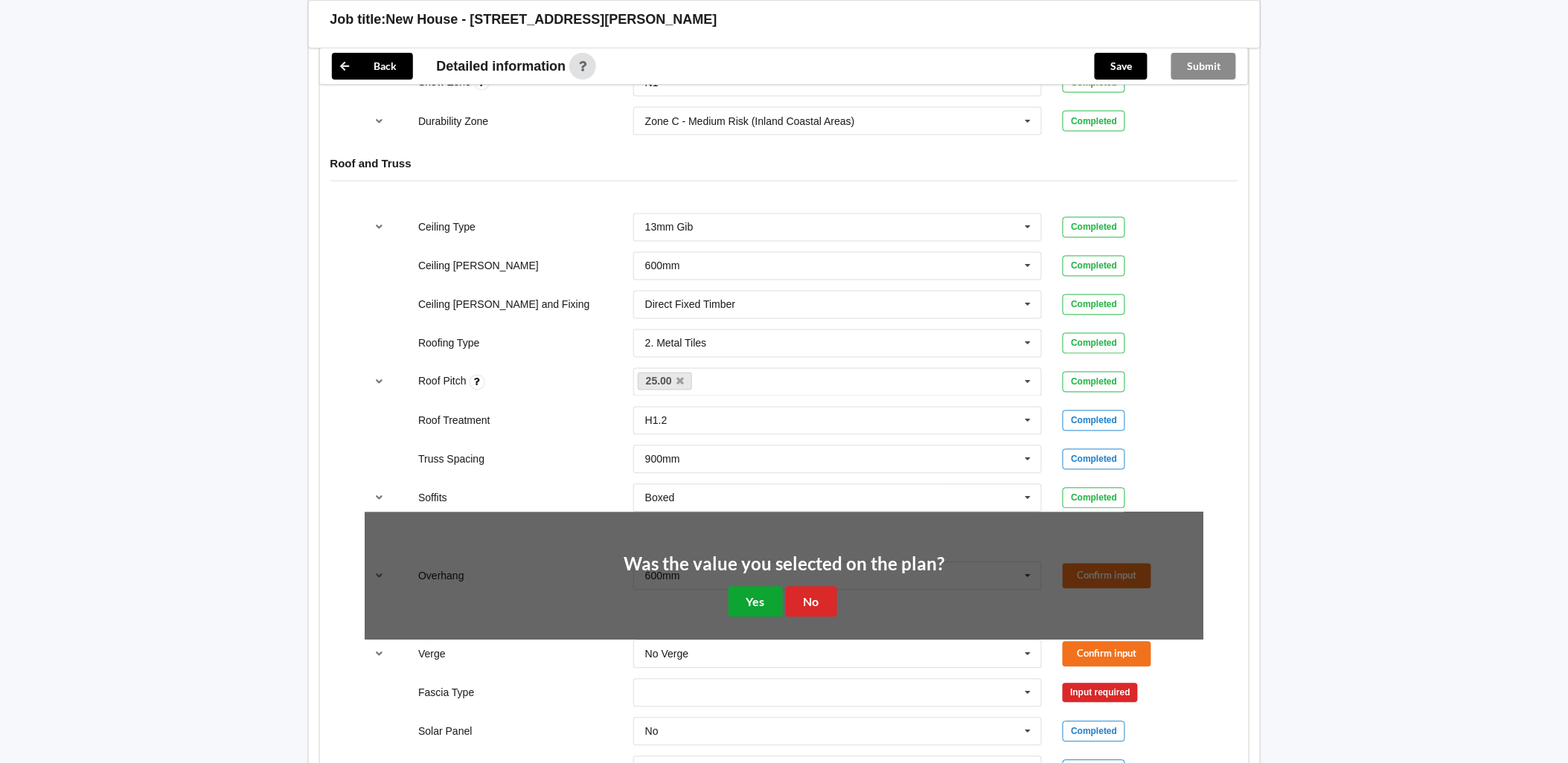
click at [765, 332] on button "Yes" at bounding box center [755, 602] width 54 height 31
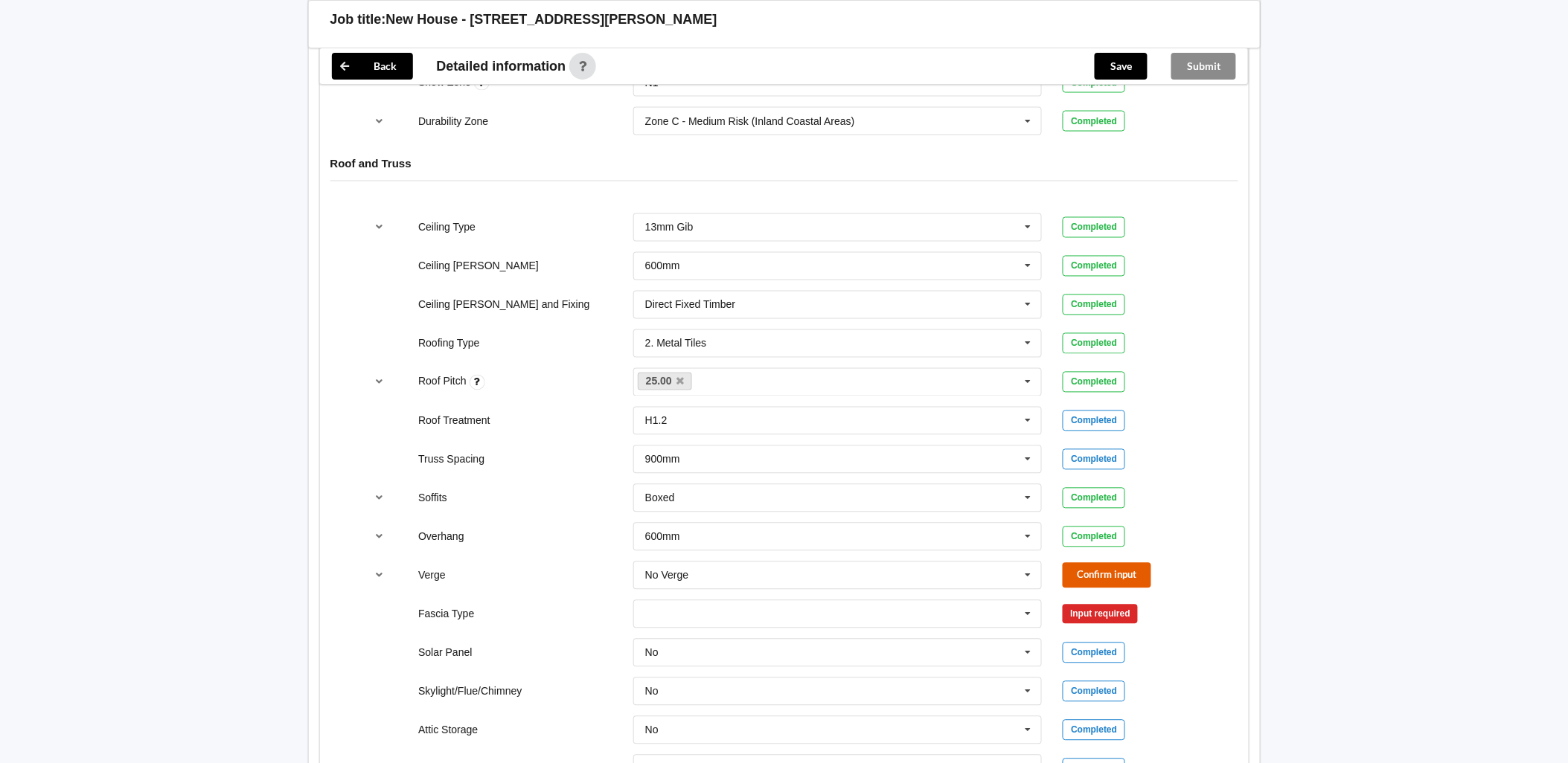
click at [767, 332] on button "Confirm input" at bounding box center [1107, 575] width 88 height 25
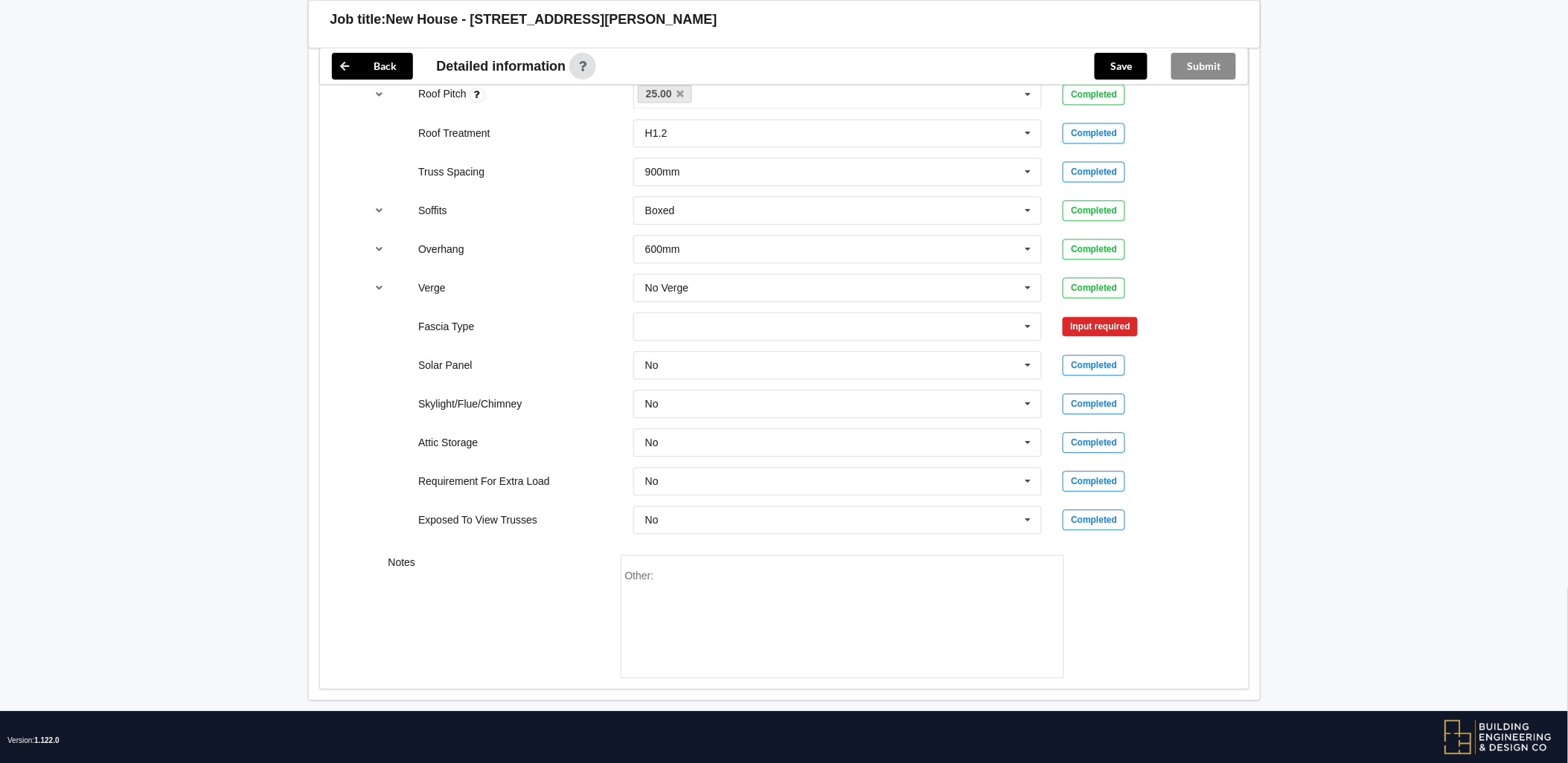
scroll to position [1139, 0]
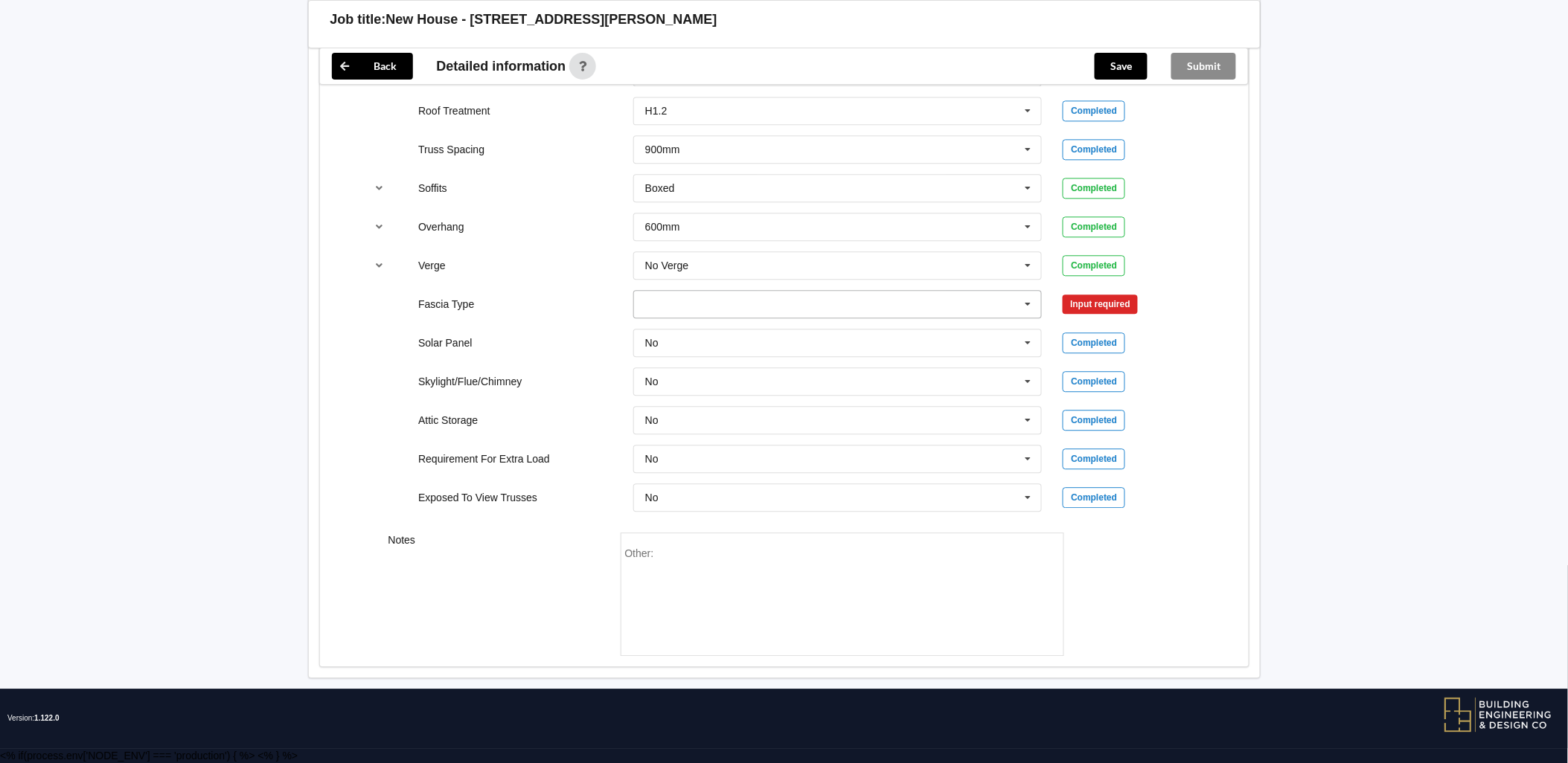
click at [767, 302] on icon at bounding box center [1028, 304] width 22 height 28
click at [767, 332] on div "No Information" at bounding box center [838, 389] width 408 height 28
click at [767, 308] on button "Confirm input" at bounding box center [1107, 304] width 88 height 25
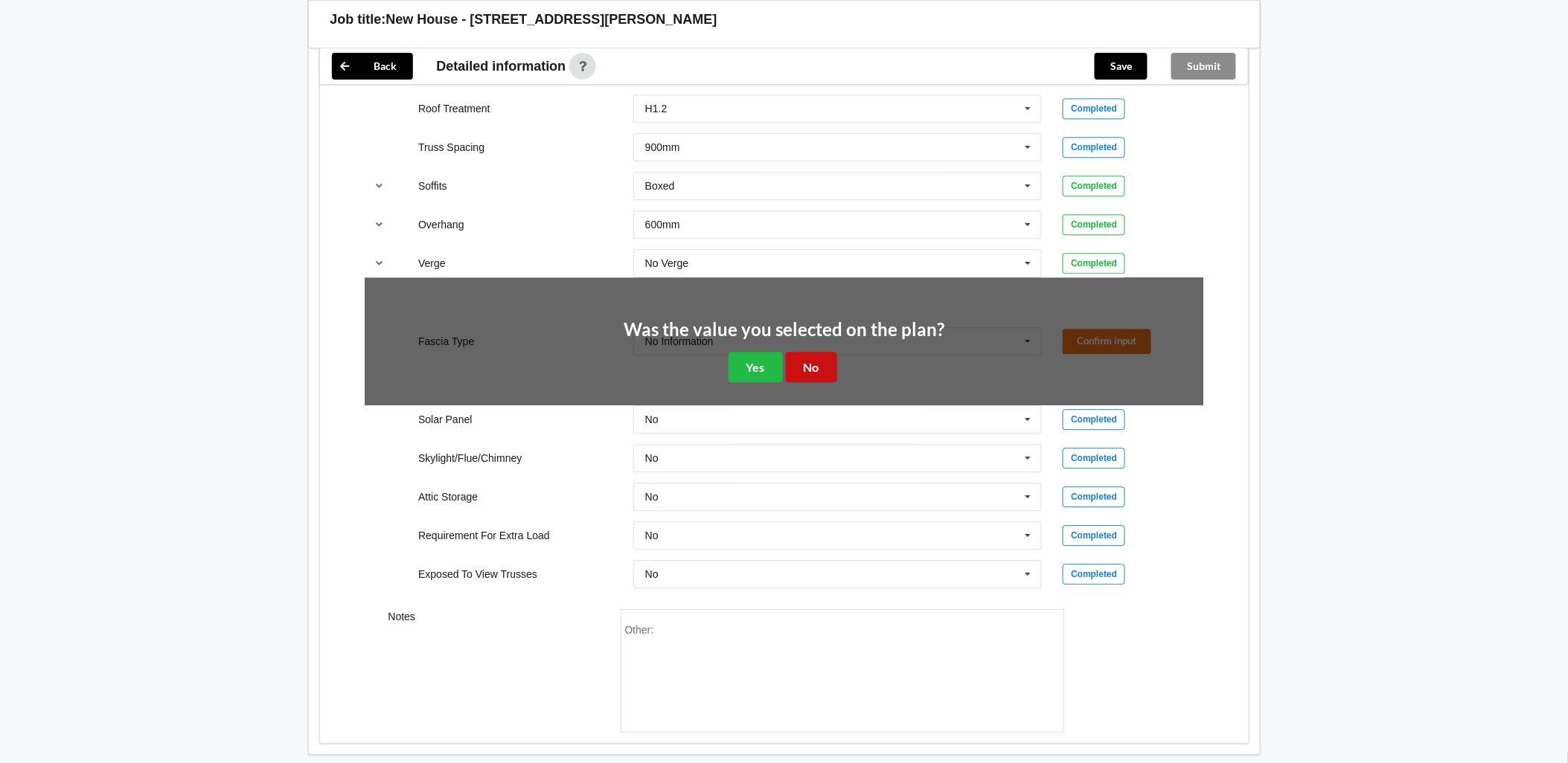
click at [767, 332] on button "No" at bounding box center [811, 367] width 51 height 31
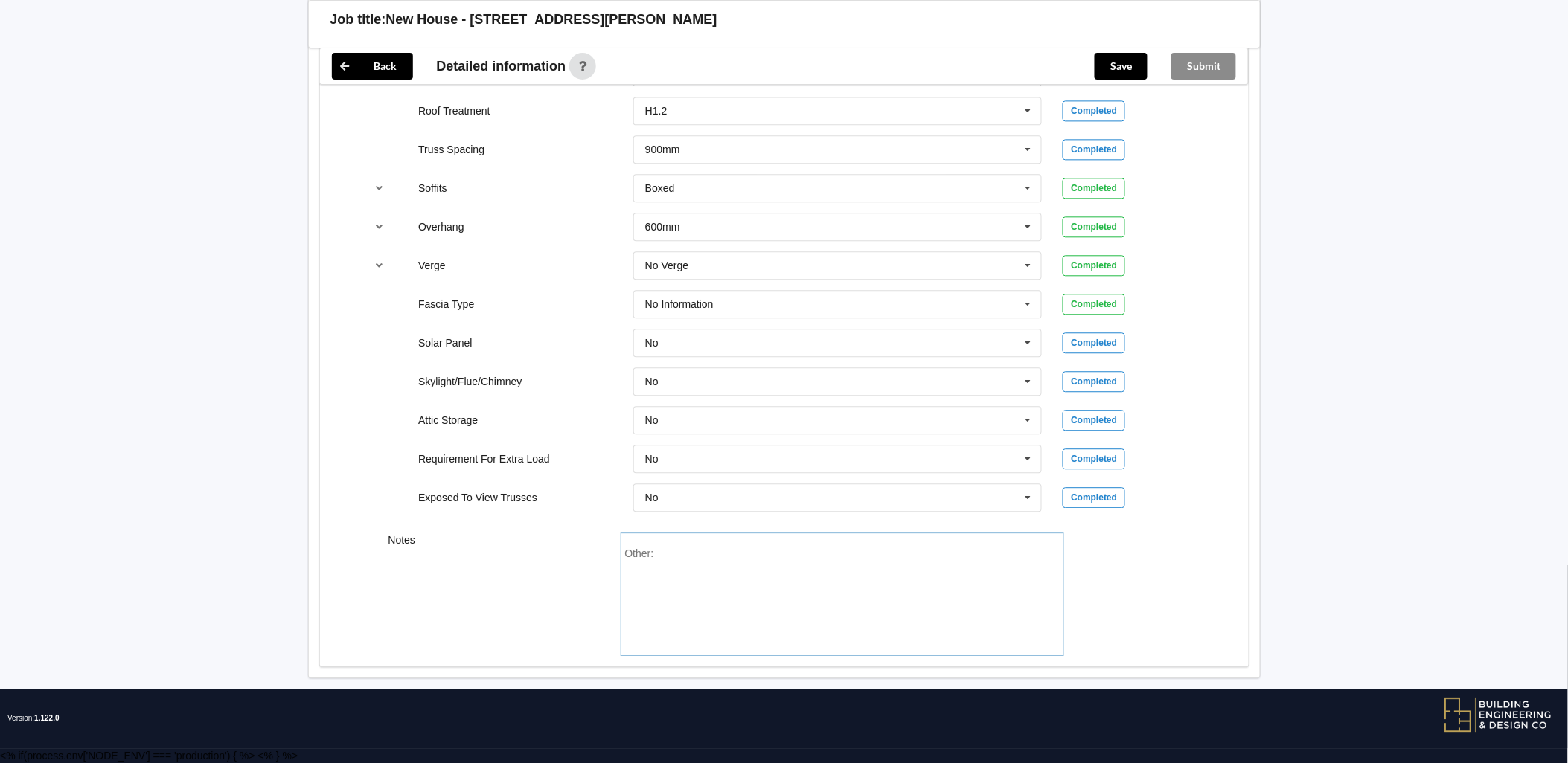
click at [767, 332] on div "Other:" at bounding box center [841, 599] width 434 height 104
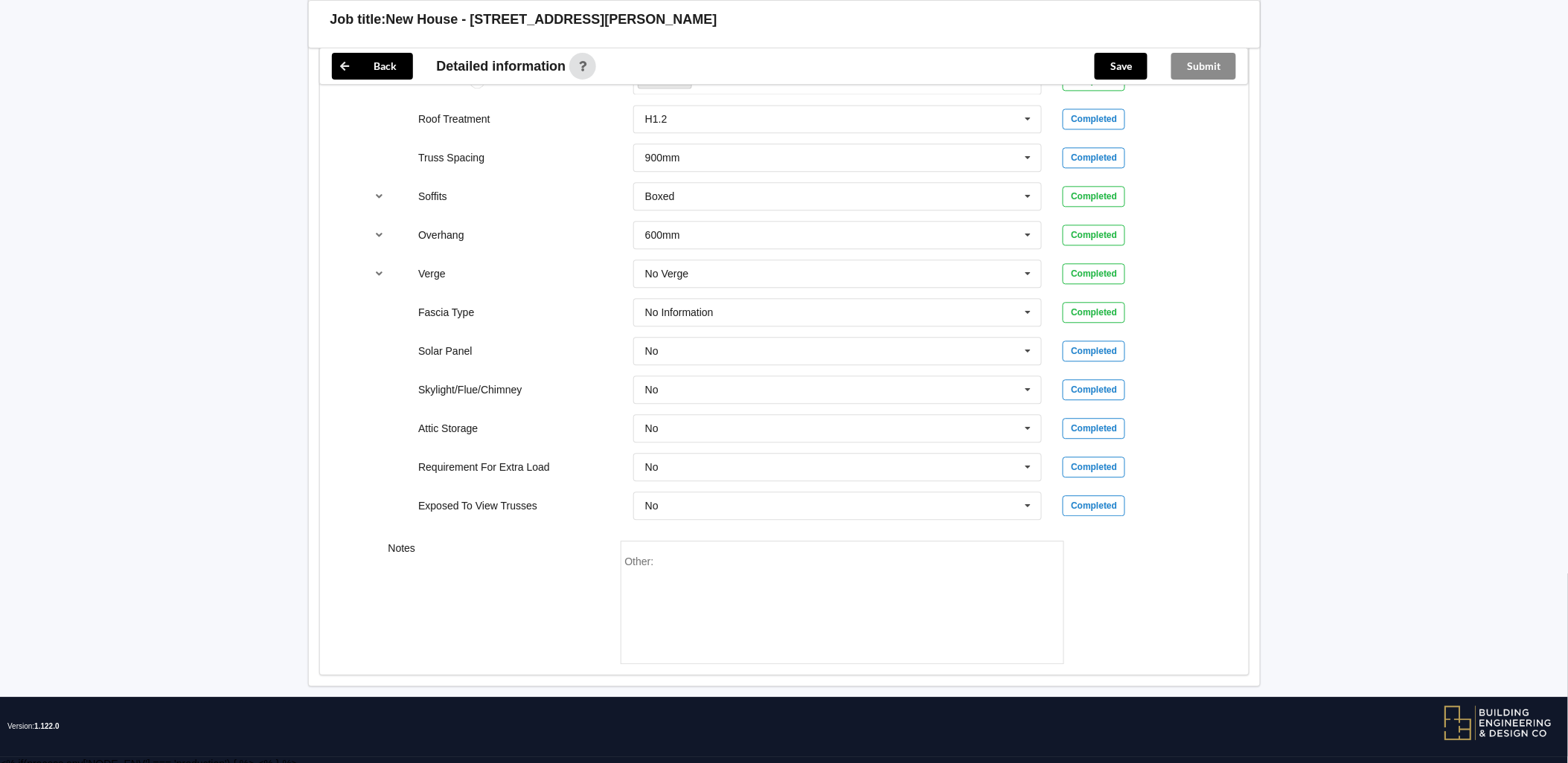
scroll to position [1139, 0]
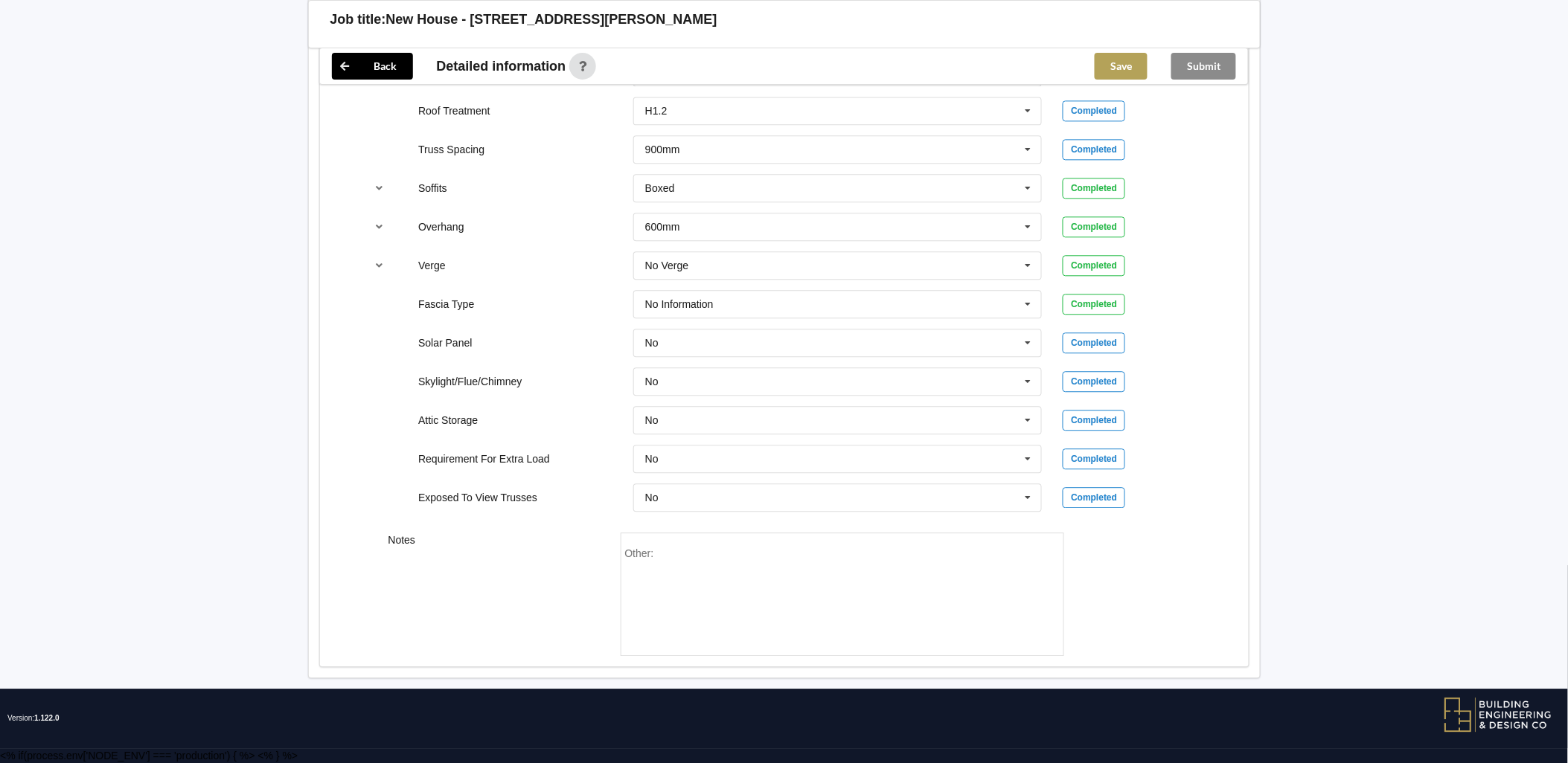
click at [767, 75] on button "Save" at bounding box center [1120, 66] width 52 height 27
click at [767, 62] on button "Submit" at bounding box center [1204, 66] width 64 height 27
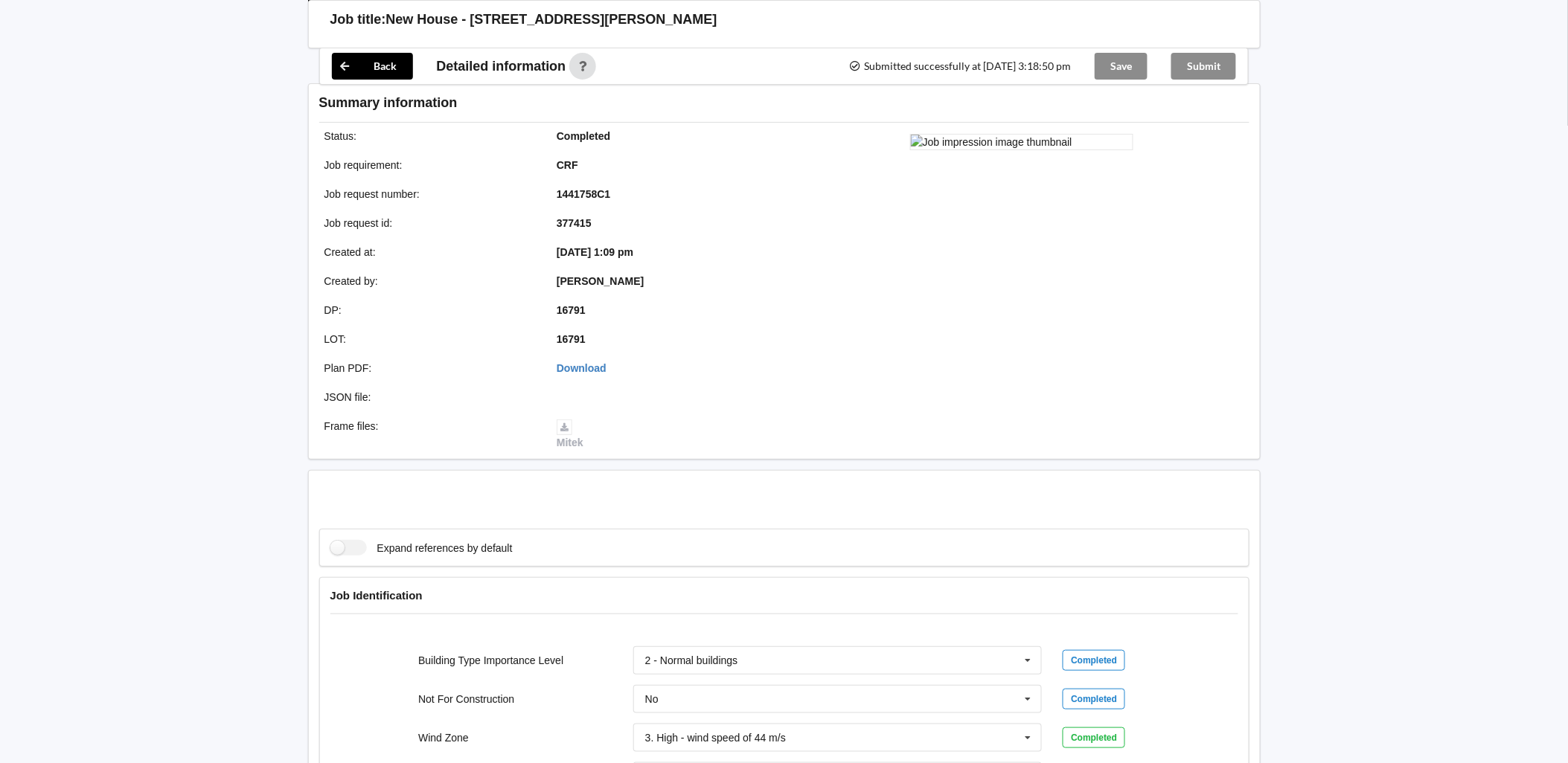
scroll to position [1070, 0]
